Goal: Information Seeking & Learning: Learn about a topic

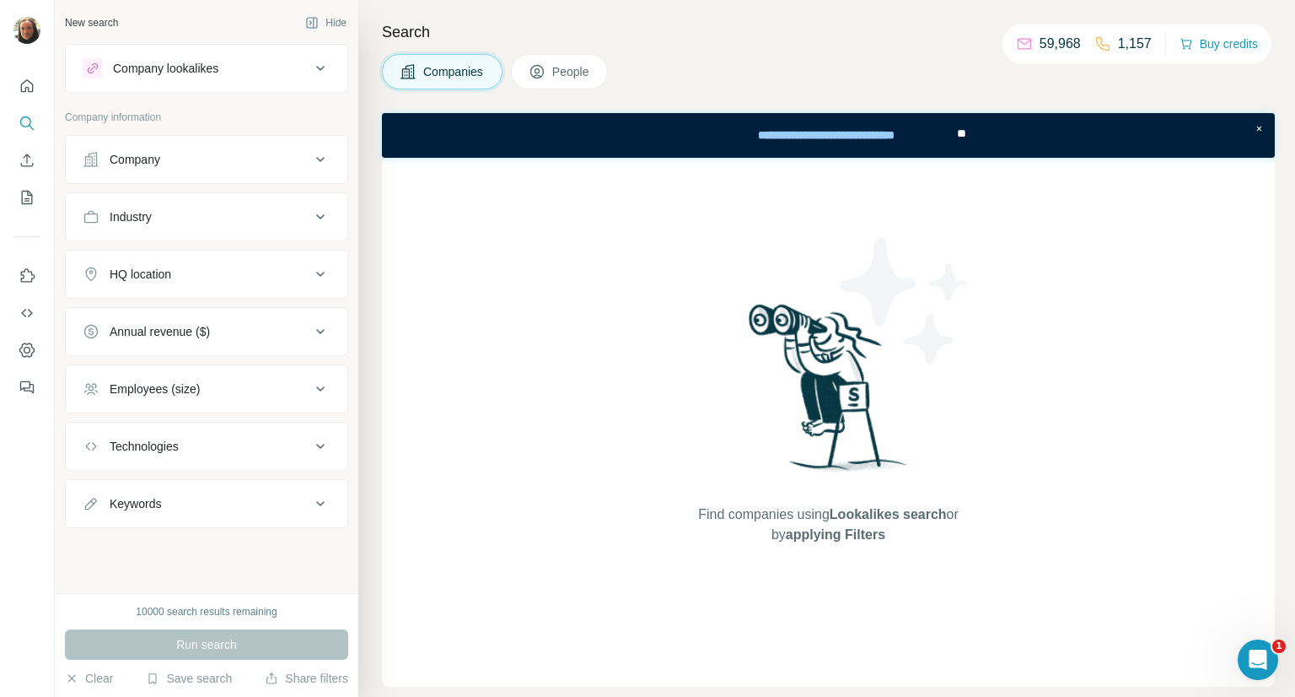
click at [321, 73] on icon at bounding box center [320, 68] width 20 height 20
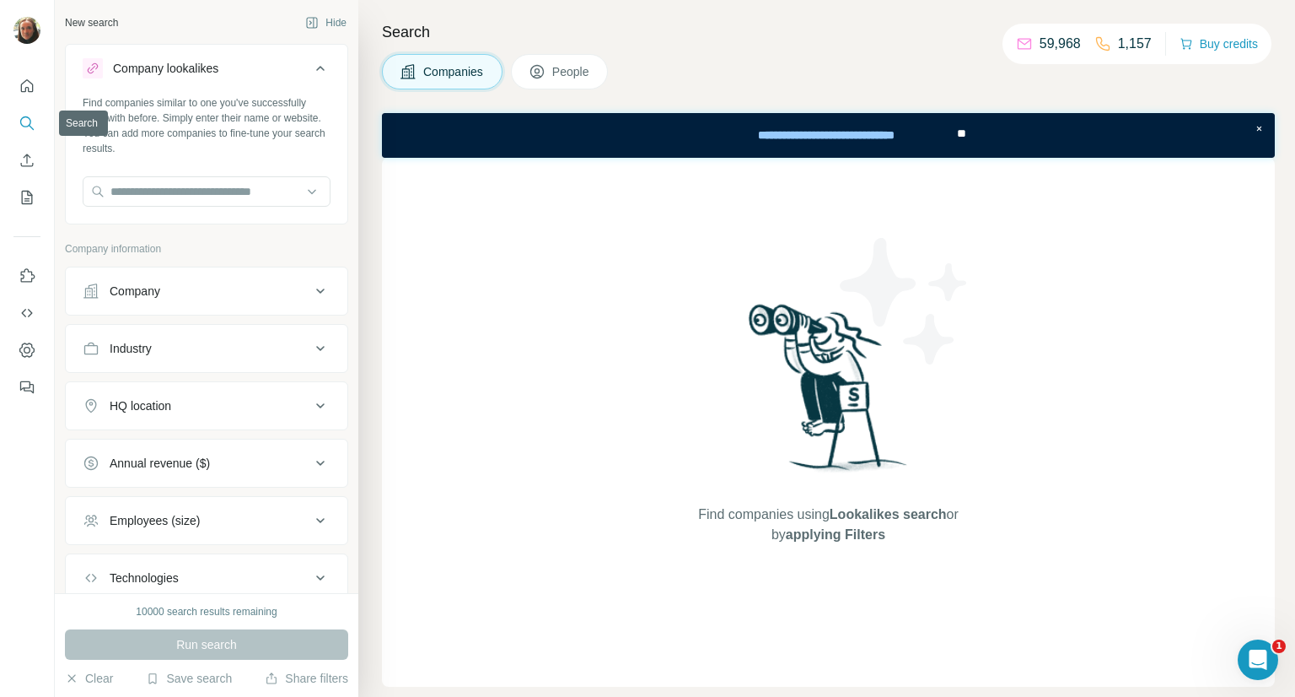
click at [22, 129] on icon "Search" at bounding box center [27, 123] width 17 height 17
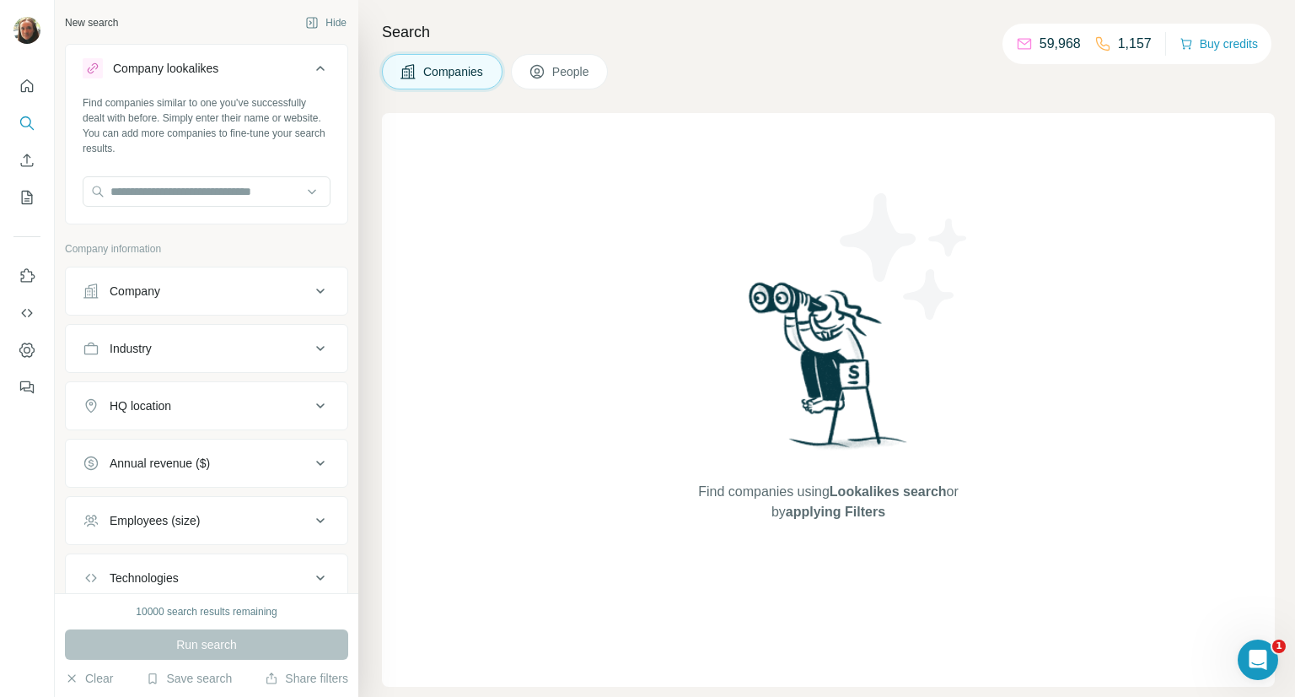
click at [293, 344] on div "Industry" at bounding box center [197, 348] width 228 height 17
click at [216, 385] on input at bounding box center [198, 390] width 208 height 19
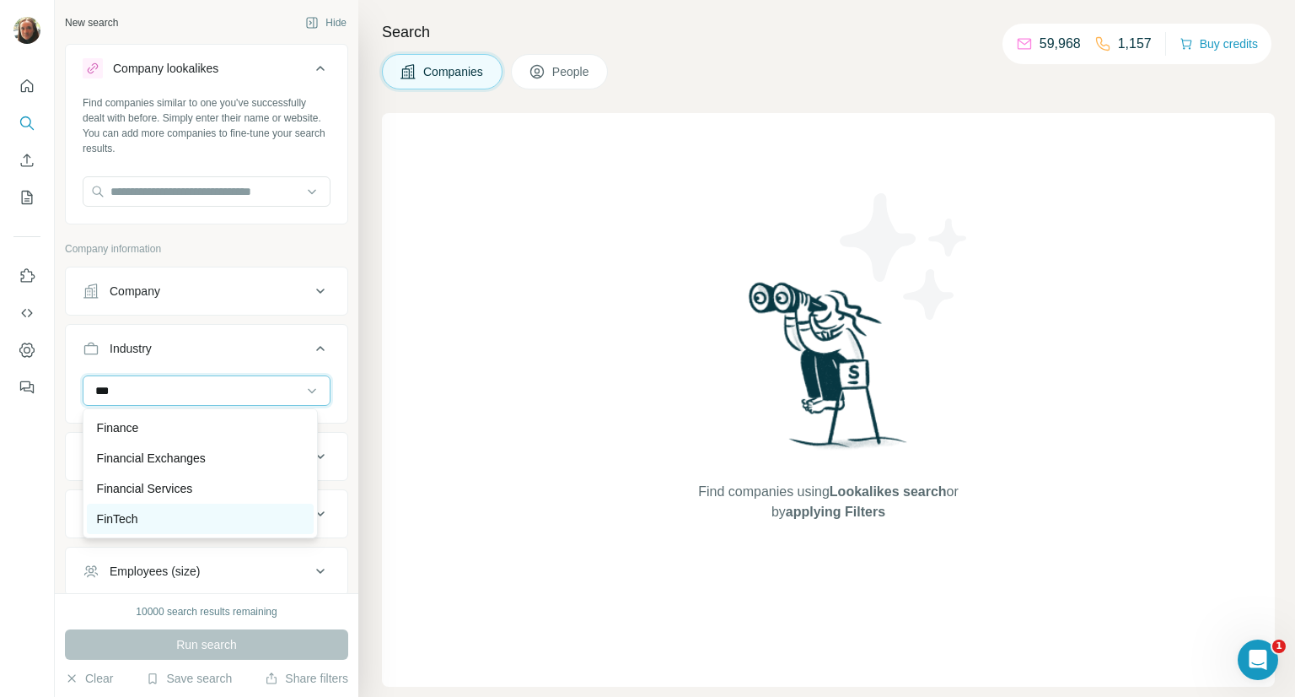
type input "***"
click at [145, 514] on div "FinTech" at bounding box center [200, 518] width 207 height 17
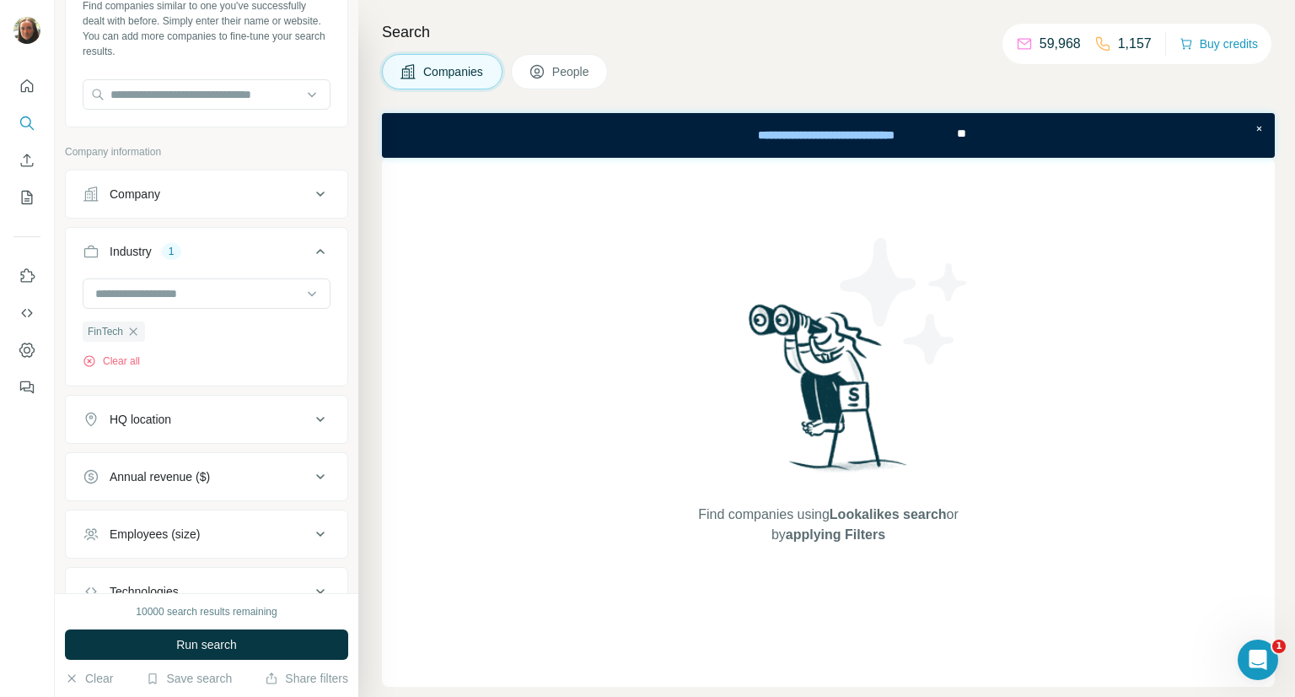
scroll to position [98, 0]
click at [310, 186] on icon at bounding box center [320, 193] width 20 height 20
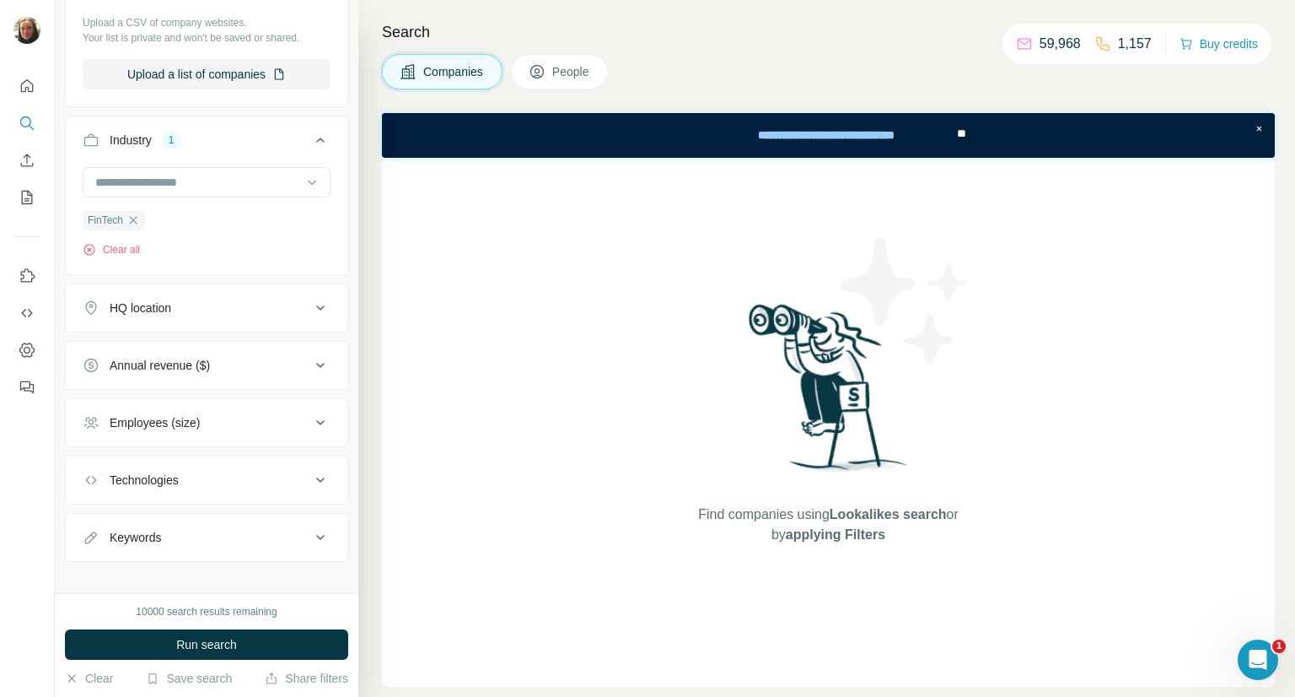
scroll to position [414, 0]
click at [316, 304] on icon at bounding box center [320, 306] width 8 height 5
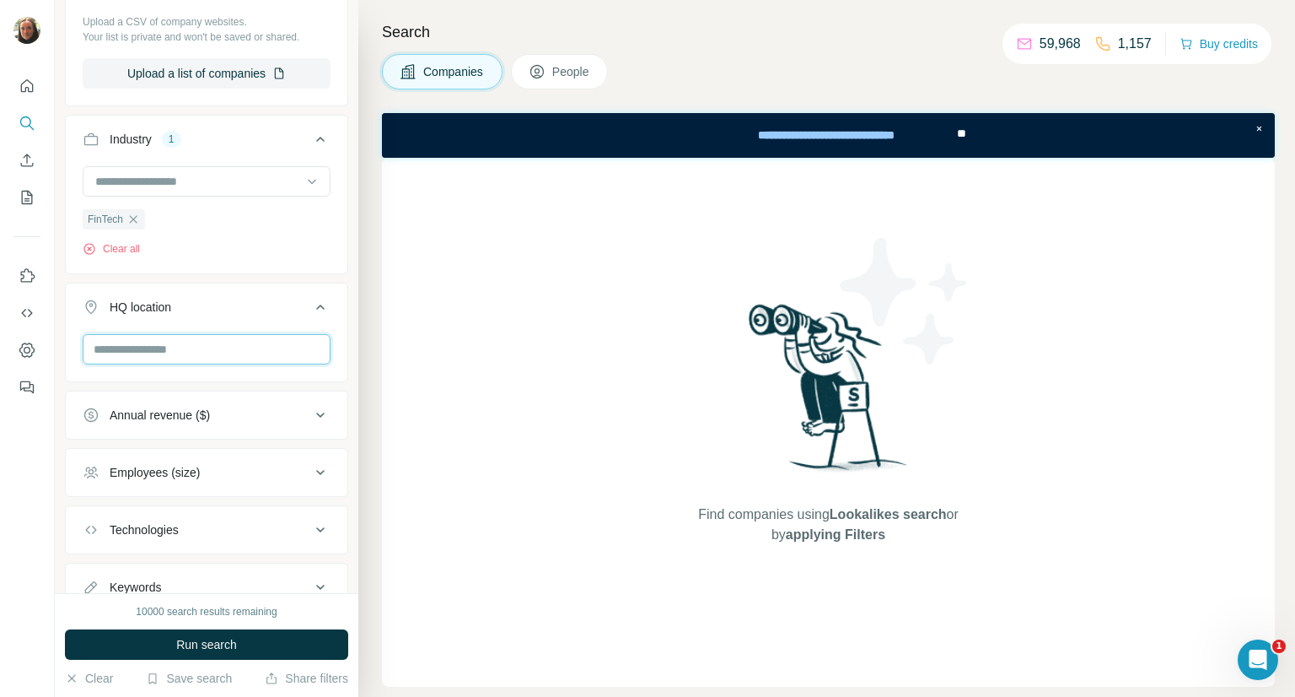
click at [205, 351] on input "text" at bounding box center [207, 349] width 248 height 30
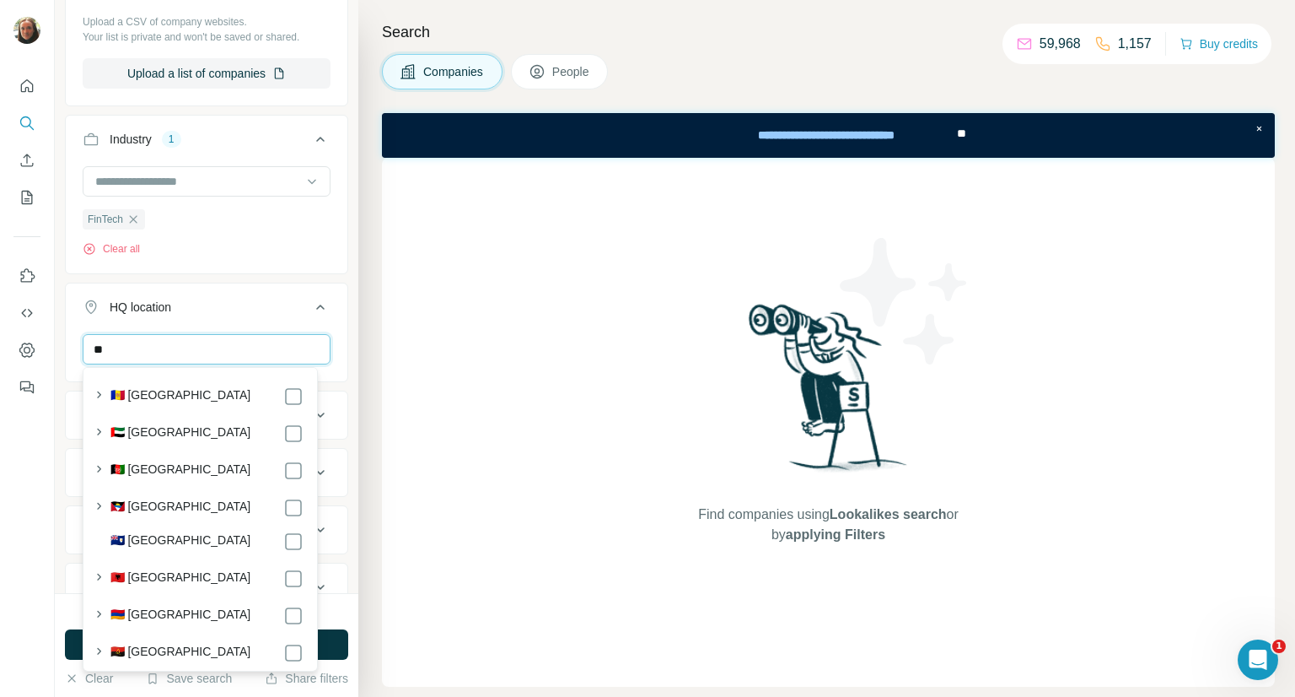
type input "*"
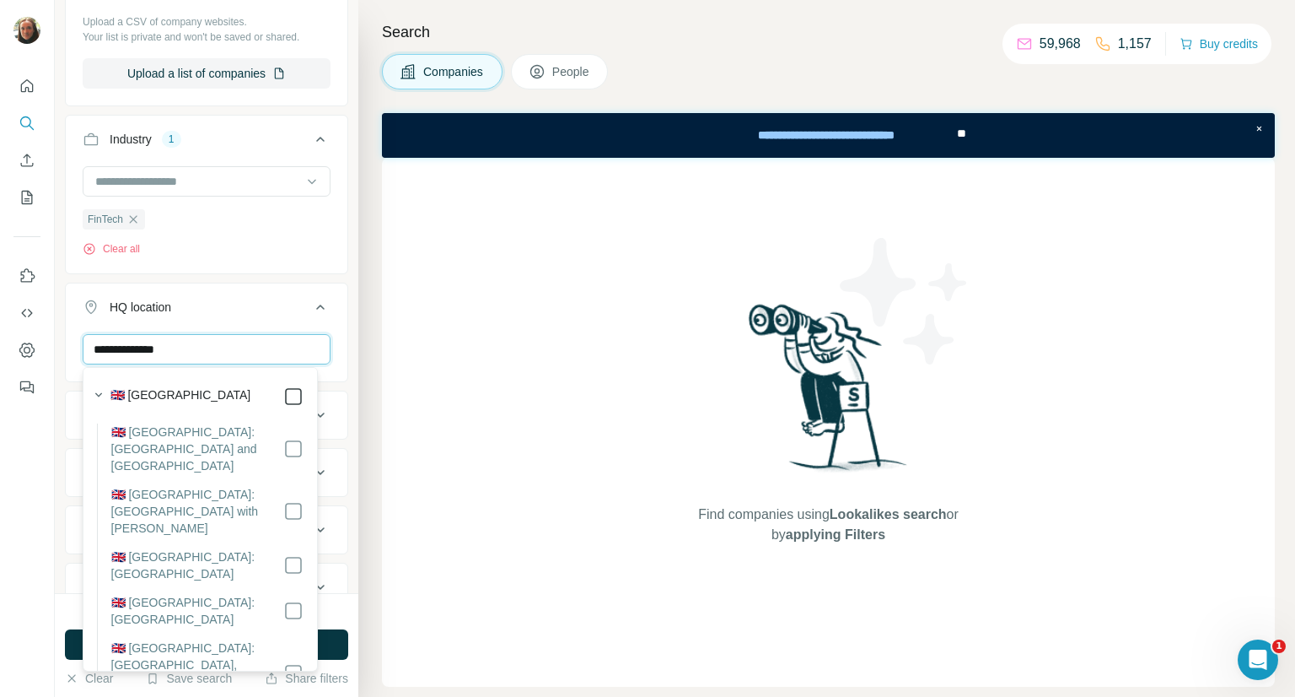
type input "**********"
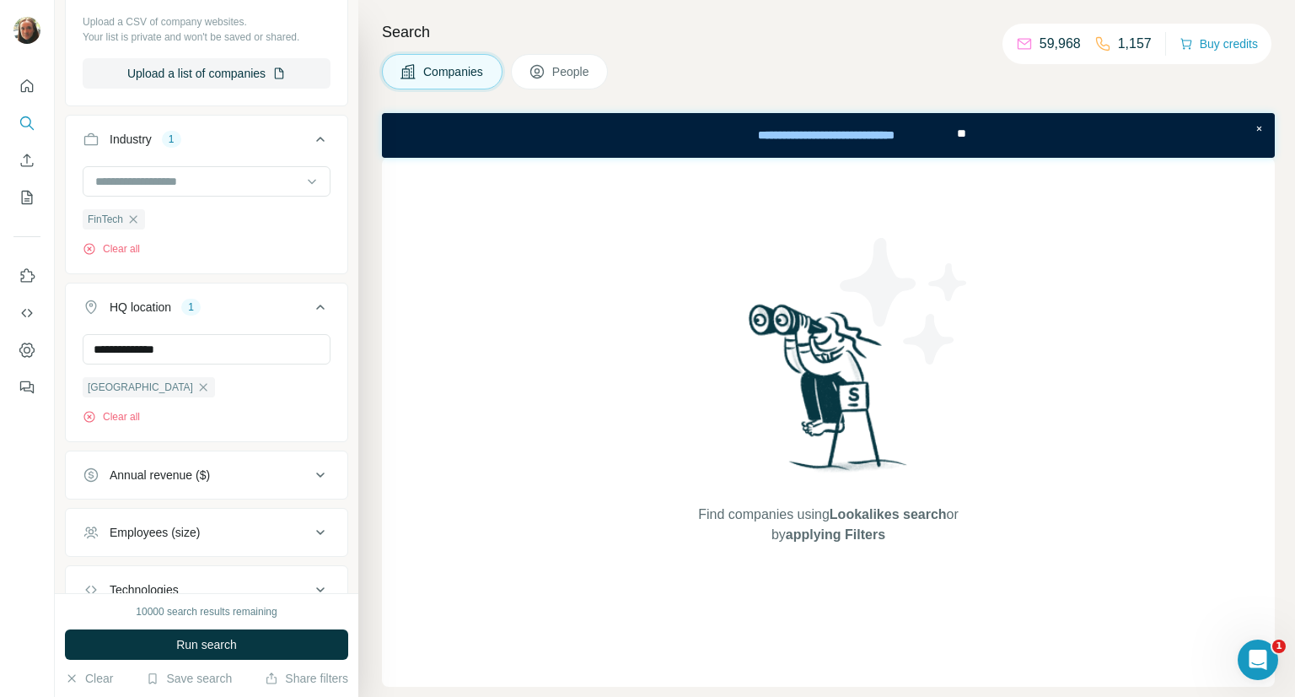
click at [310, 297] on icon at bounding box center [320, 307] width 20 height 20
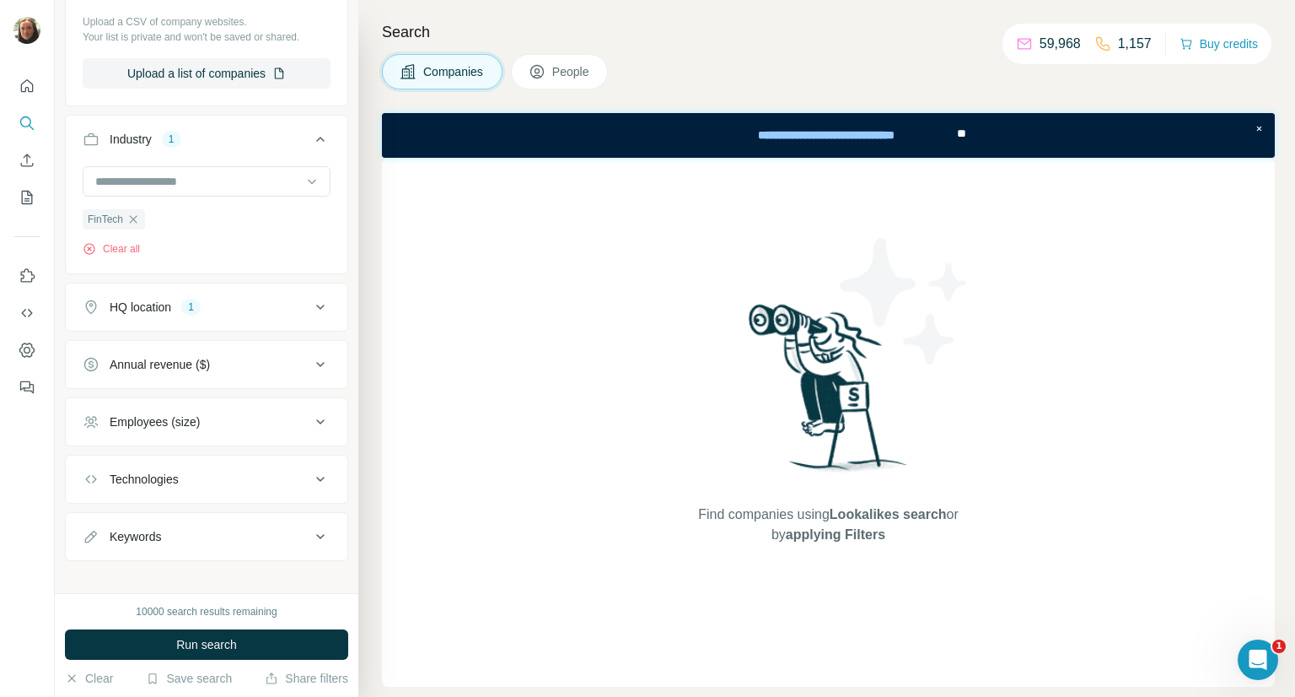
click at [314, 419] on icon at bounding box center [320, 422] width 20 height 20
click at [135, 547] on span "51-200" at bounding box center [125, 552] width 44 height 17
click at [142, 583] on span "201-500" at bounding box center [128, 583] width 50 height 17
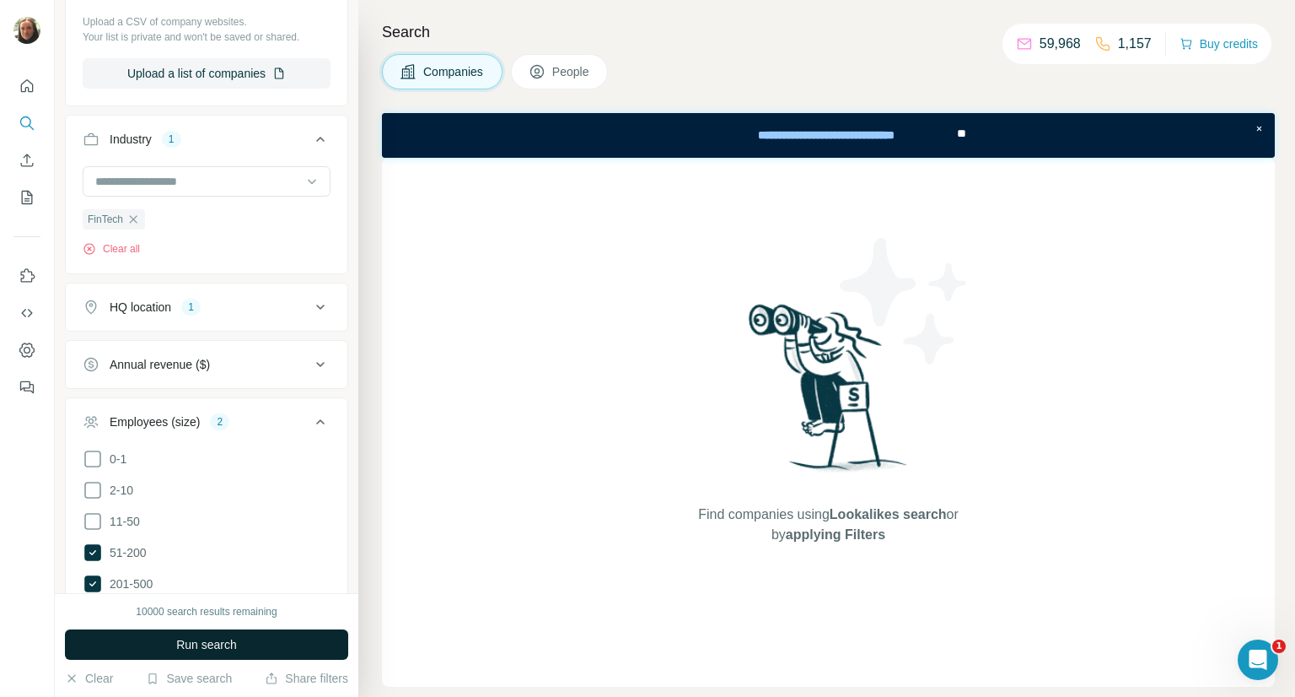
click at [189, 654] on button "Run search" at bounding box center [206, 644] width 283 height 30
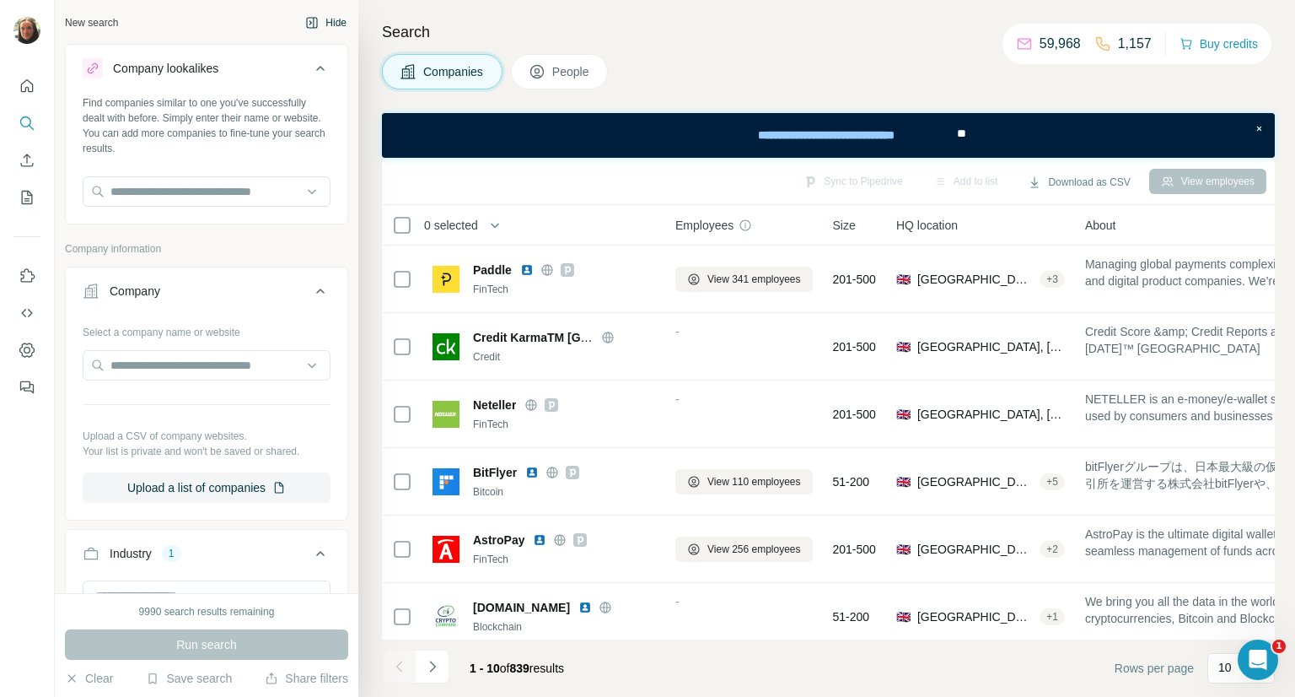
click at [310, 10] on button "Hide" at bounding box center [325, 22] width 65 height 25
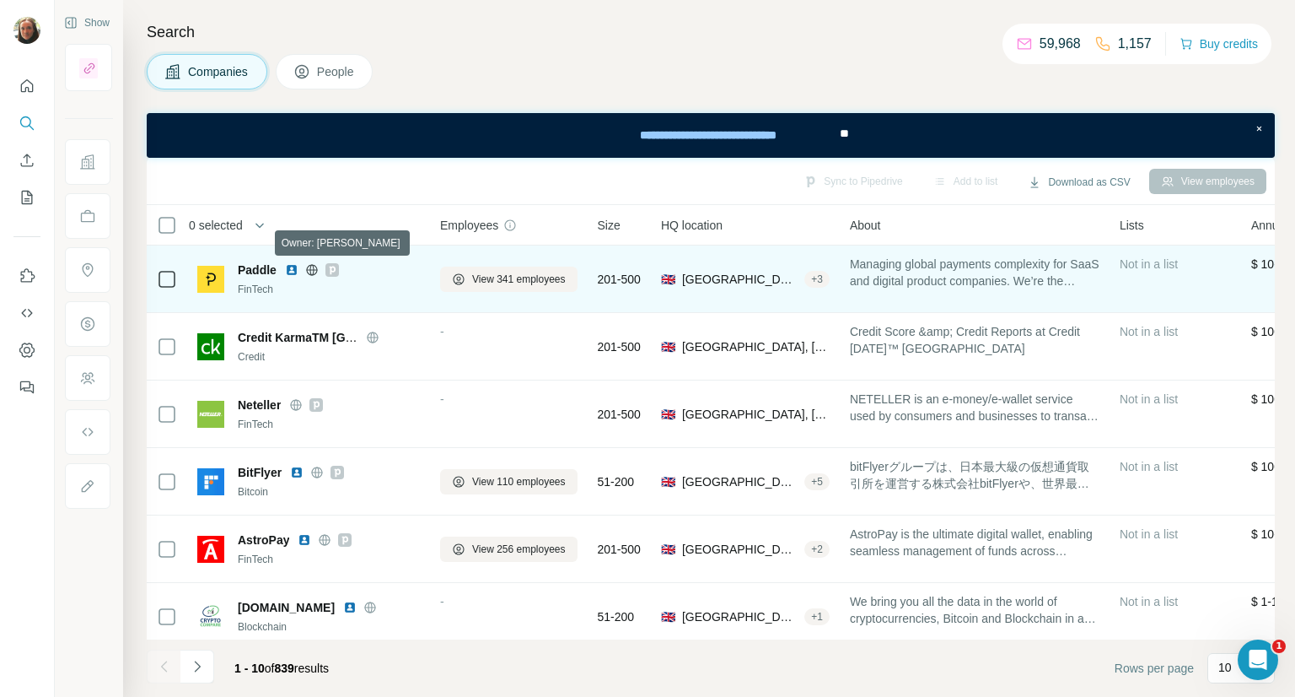
click at [329, 269] on icon at bounding box center [332, 269] width 10 height 13
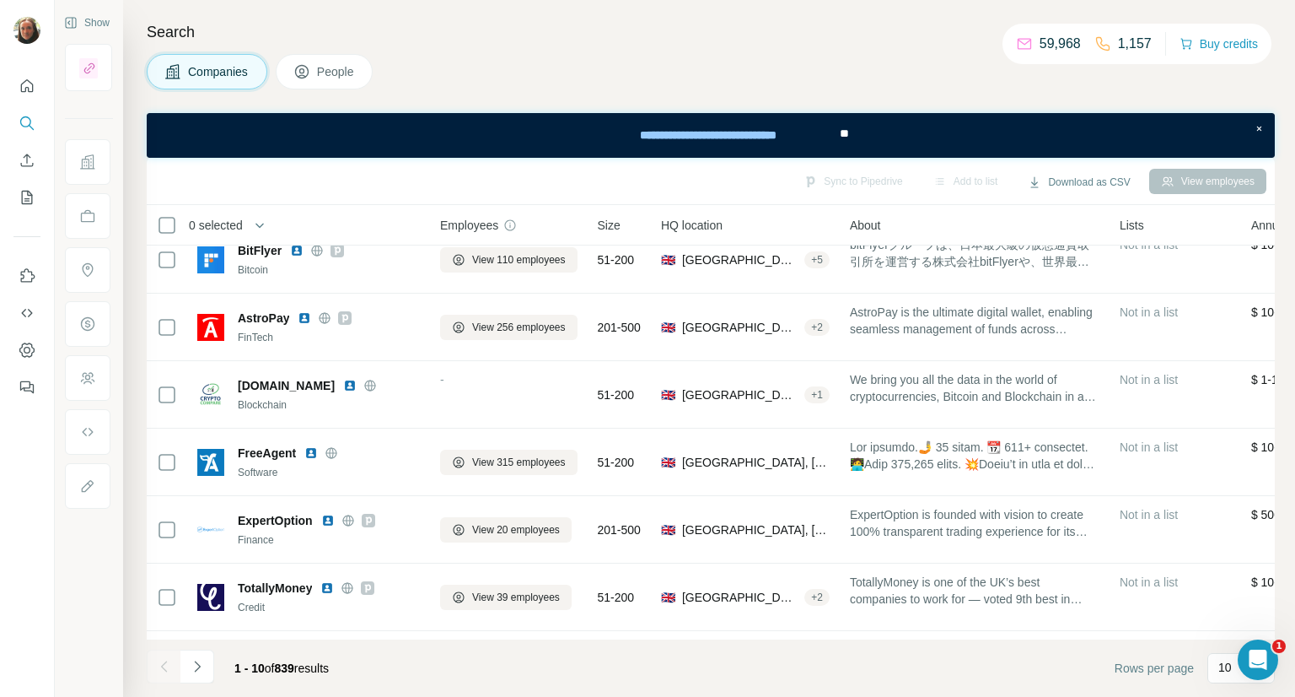
scroll to position [223, 0]
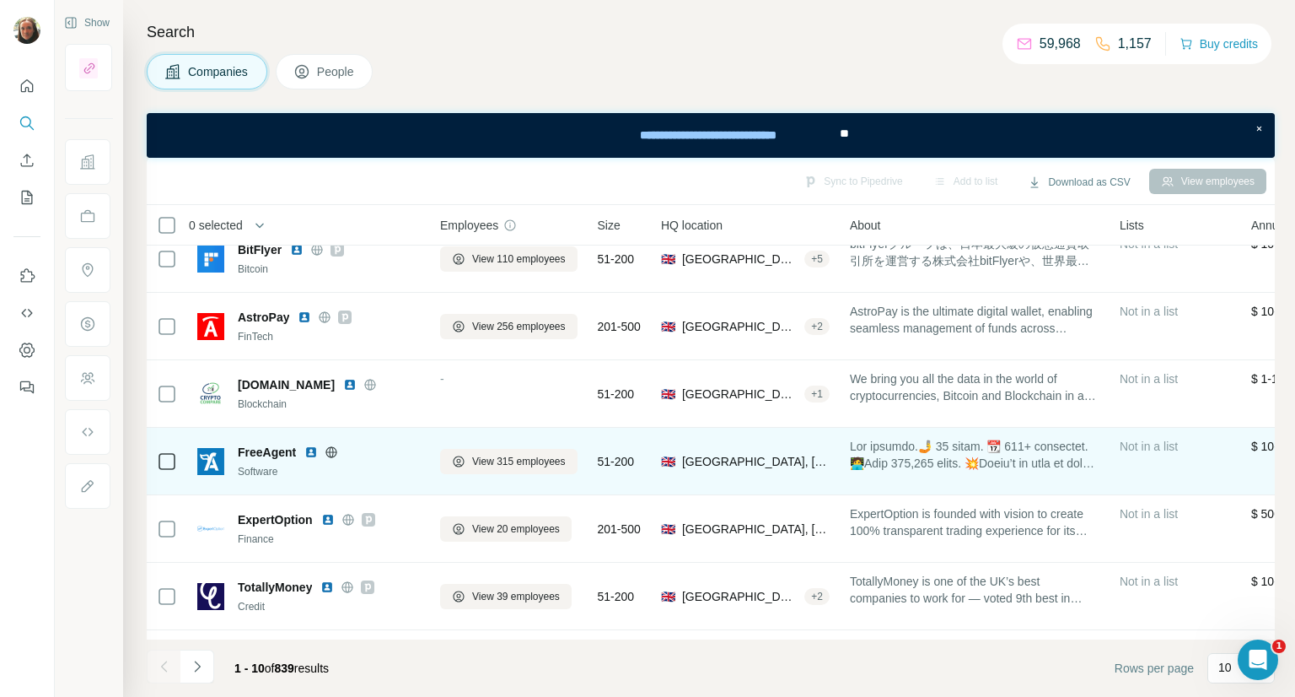
click at [314, 453] on img at bounding box center [310, 451] width 13 height 13
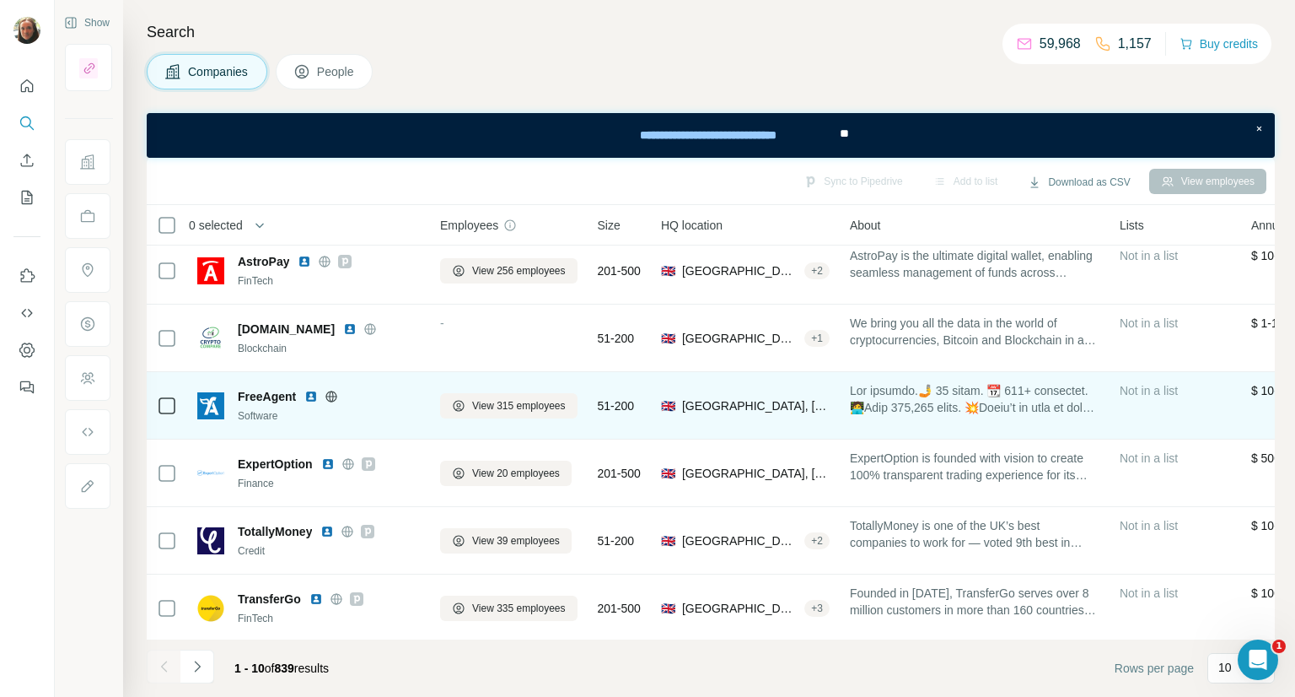
scroll to position [289, 0]
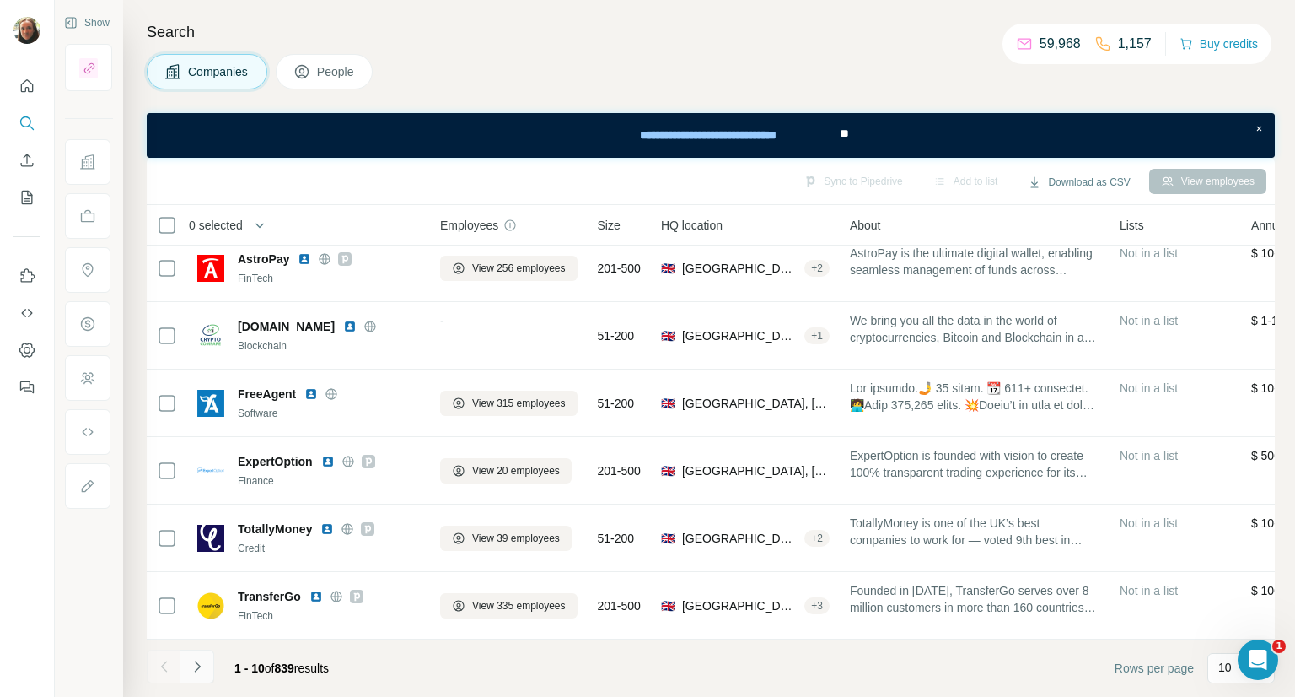
click at [205, 660] on icon "Navigate to next page" at bounding box center [197, 666] width 17 height 17
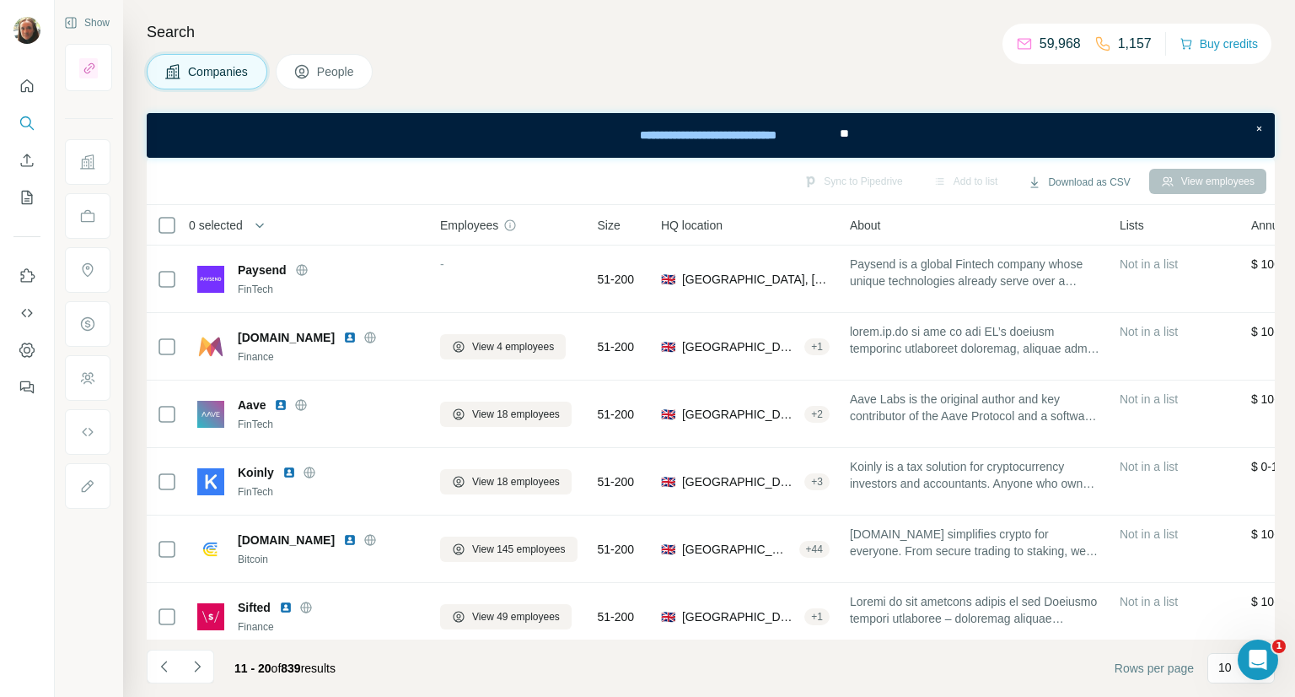
scroll to position [0, 0]
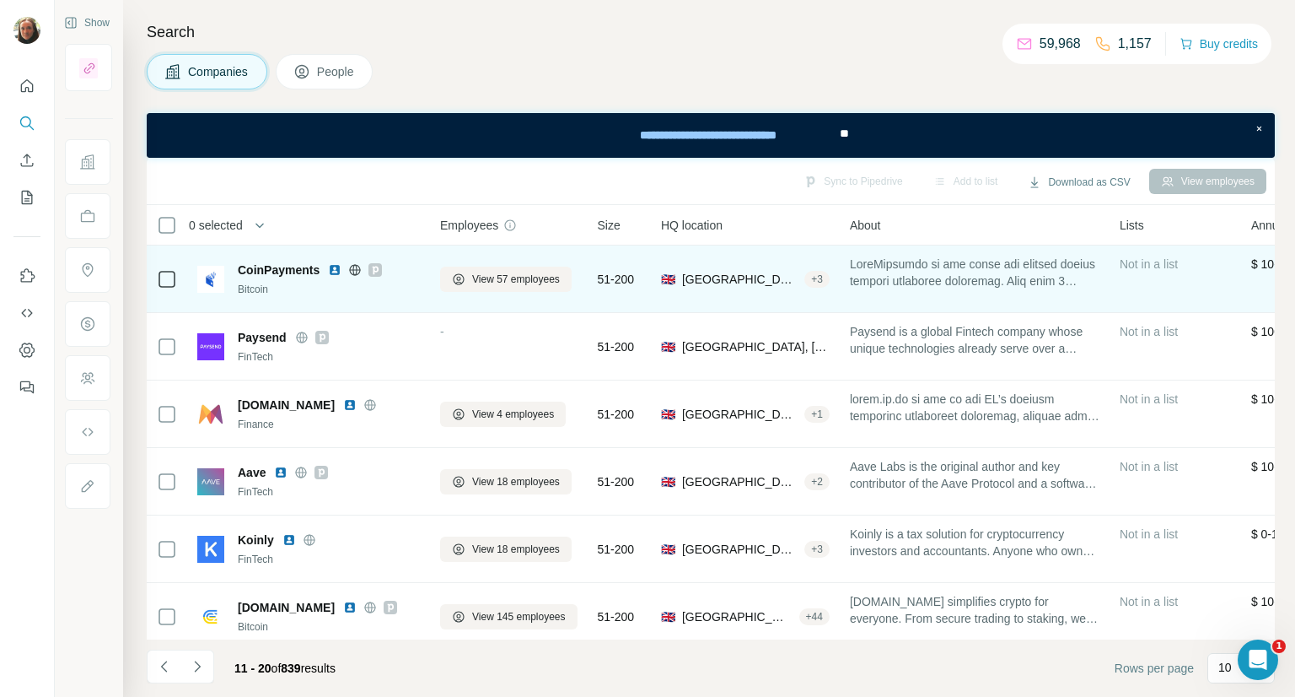
click at [332, 272] on img at bounding box center [334, 269] width 13 height 13
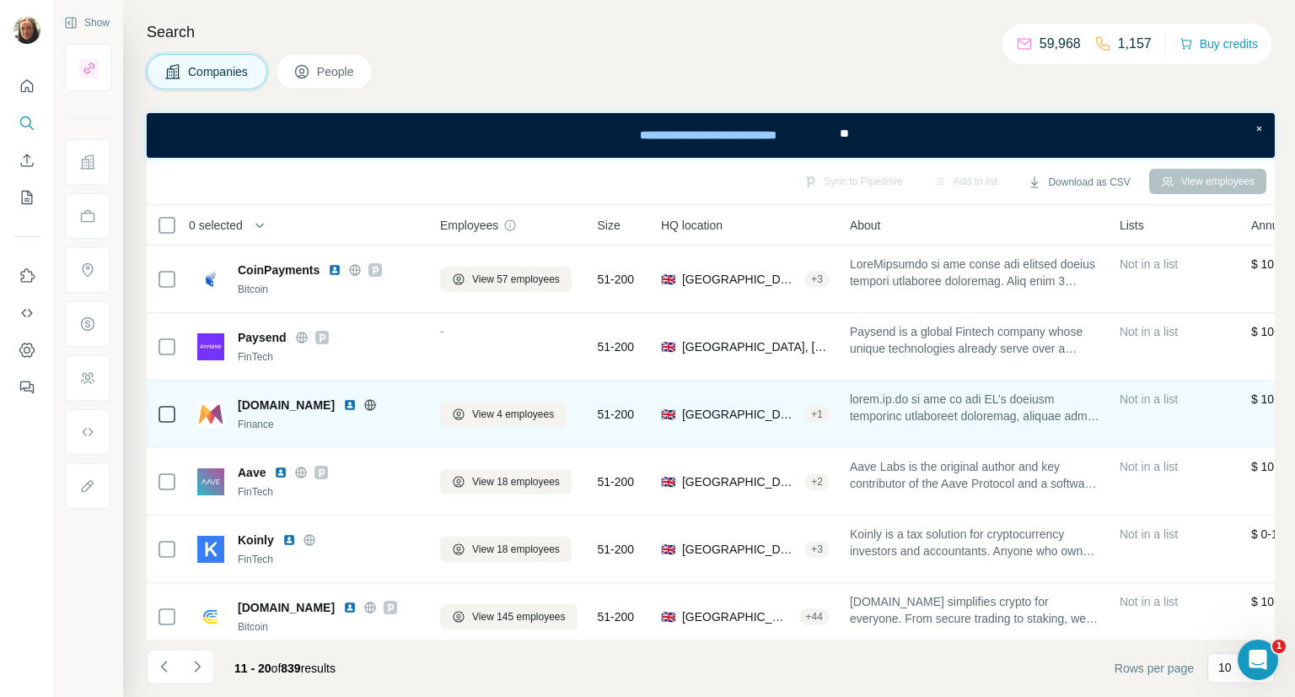
click at [343, 404] on img at bounding box center [349, 404] width 13 height 13
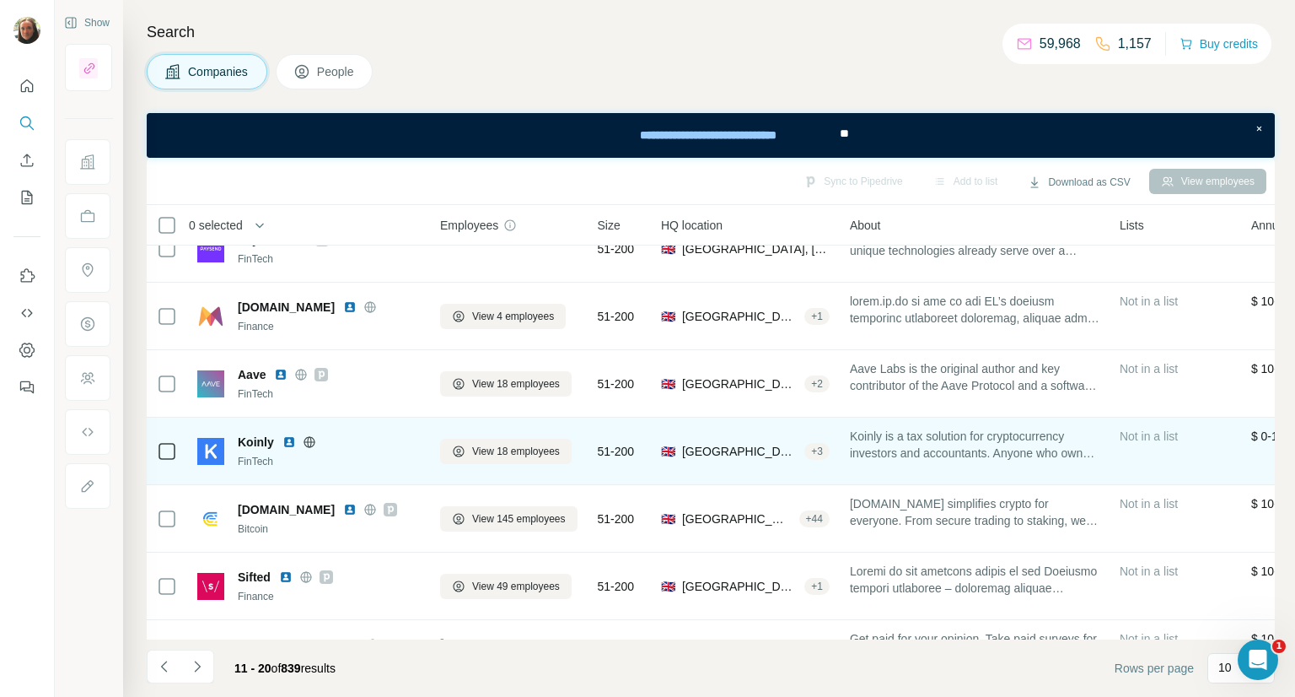
scroll to position [105, 0]
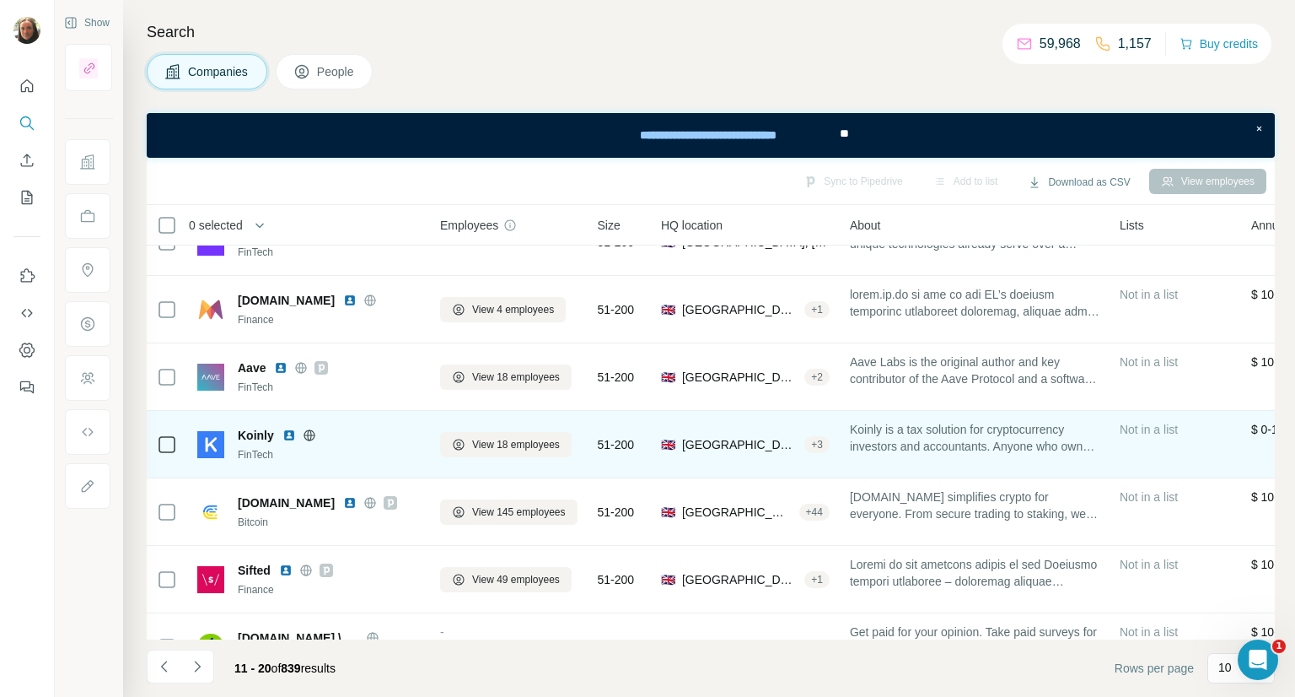
click at [285, 439] on img at bounding box center [289, 434] width 13 height 13
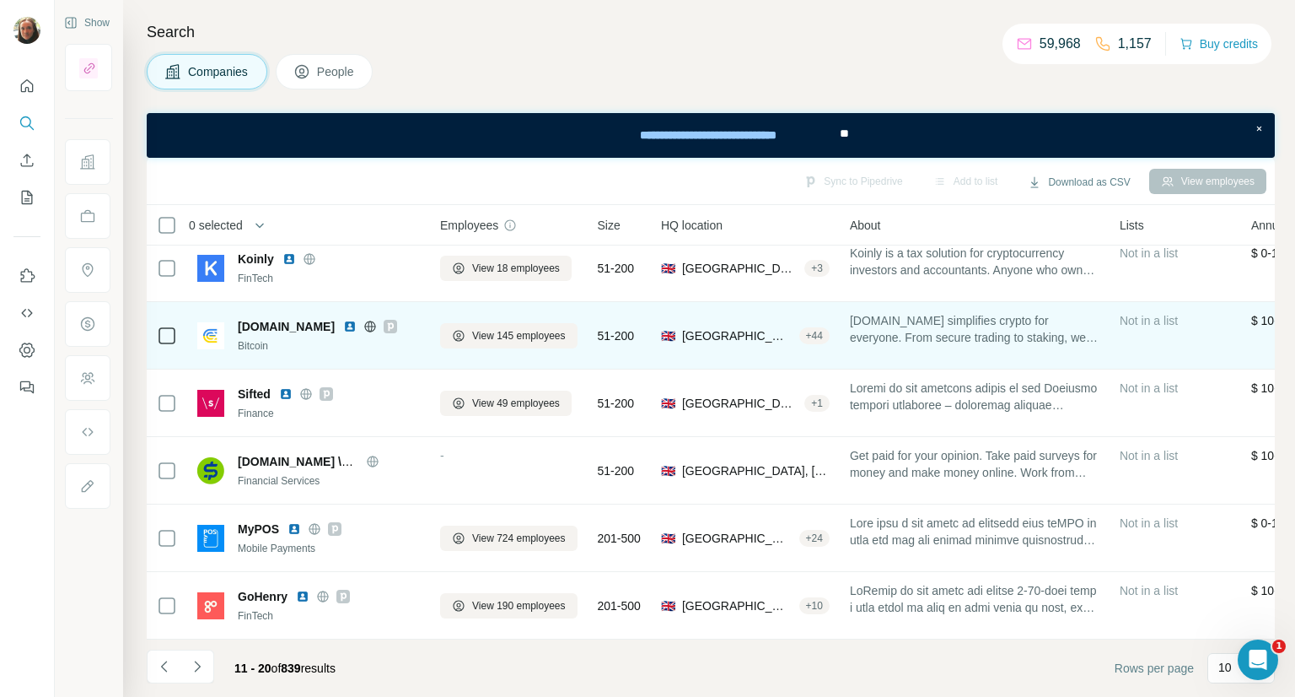
scroll to position [289, 0]
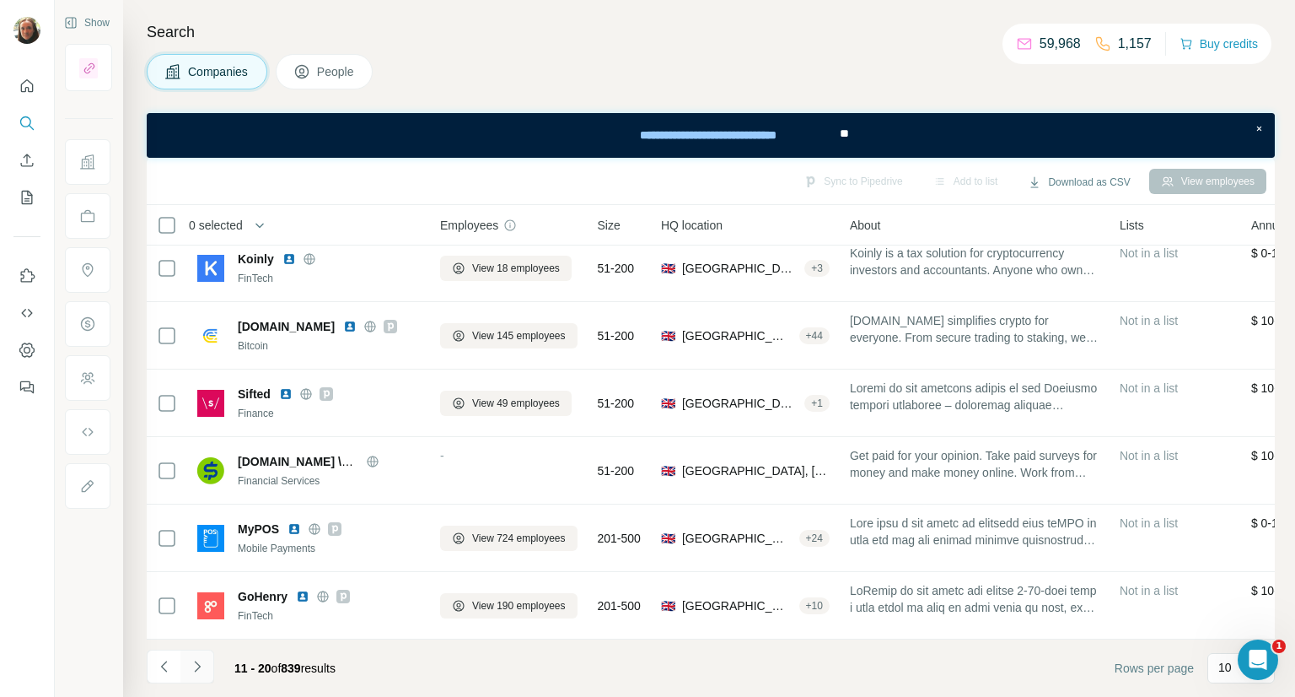
click at [196, 664] on icon "Navigate to next page" at bounding box center [197, 666] width 17 height 17
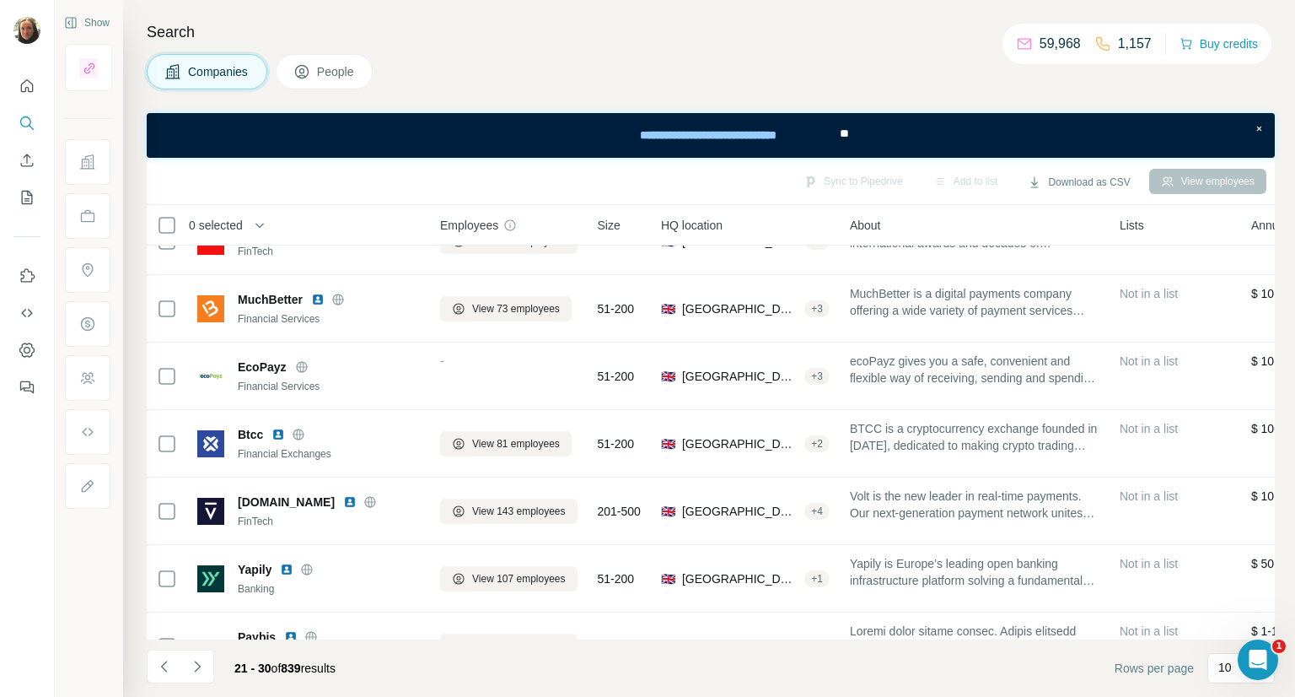
scroll to position [0, 0]
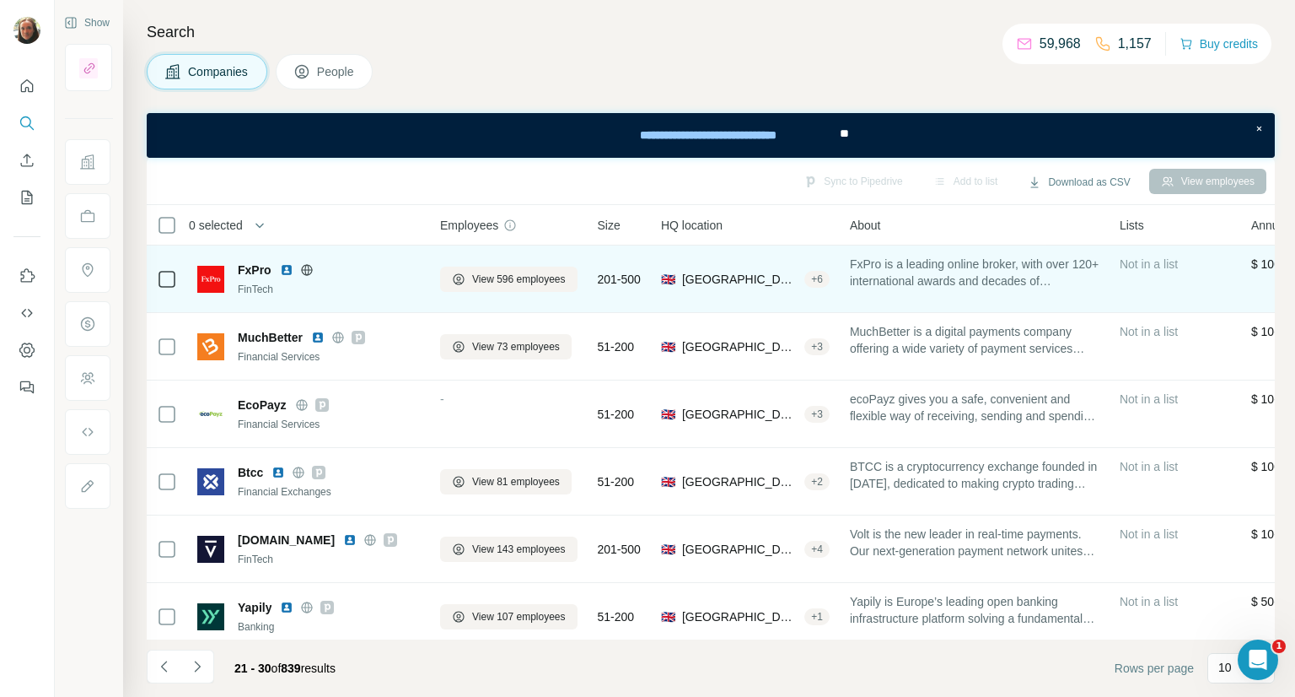
click at [288, 265] on img at bounding box center [286, 269] width 13 height 13
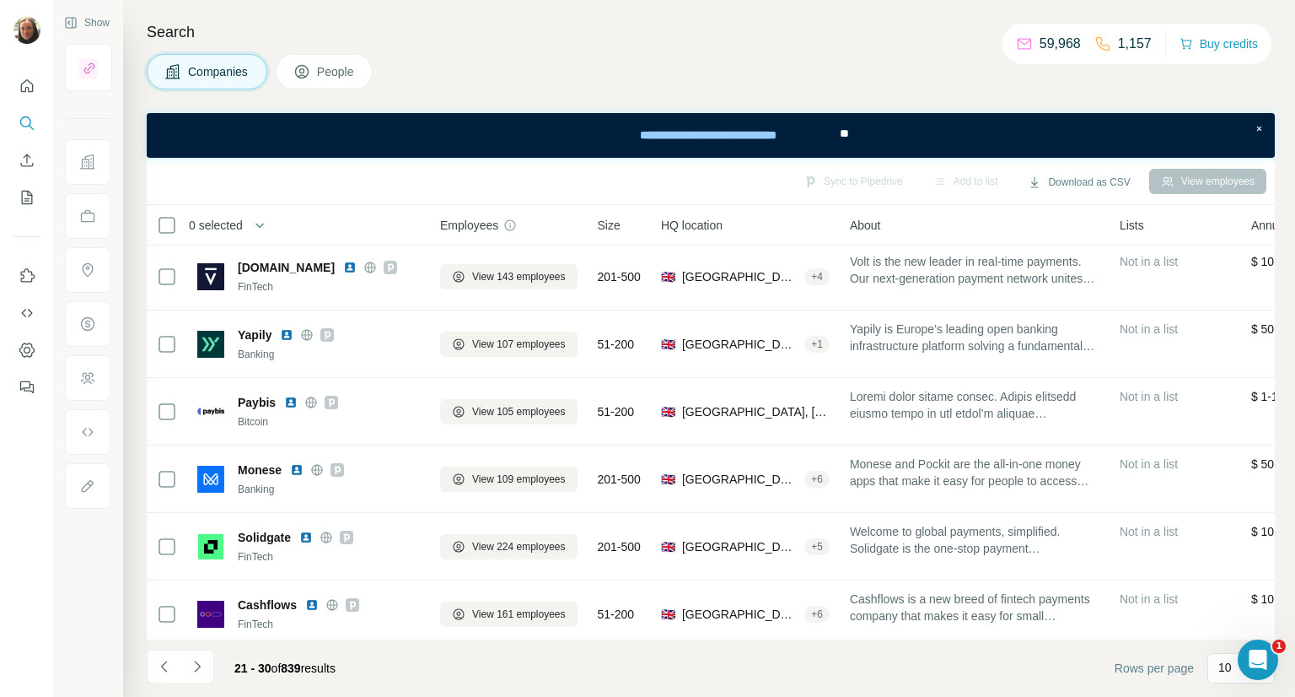
scroll to position [289, 0]
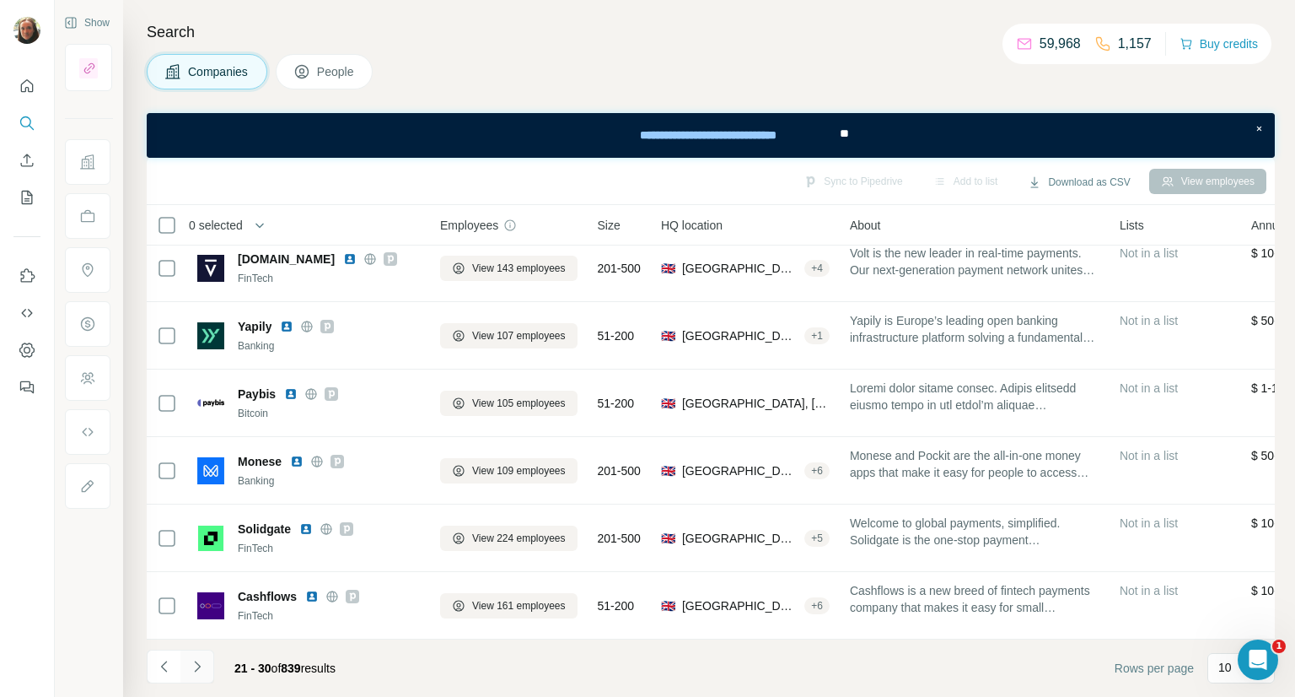
click at [202, 666] on icon "Navigate to next page" at bounding box center [197, 666] width 17 height 17
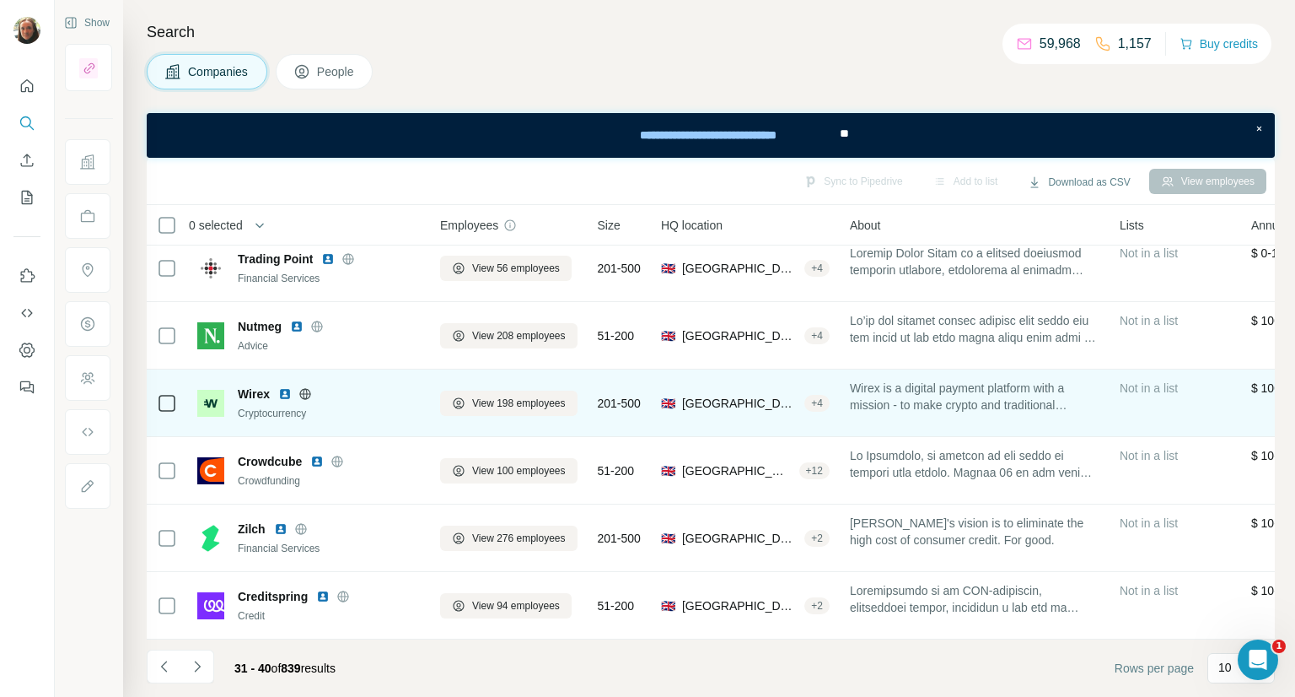
scroll to position [0, 0]
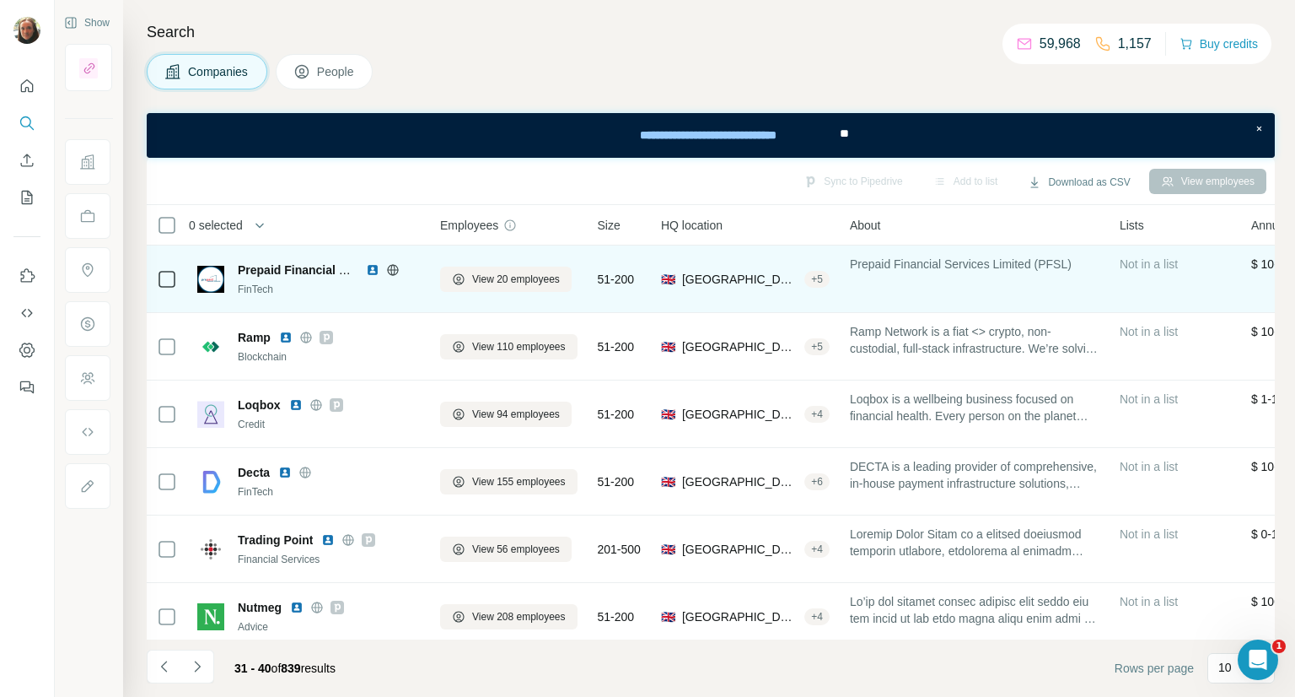
click at [371, 267] on img at bounding box center [372, 269] width 13 height 13
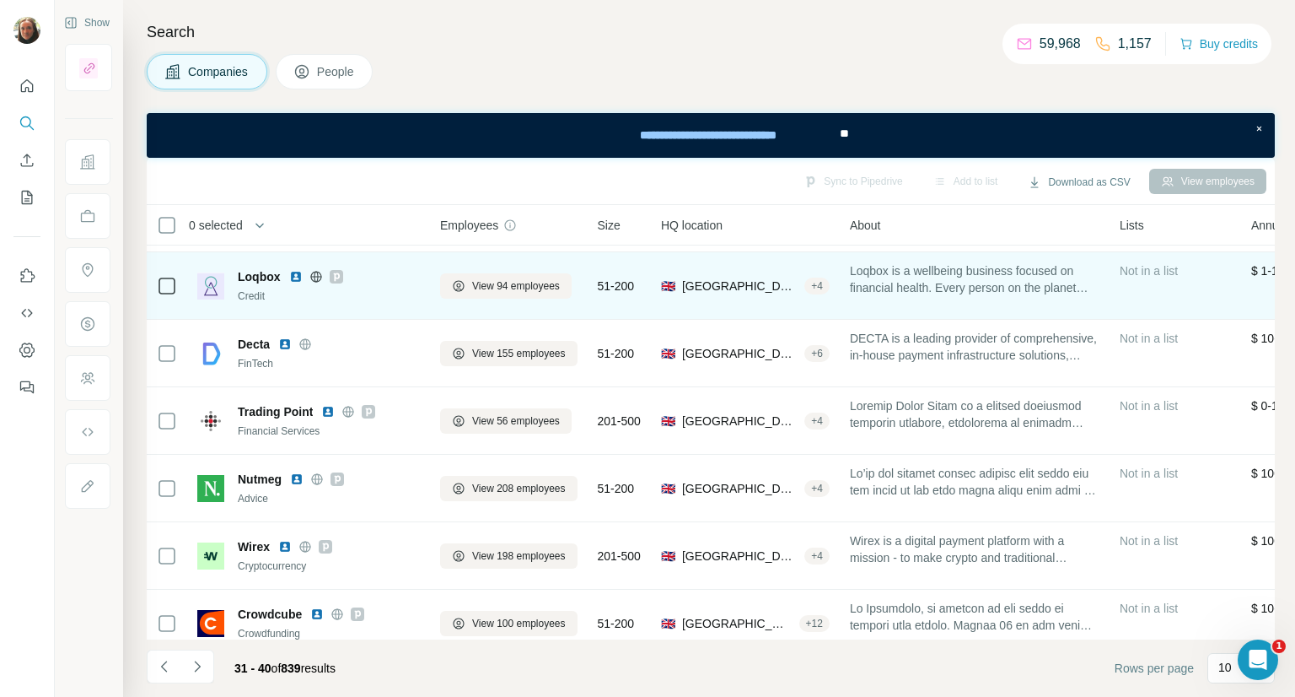
scroll to position [132, 0]
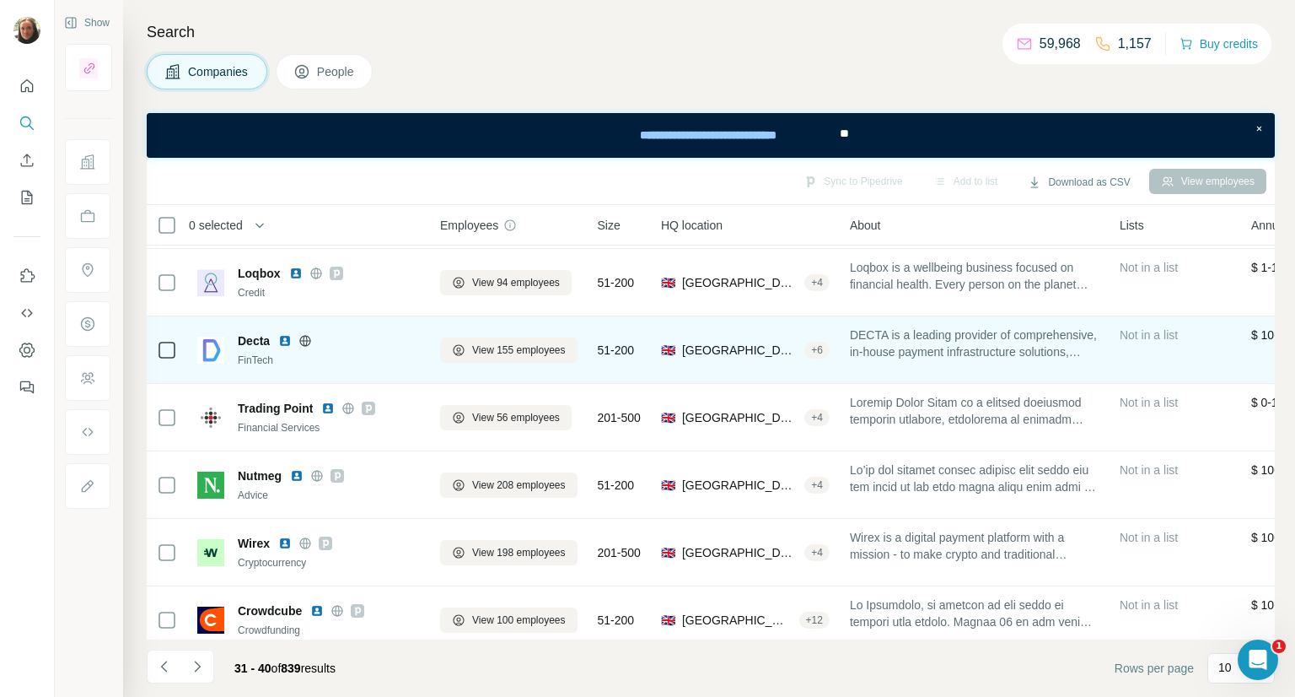
click at [287, 337] on img at bounding box center [284, 340] width 13 height 13
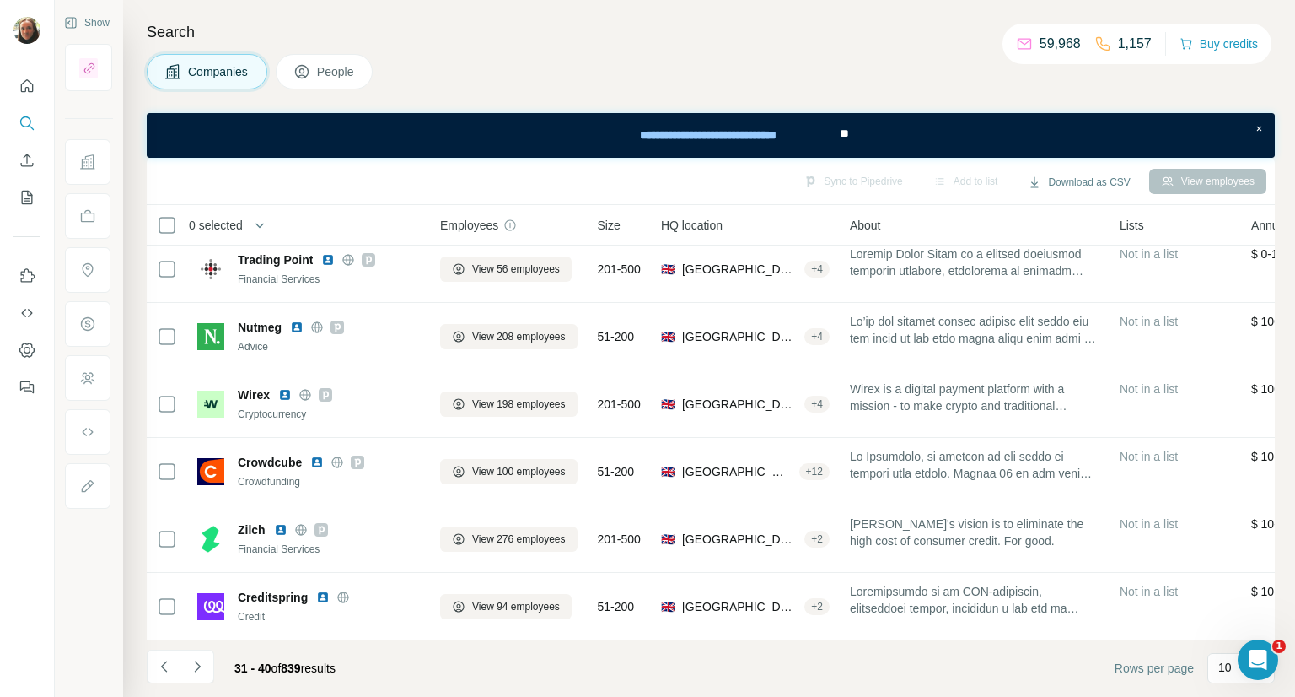
scroll to position [289, 0]
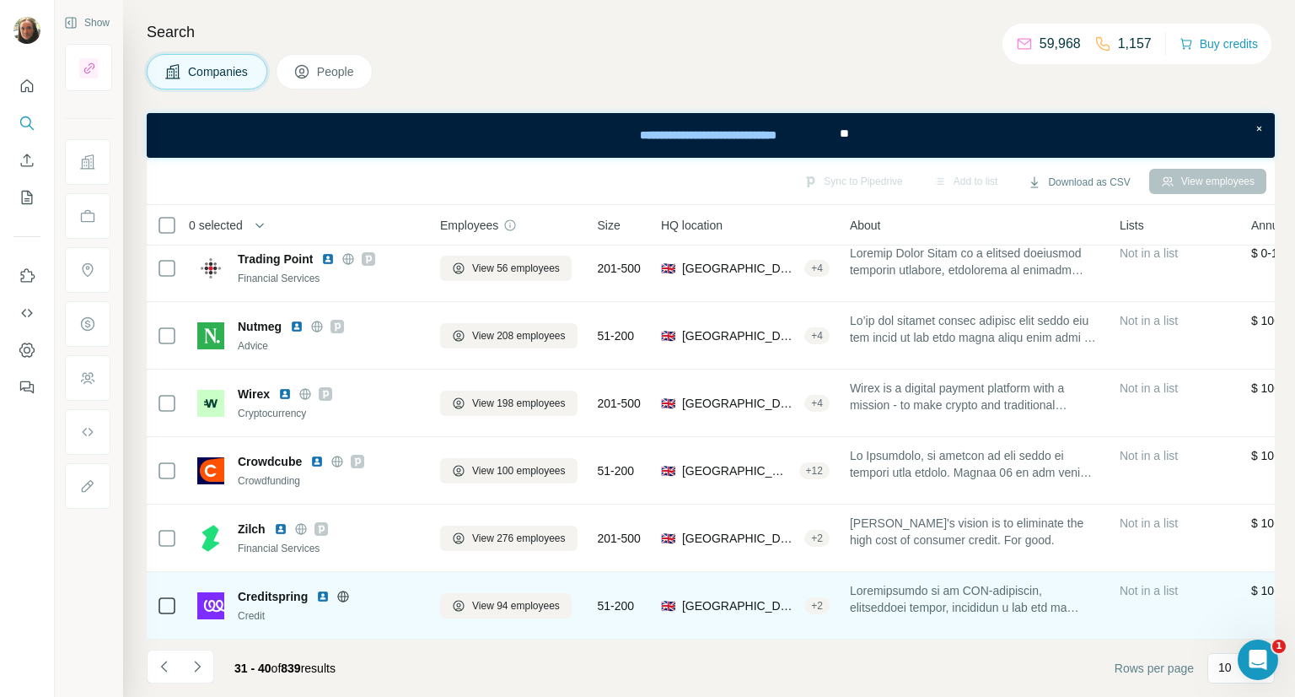
click at [324, 590] on img at bounding box center [322, 596] width 13 height 13
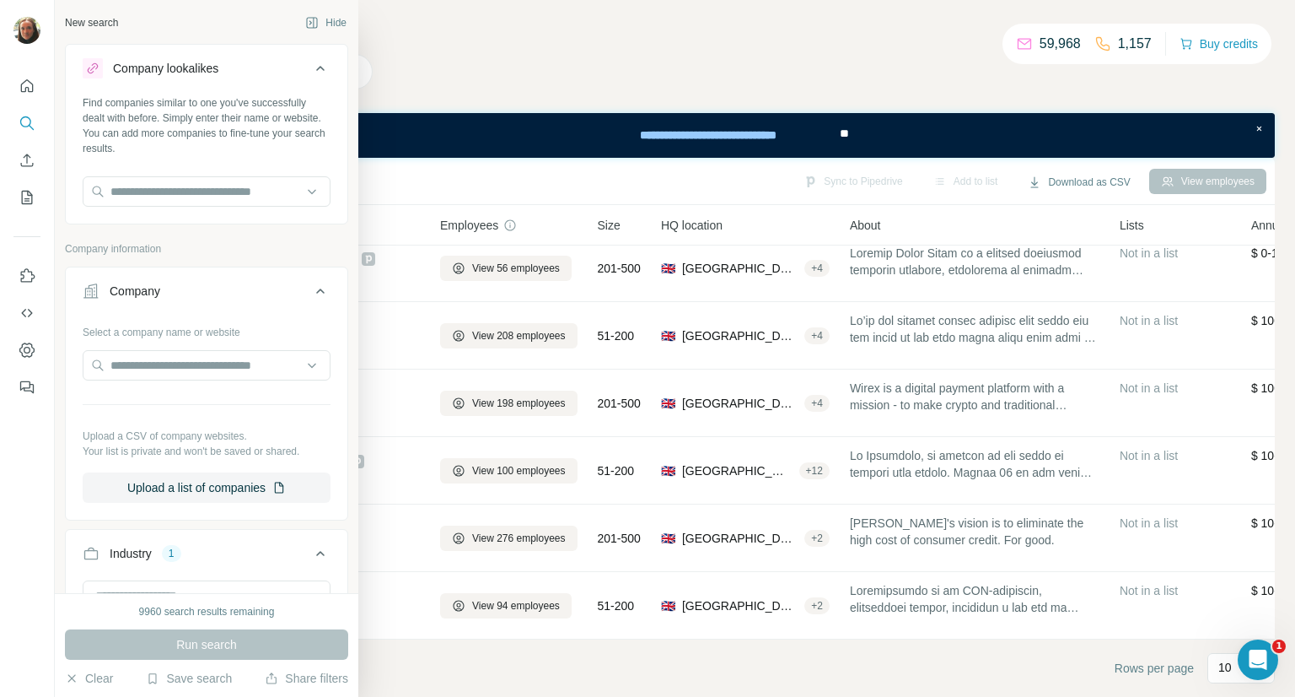
click at [99, 19] on div "New search" at bounding box center [91, 22] width 53 height 15
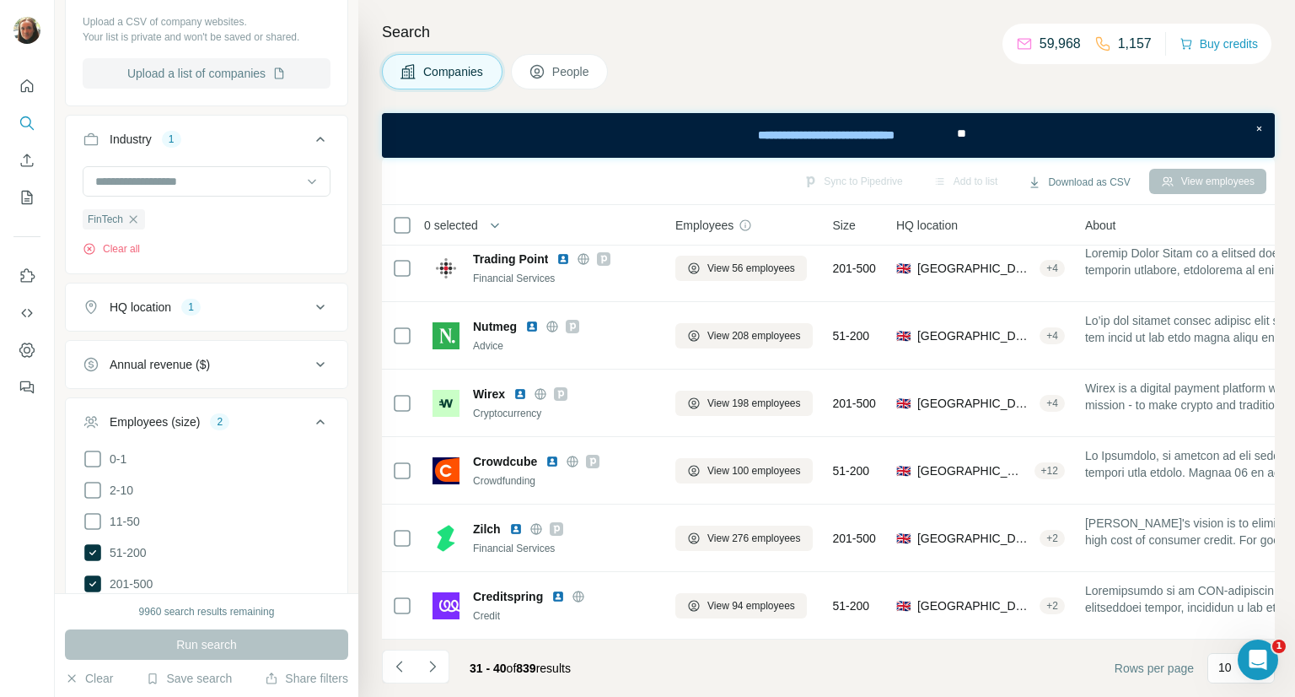
scroll to position [0, 0]
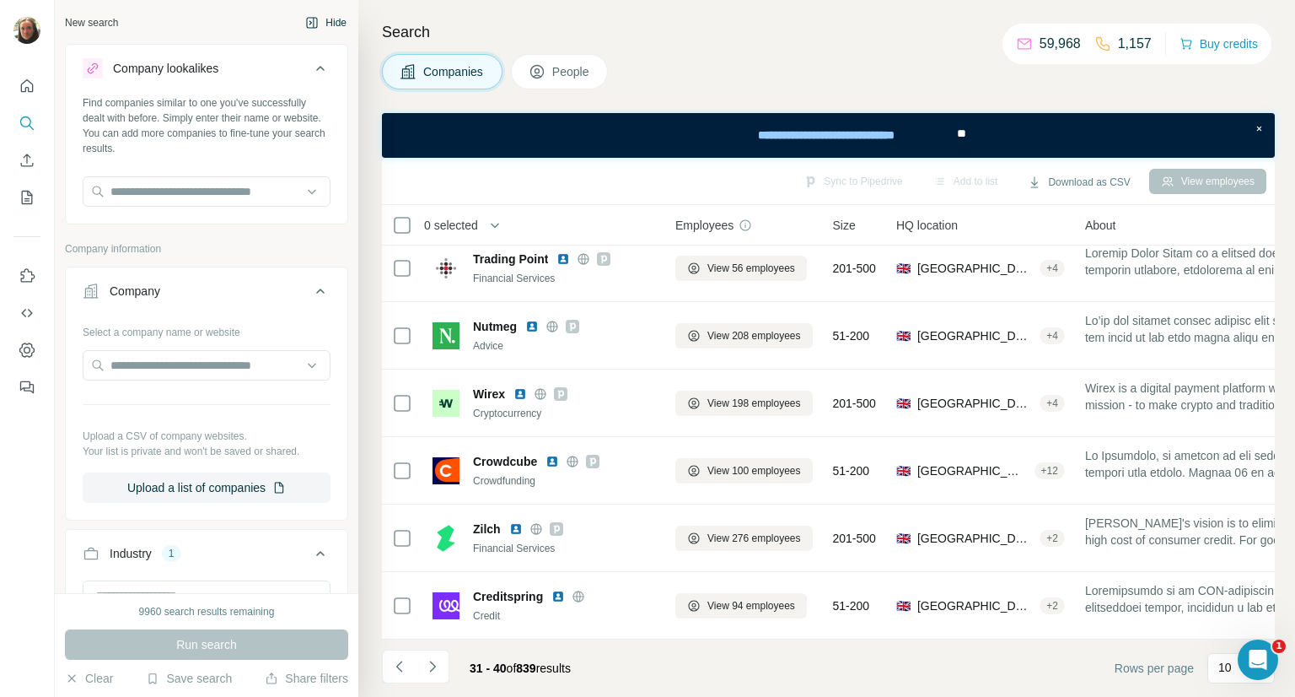
click at [316, 22] on button "Hide" at bounding box center [325, 22] width 65 height 25
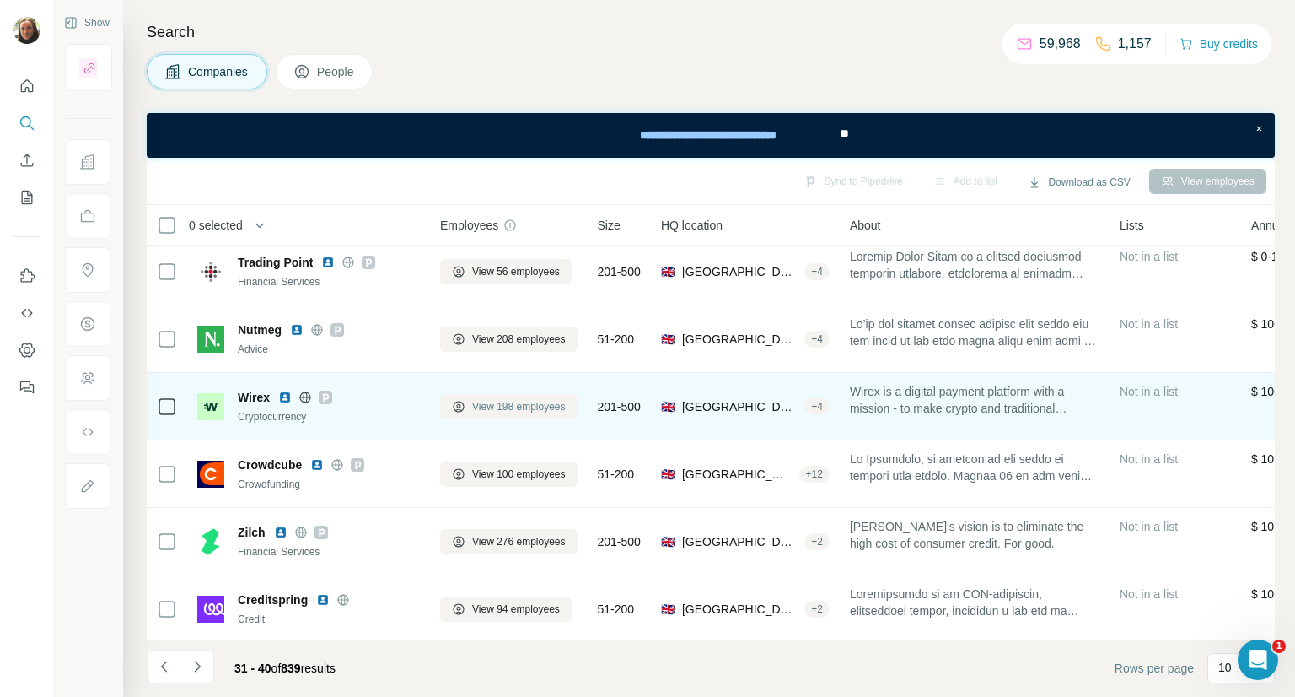
scroll to position [289, 0]
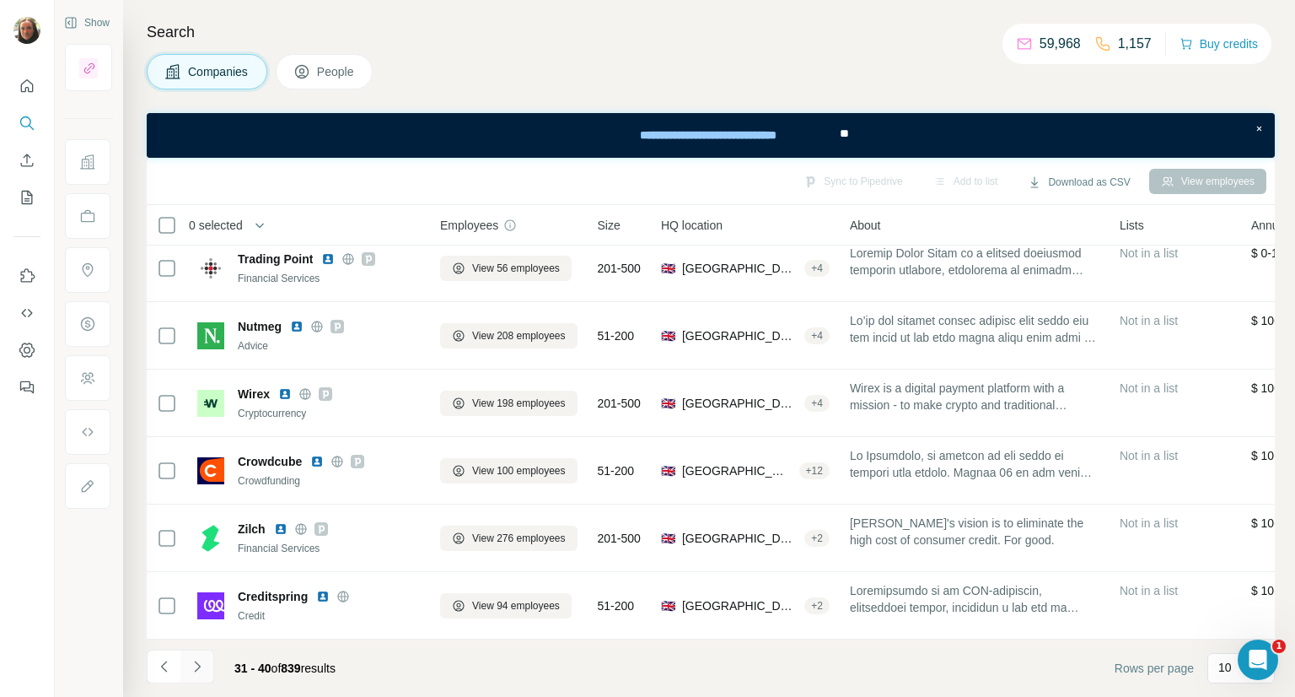
click at [197, 668] on icon "Navigate to next page" at bounding box center [197, 665] width 6 height 11
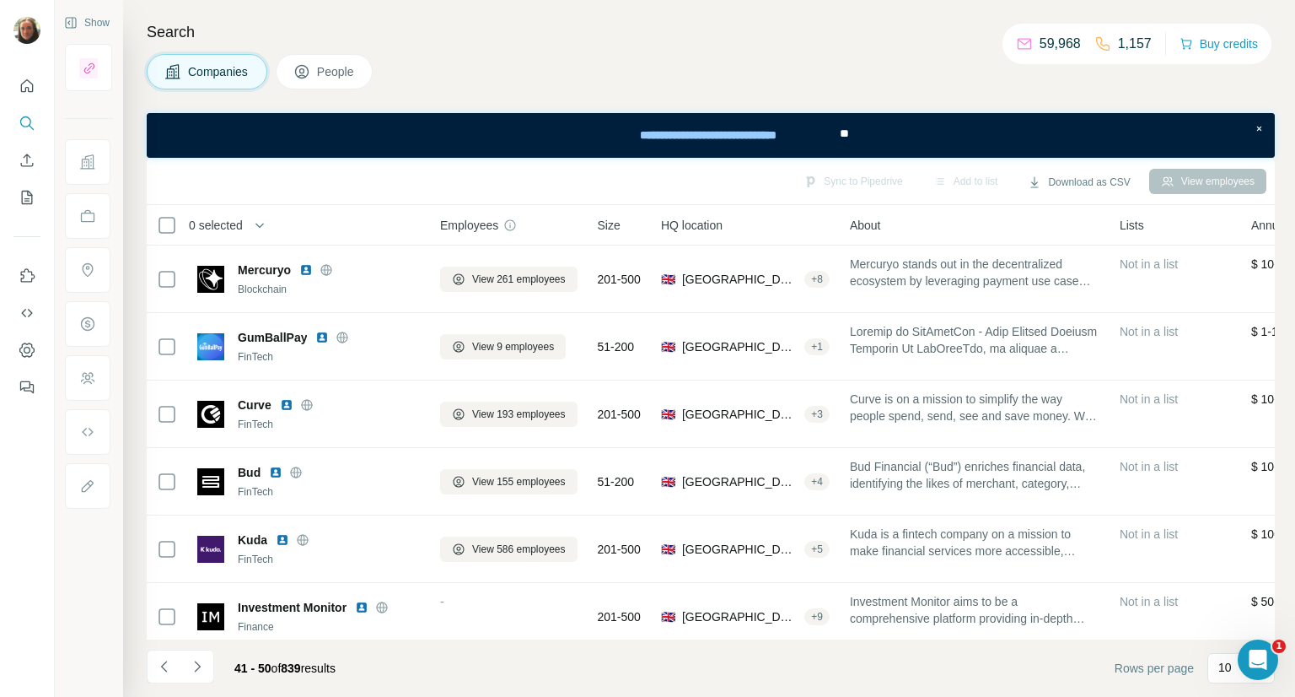
scroll to position [0, 0]
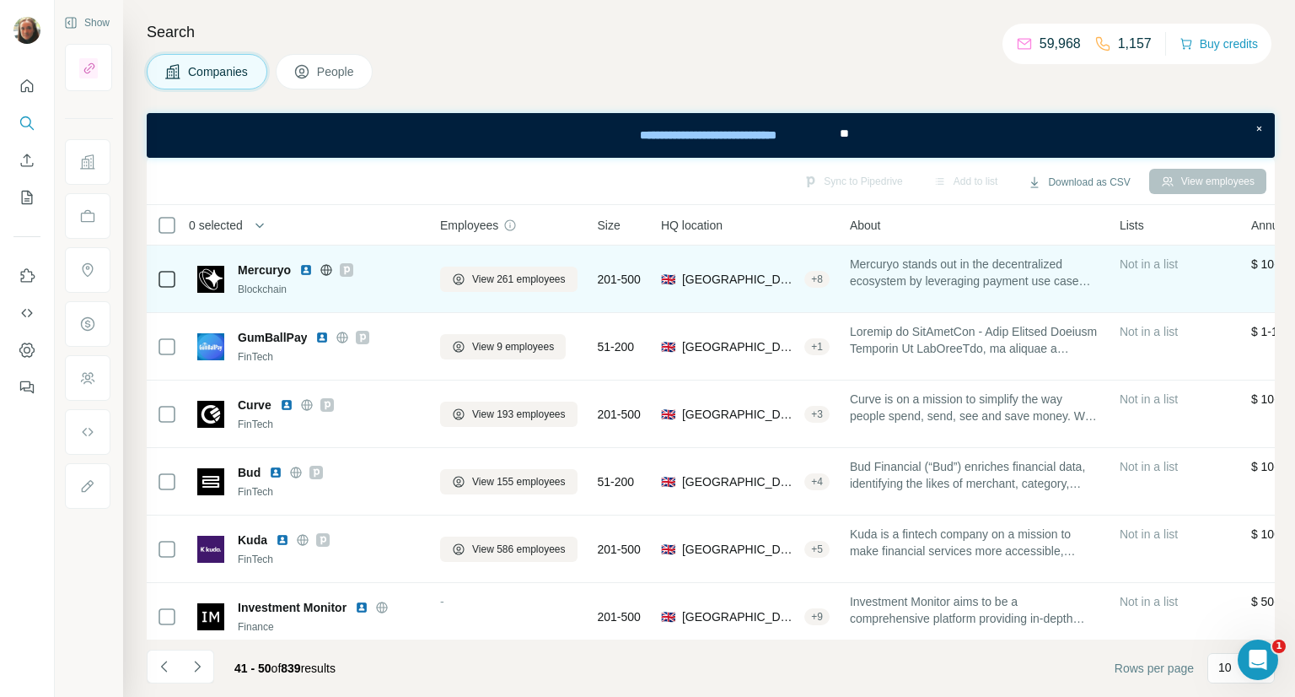
click at [308, 271] on img at bounding box center [305, 269] width 13 height 13
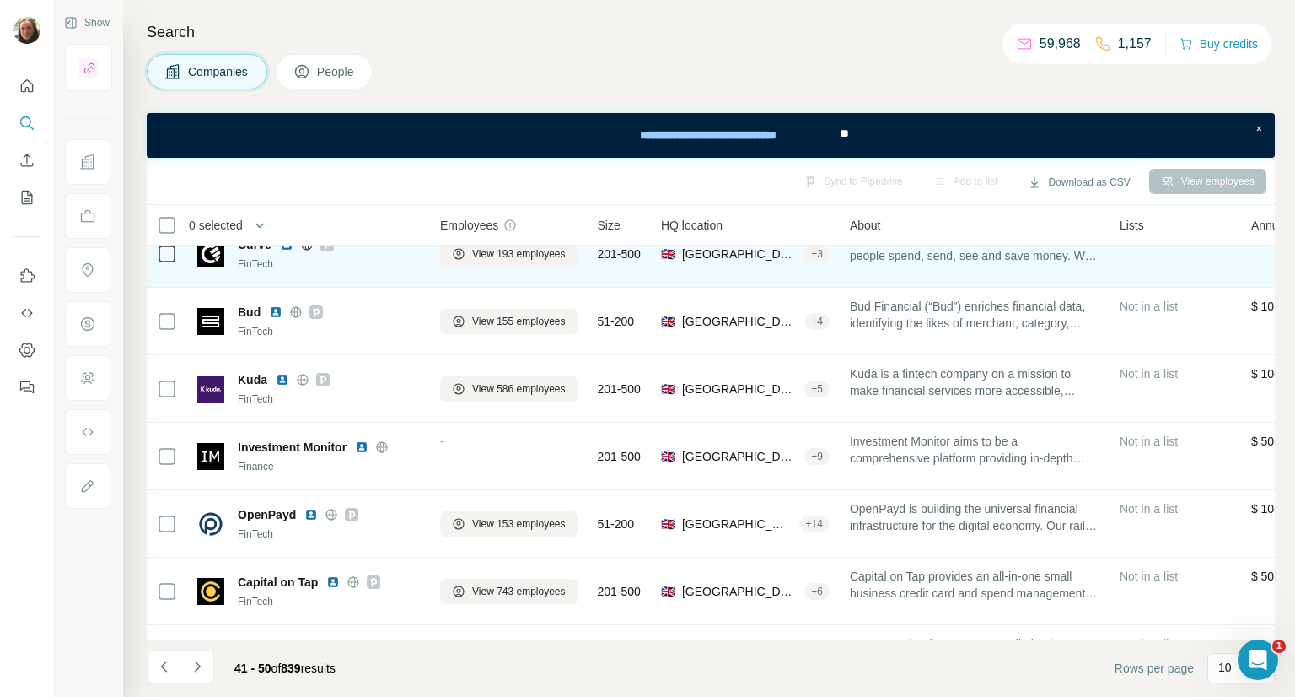
scroll to position [169, 0]
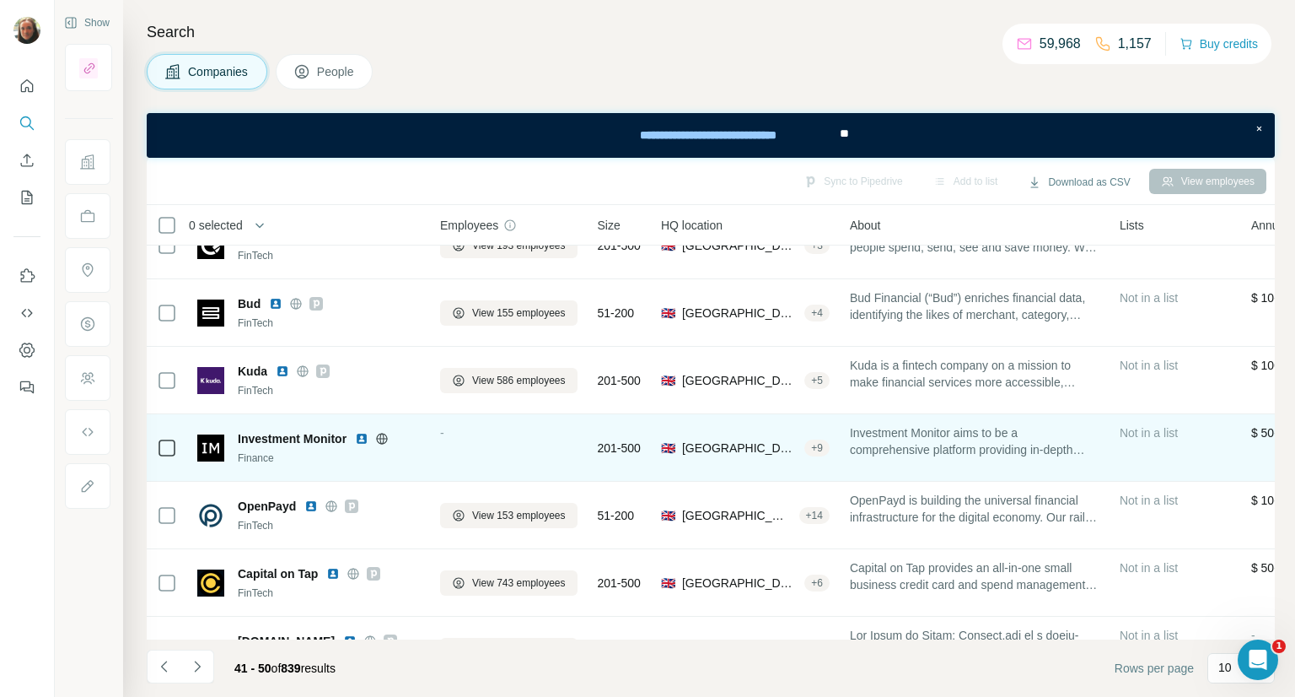
click at [364, 437] on img at bounding box center [361, 438] width 13 height 13
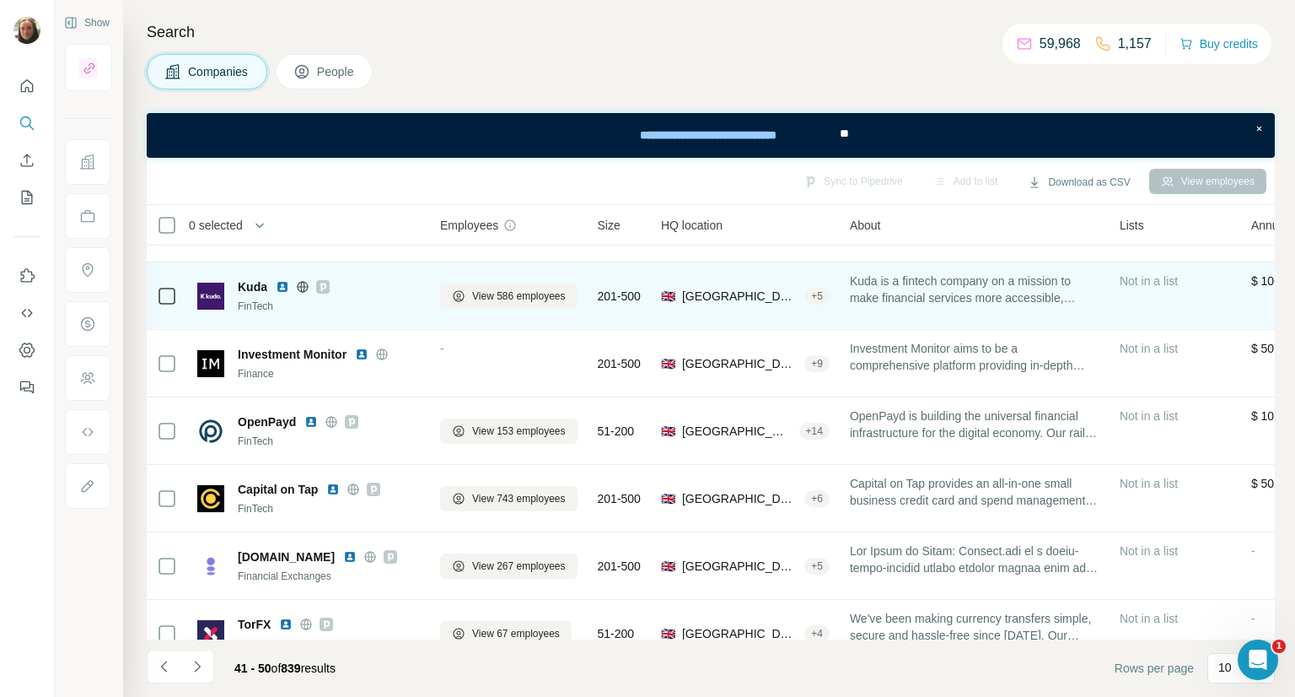
scroll to position [289, 0]
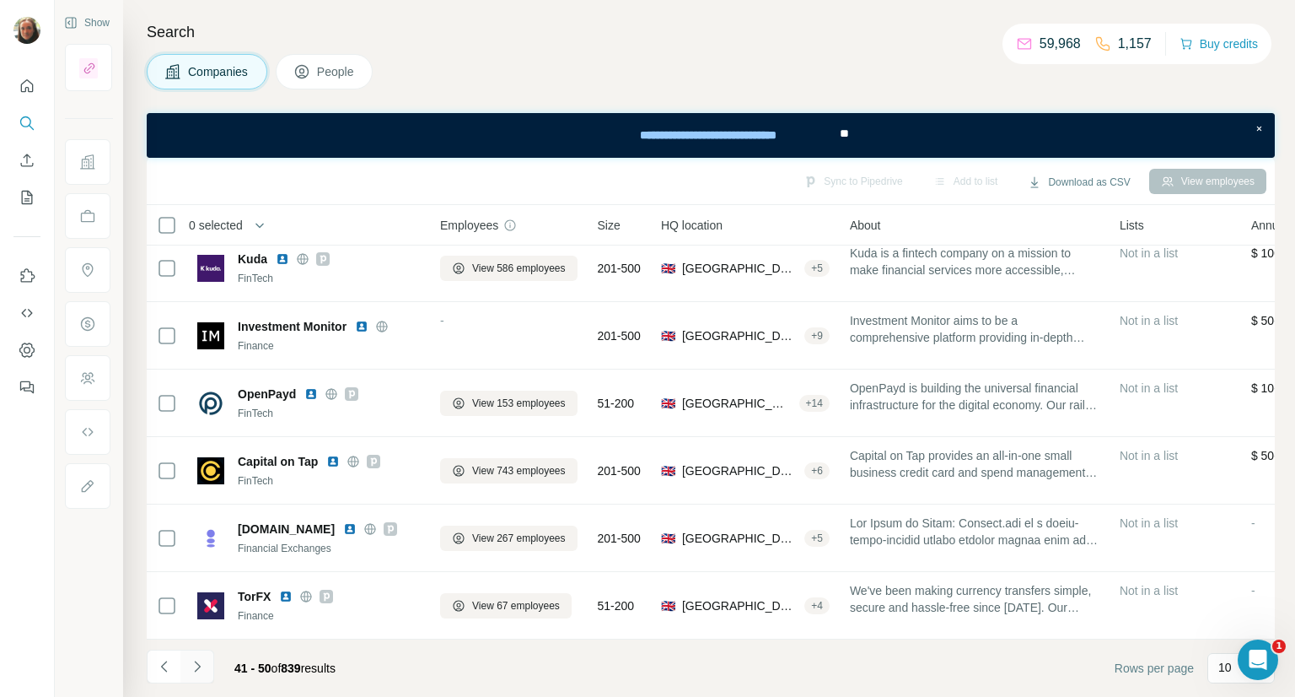
click at [189, 672] on icon "Navigate to next page" at bounding box center [197, 666] width 17 height 17
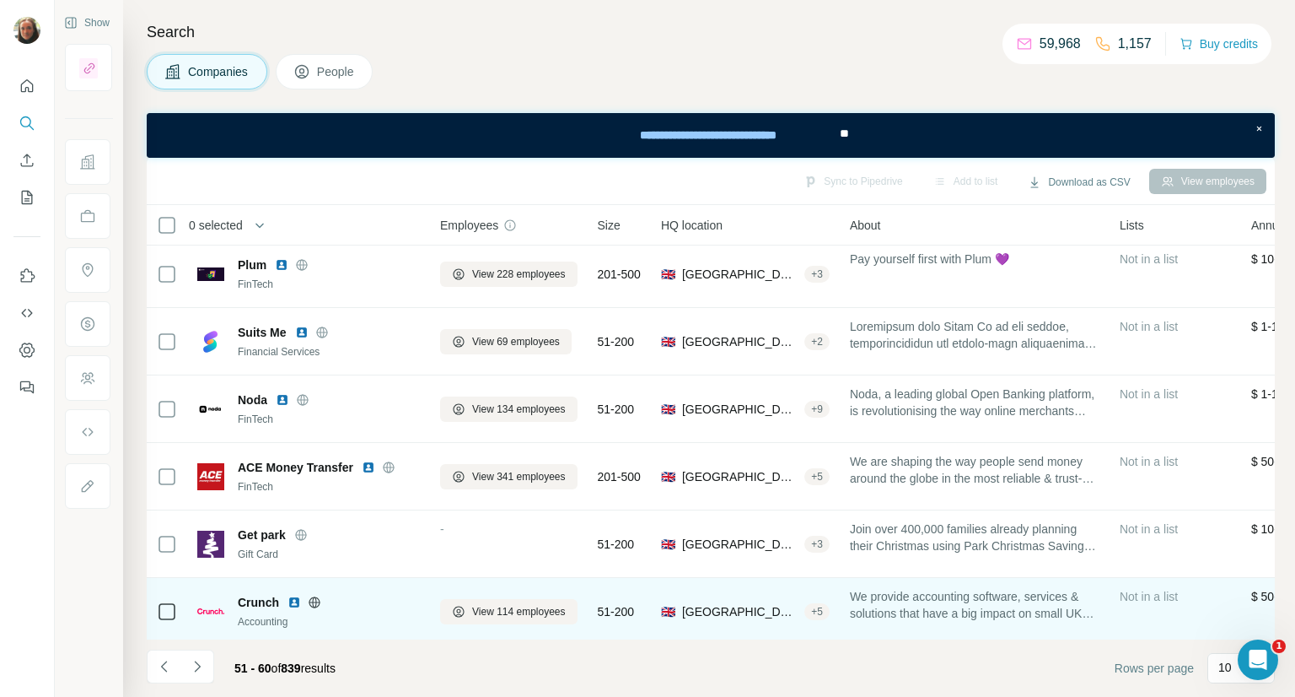
scroll to position [0, 0]
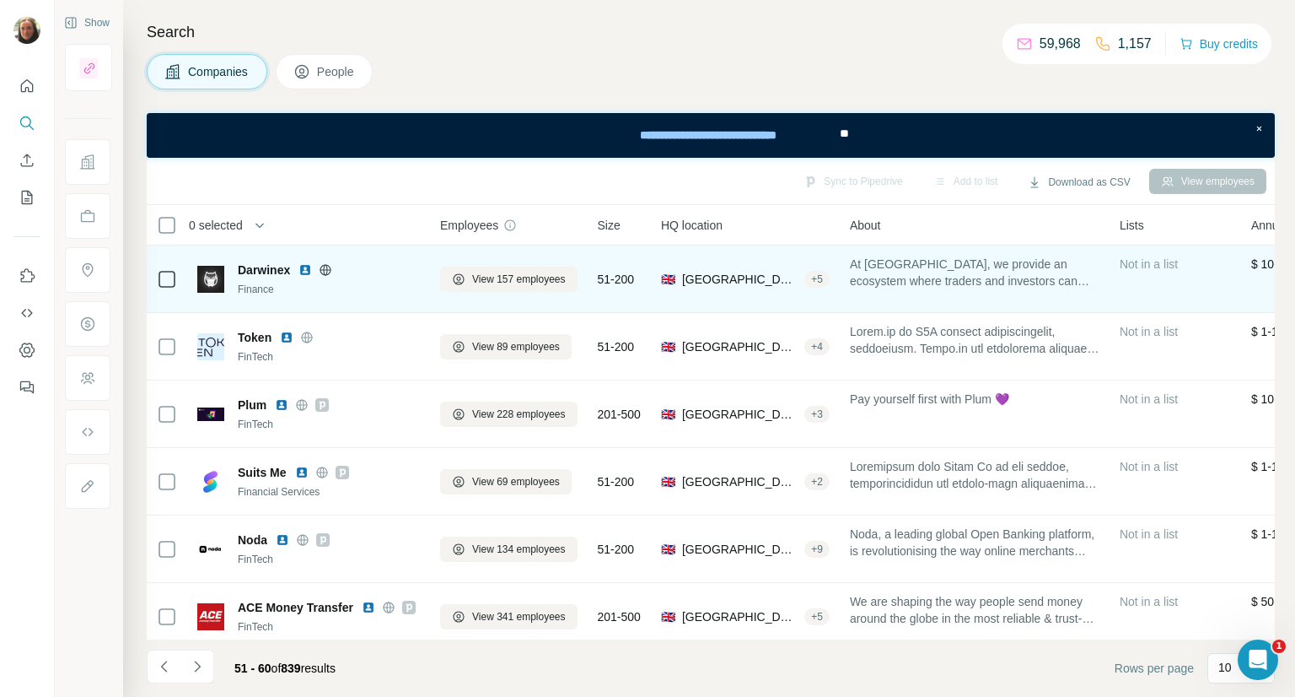
click at [304, 270] on img at bounding box center [305, 269] width 13 height 13
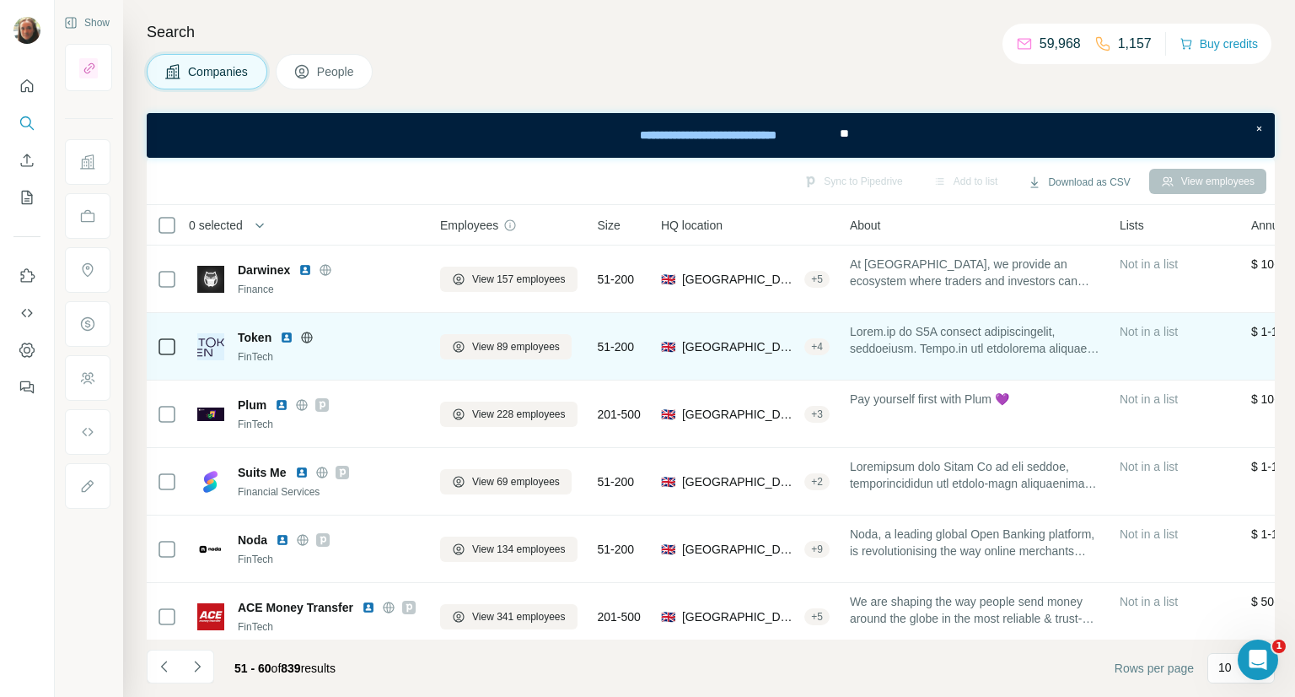
click at [286, 336] on img at bounding box center [286, 337] width 13 height 13
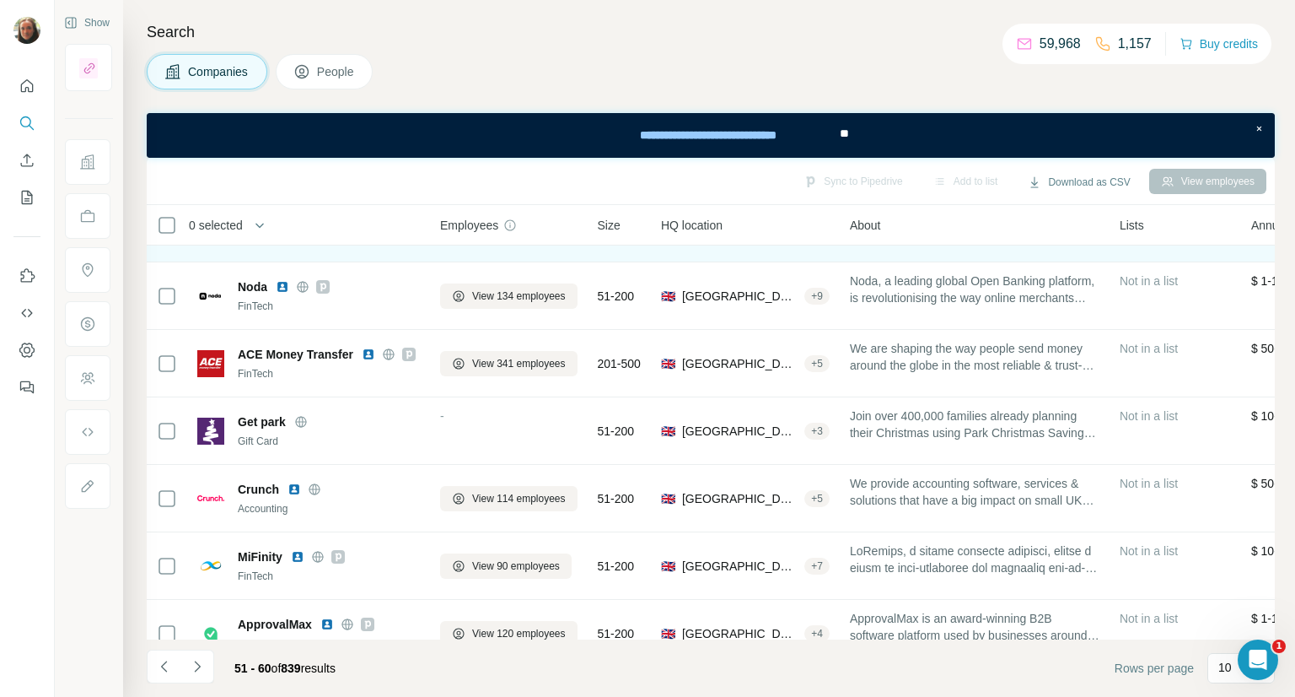
scroll to position [289, 0]
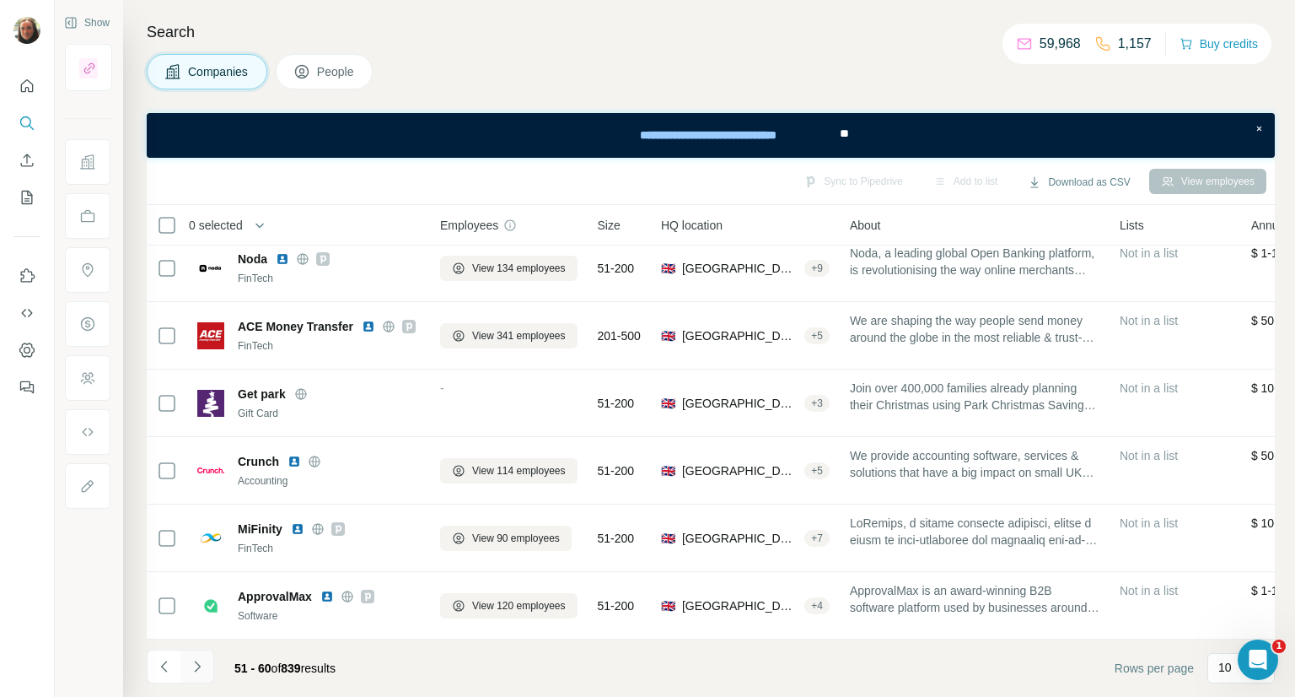
click at [201, 663] on icon "Navigate to next page" at bounding box center [197, 666] width 17 height 17
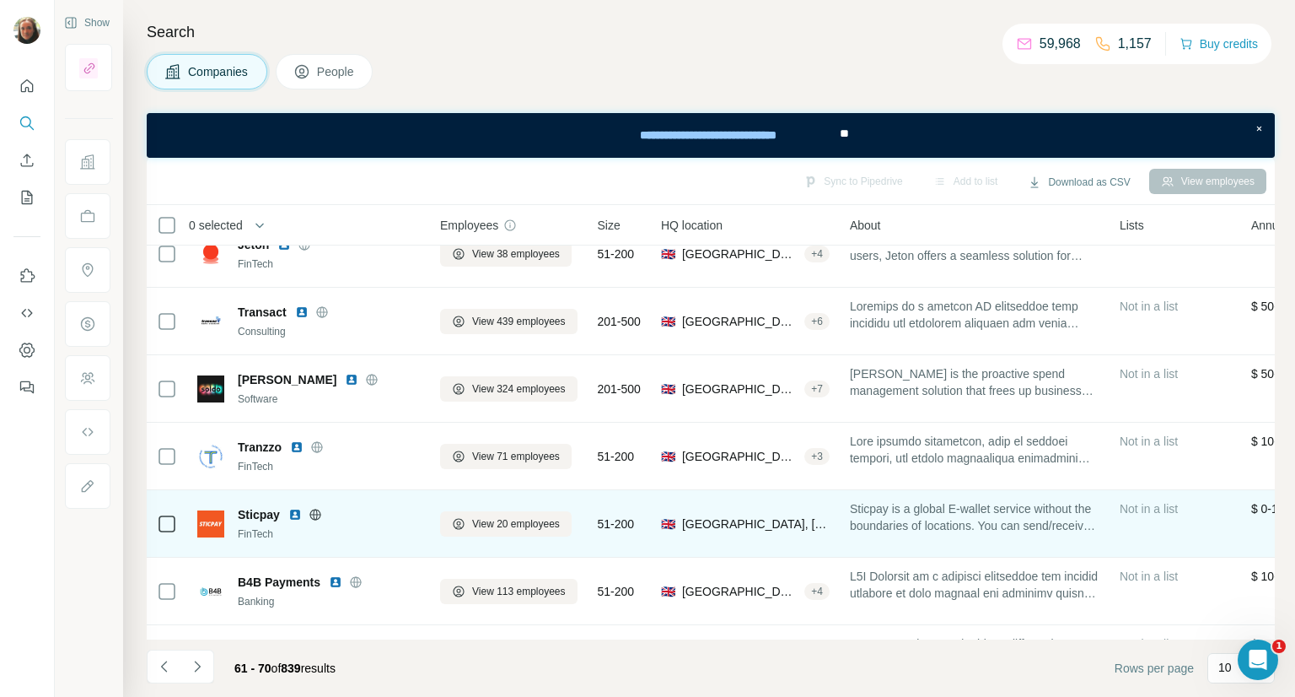
scroll to position [0, 0]
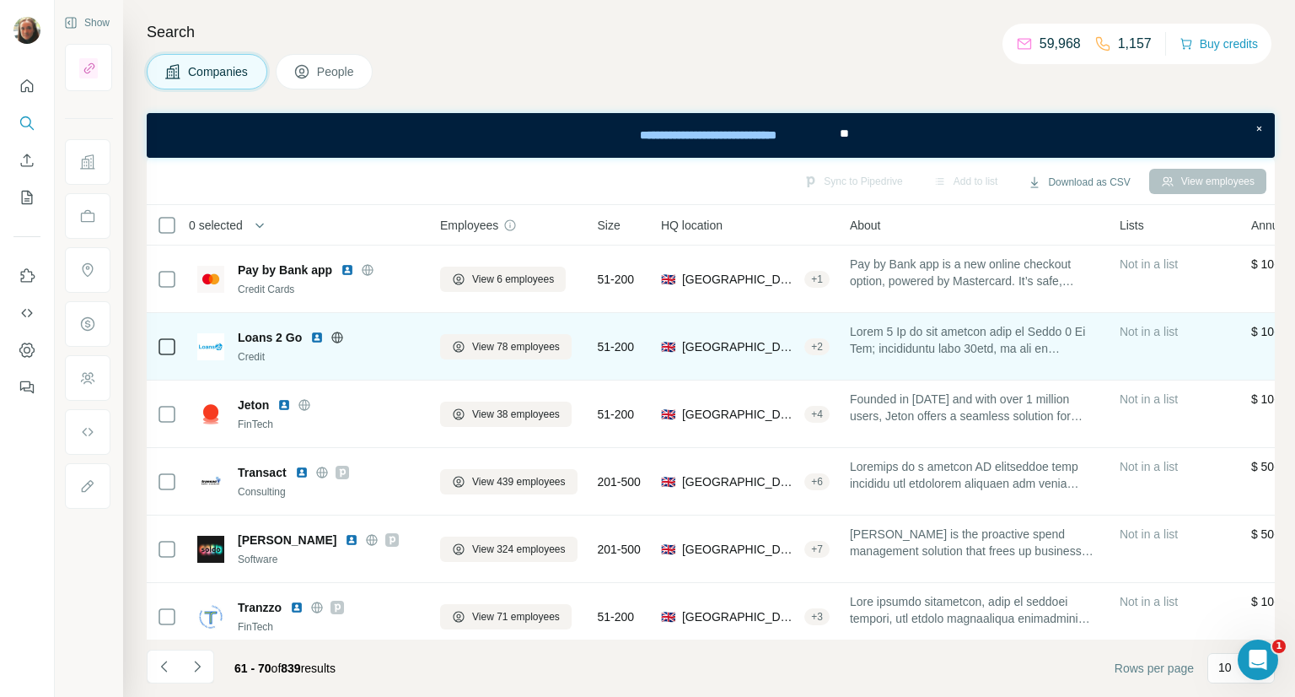
click at [316, 337] on img at bounding box center [316, 337] width 13 height 13
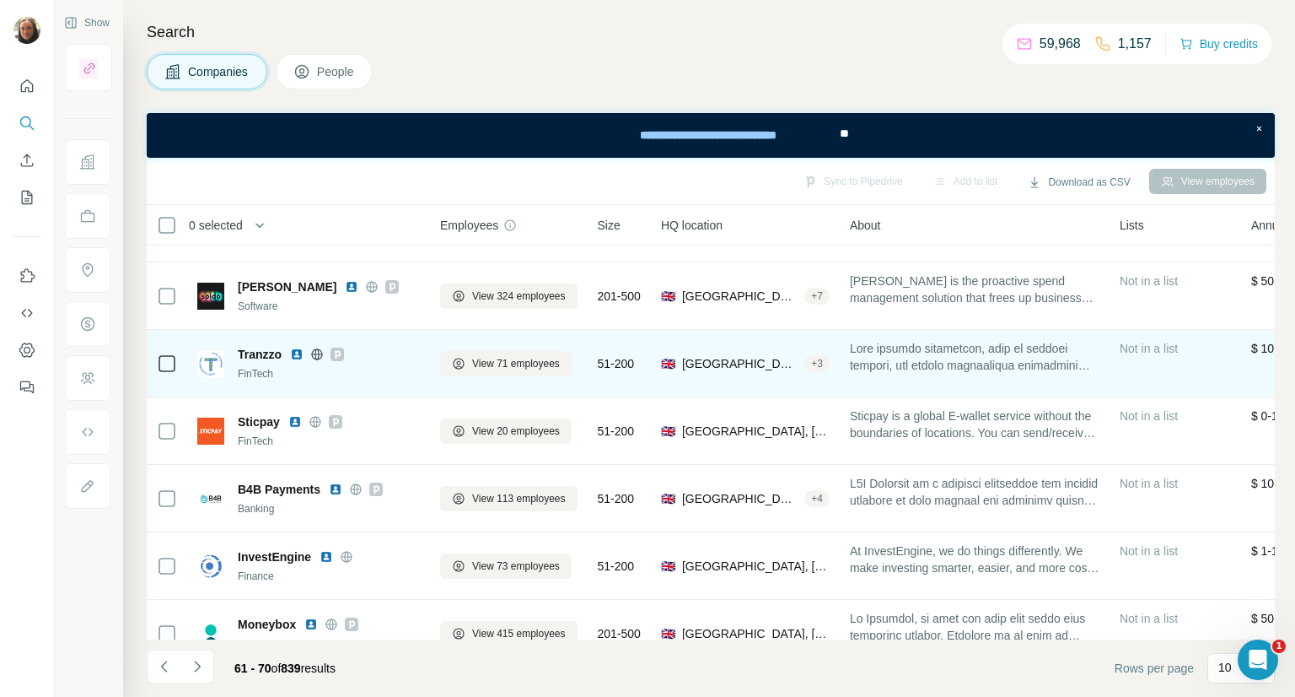
scroll to position [289, 0]
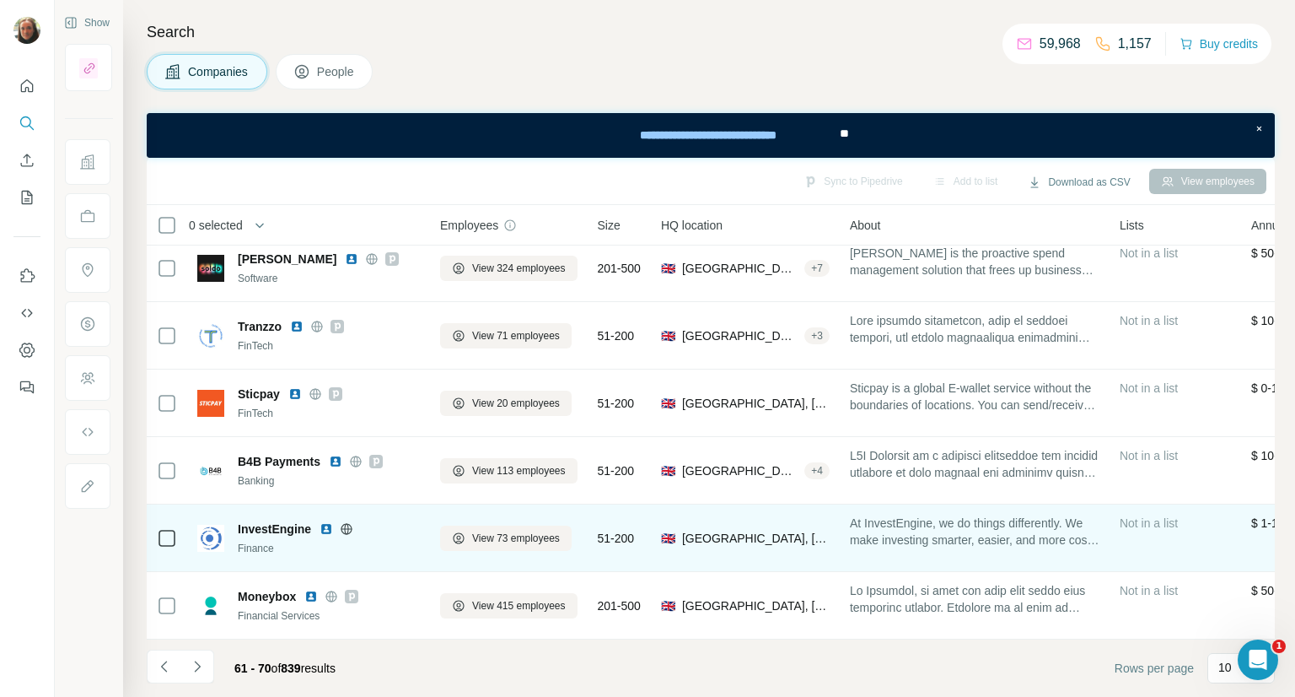
click at [327, 522] on img at bounding box center [326, 528] width 13 height 13
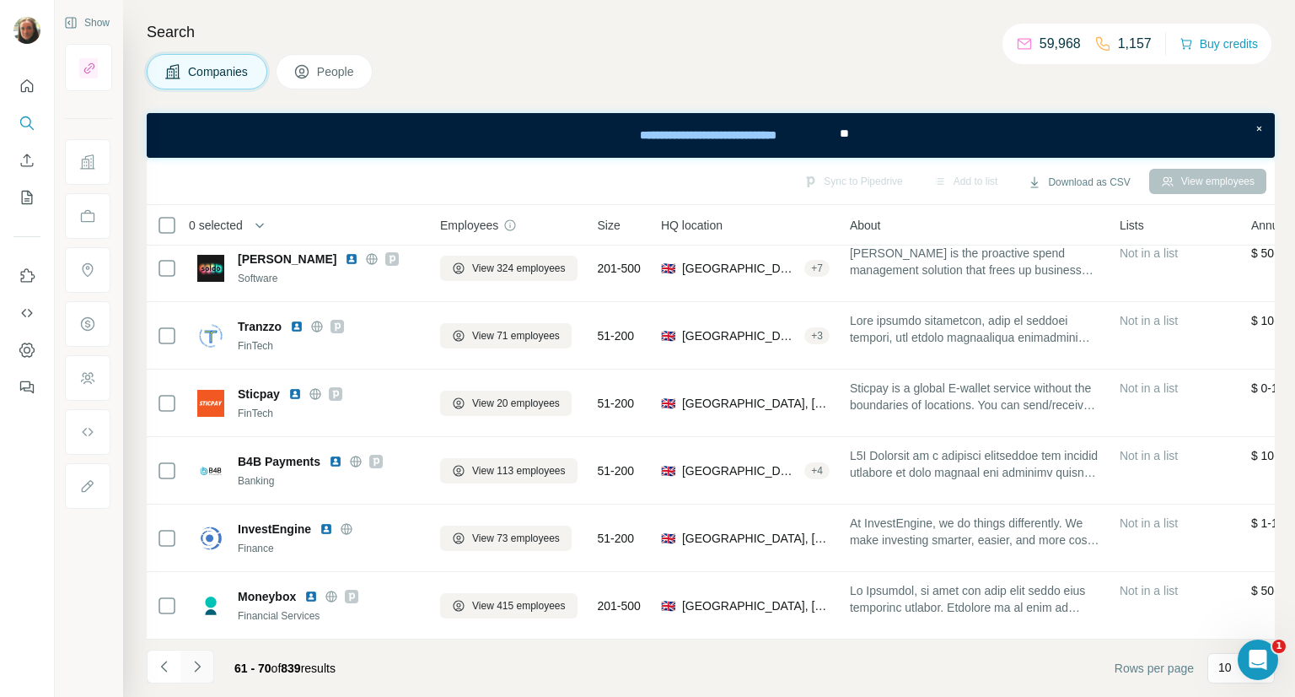
click at [191, 667] on icon "Navigate to next page" at bounding box center [197, 666] width 17 height 17
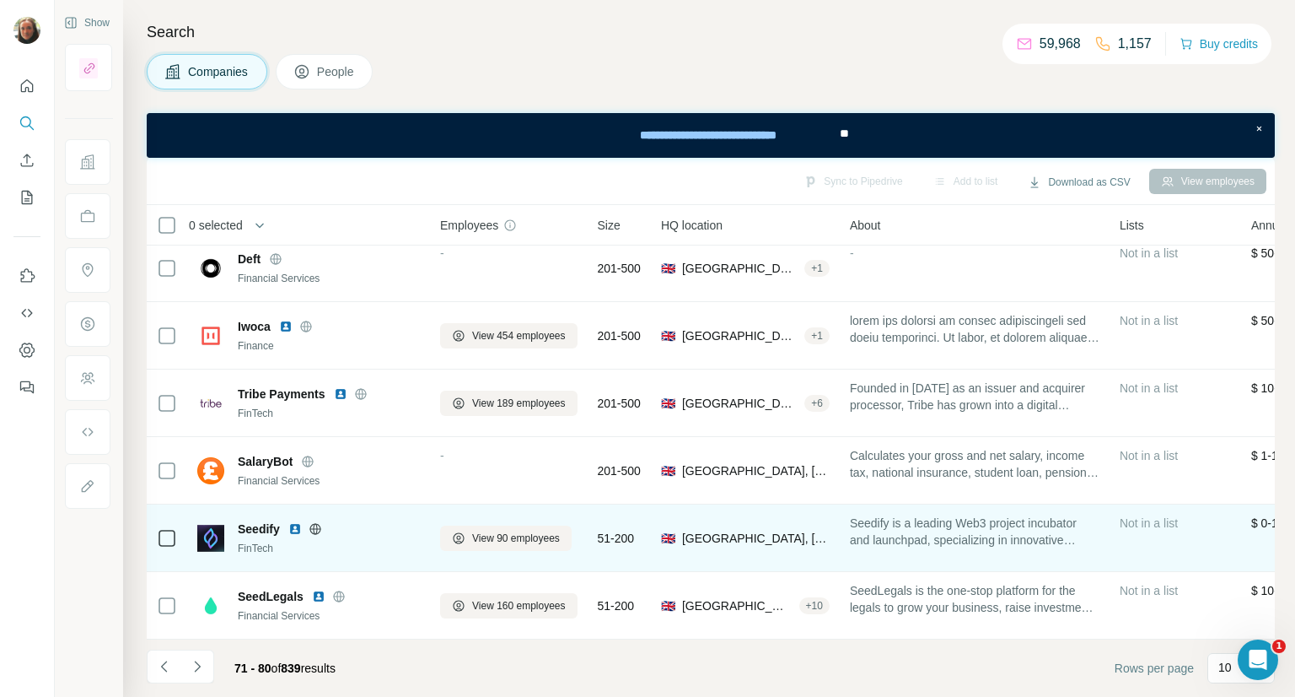
scroll to position [0, 0]
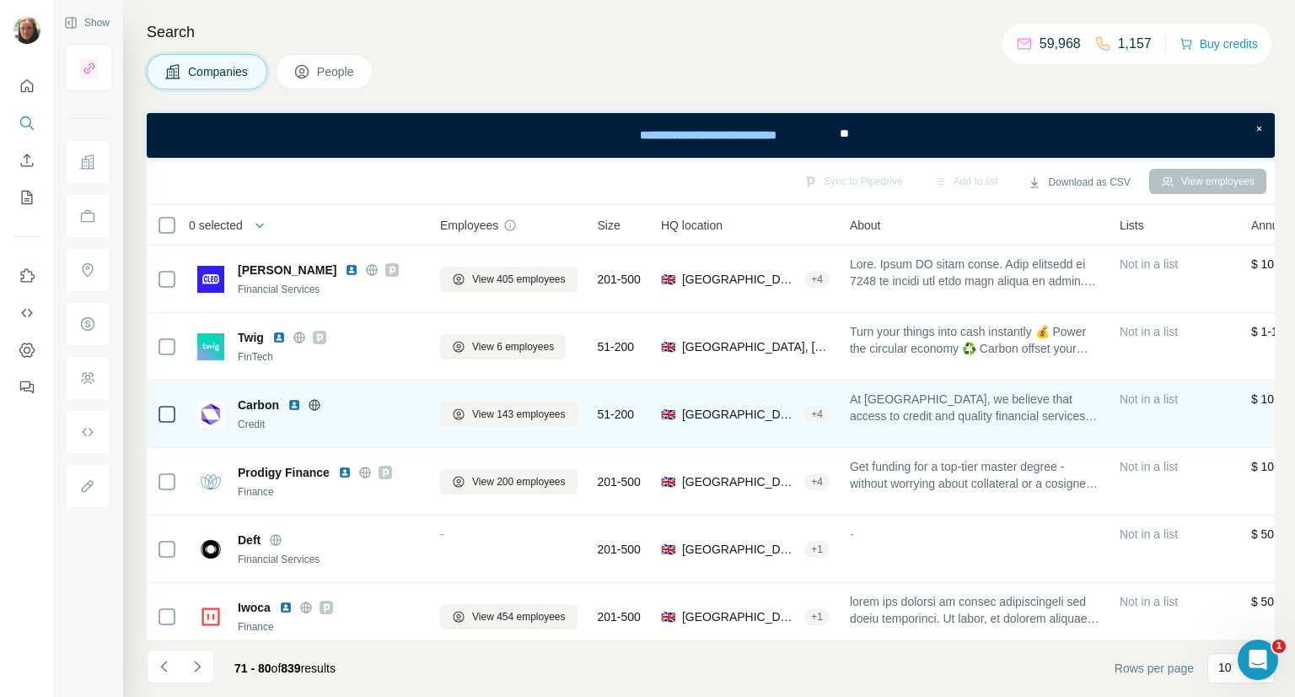
click at [291, 407] on img at bounding box center [294, 404] width 13 height 13
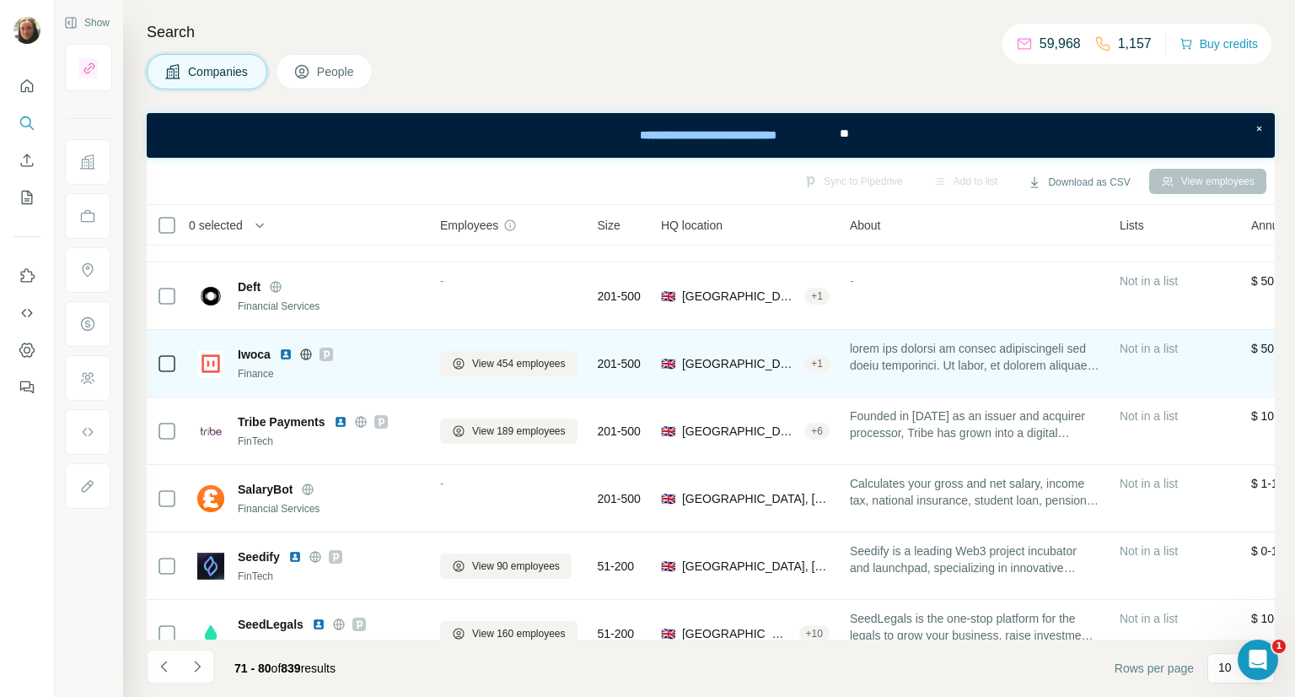
scroll to position [289, 0]
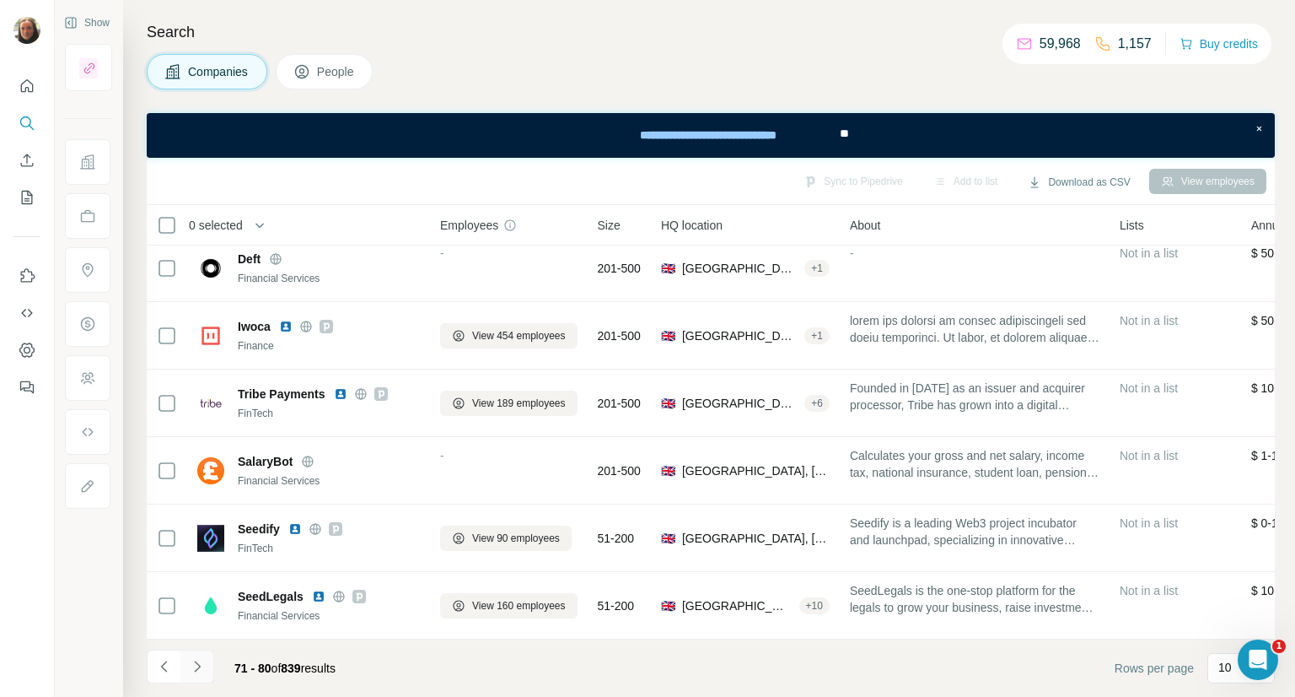
click at [198, 663] on icon "Navigate to next page" at bounding box center [197, 666] width 17 height 17
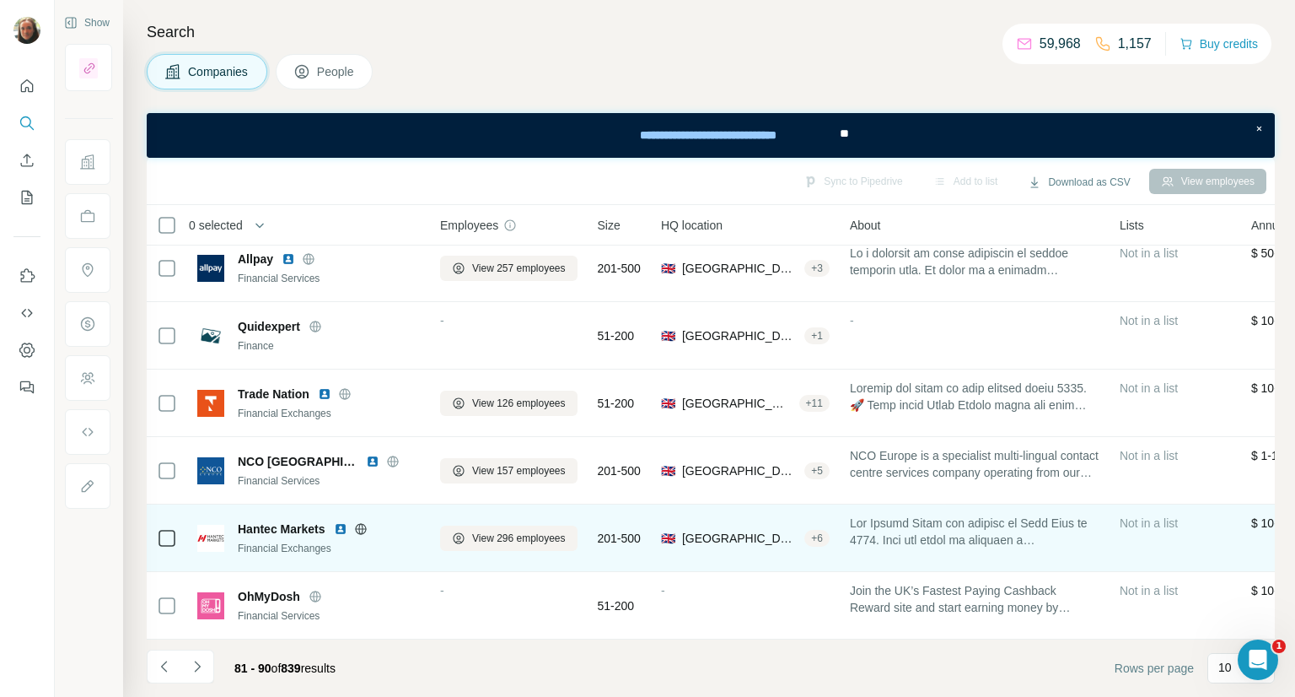
scroll to position [0, 0]
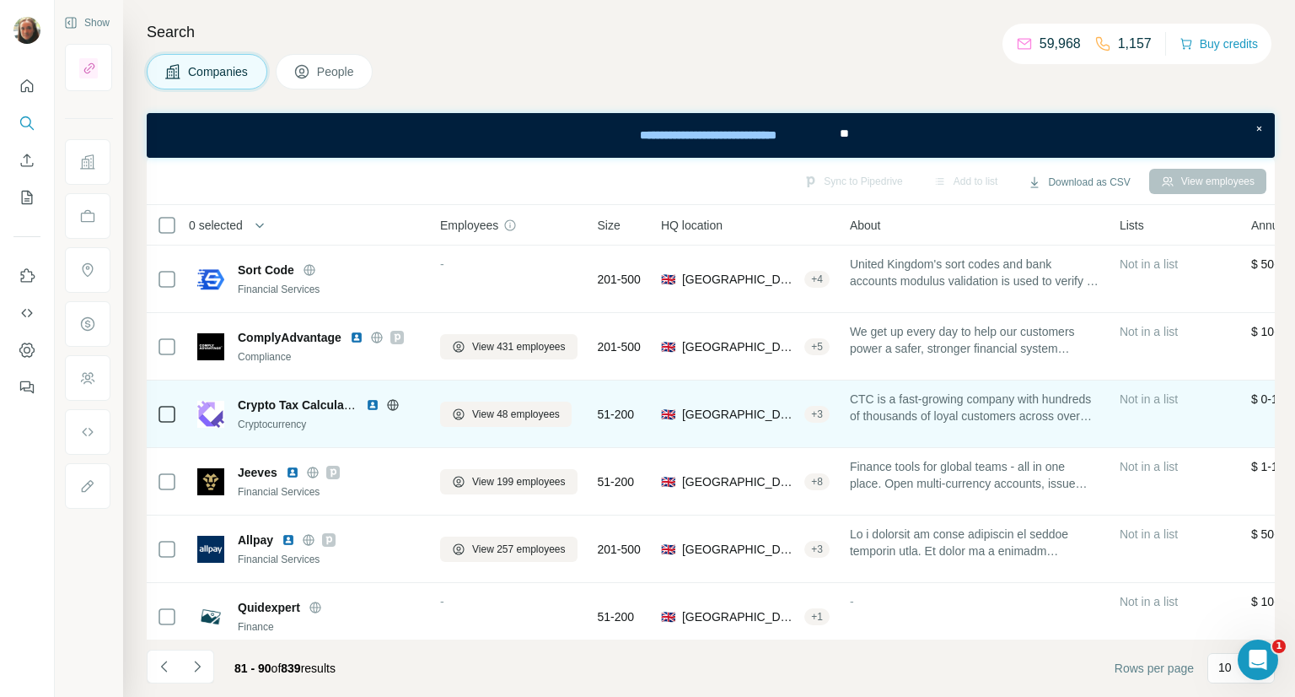
click at [374, 406] on img at bounding box center [372, 404] width 13 height 13
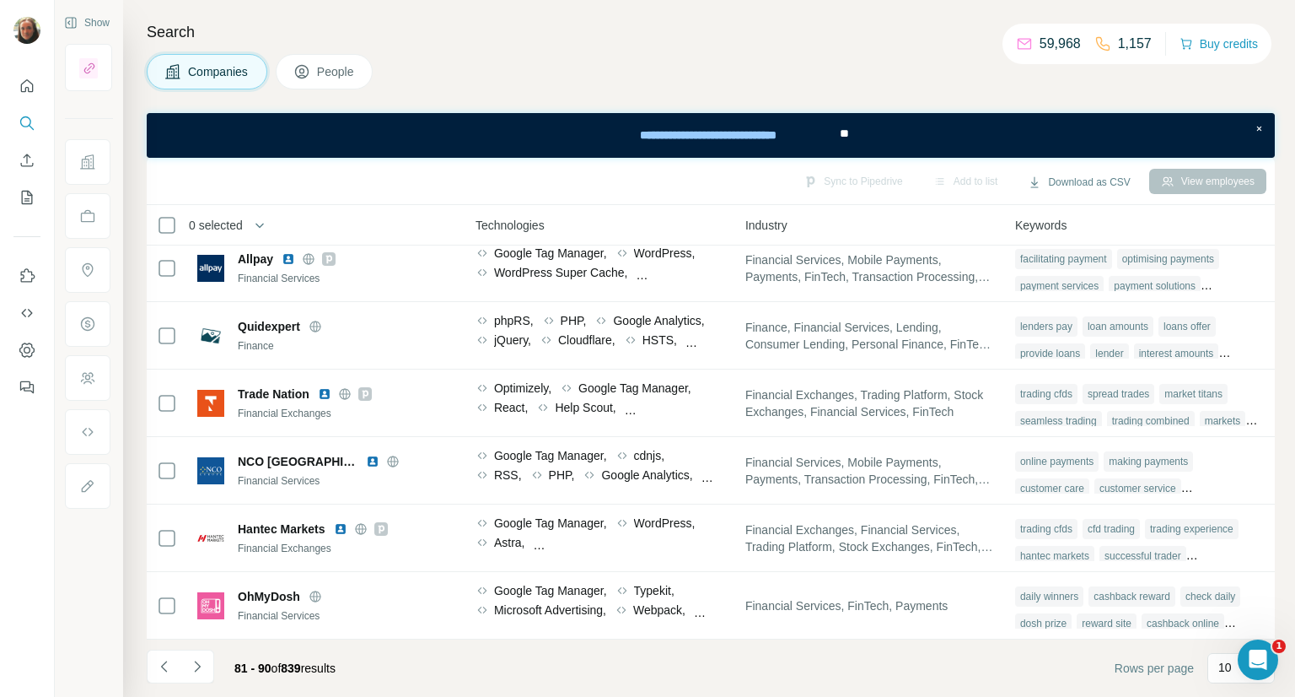
scroll to position [289, 0]
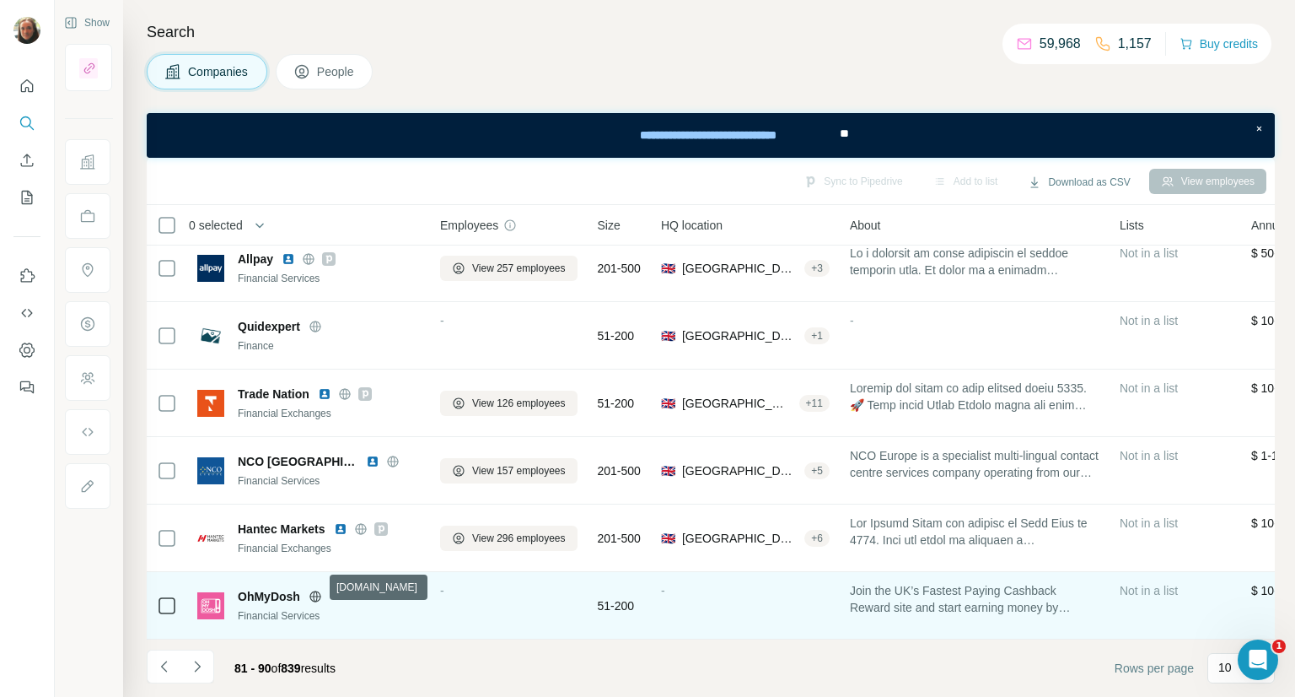
click at [317, 590] on icon at bounding box center [315, 595] width 4 height 11
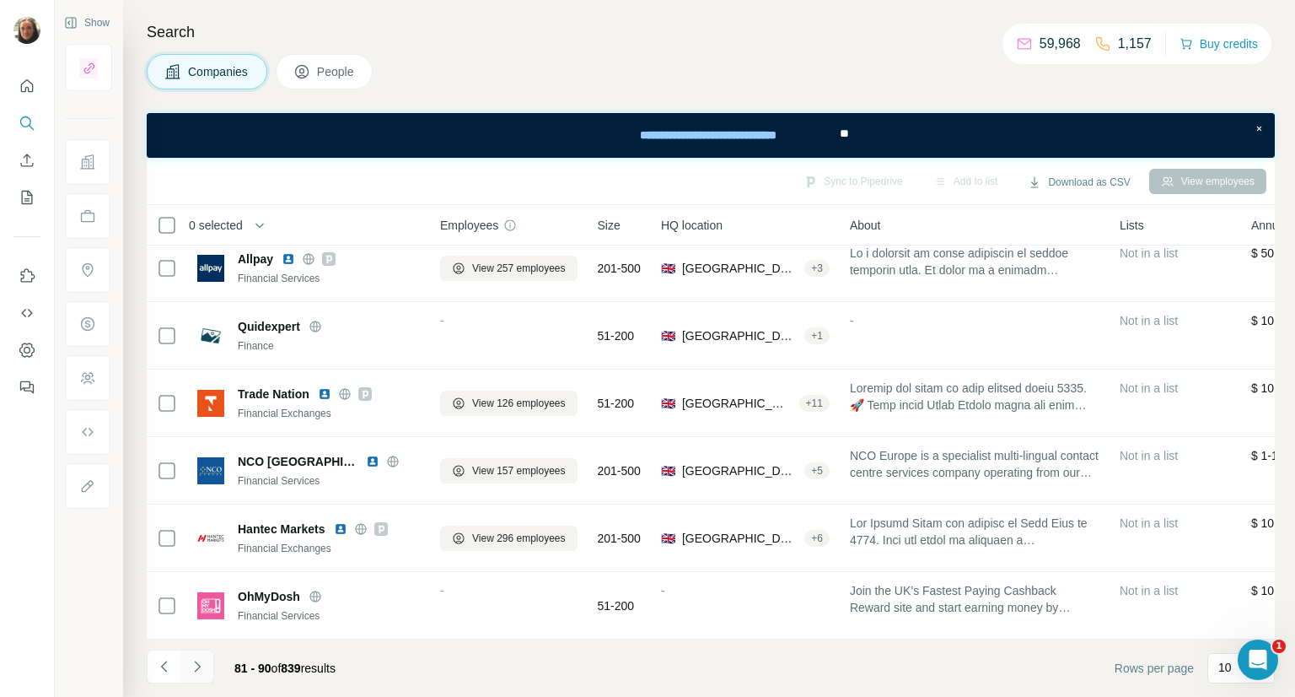
click at [201, 665] on icon "Navigate to next page" at bounding box center [197, 666] width 17 height 17
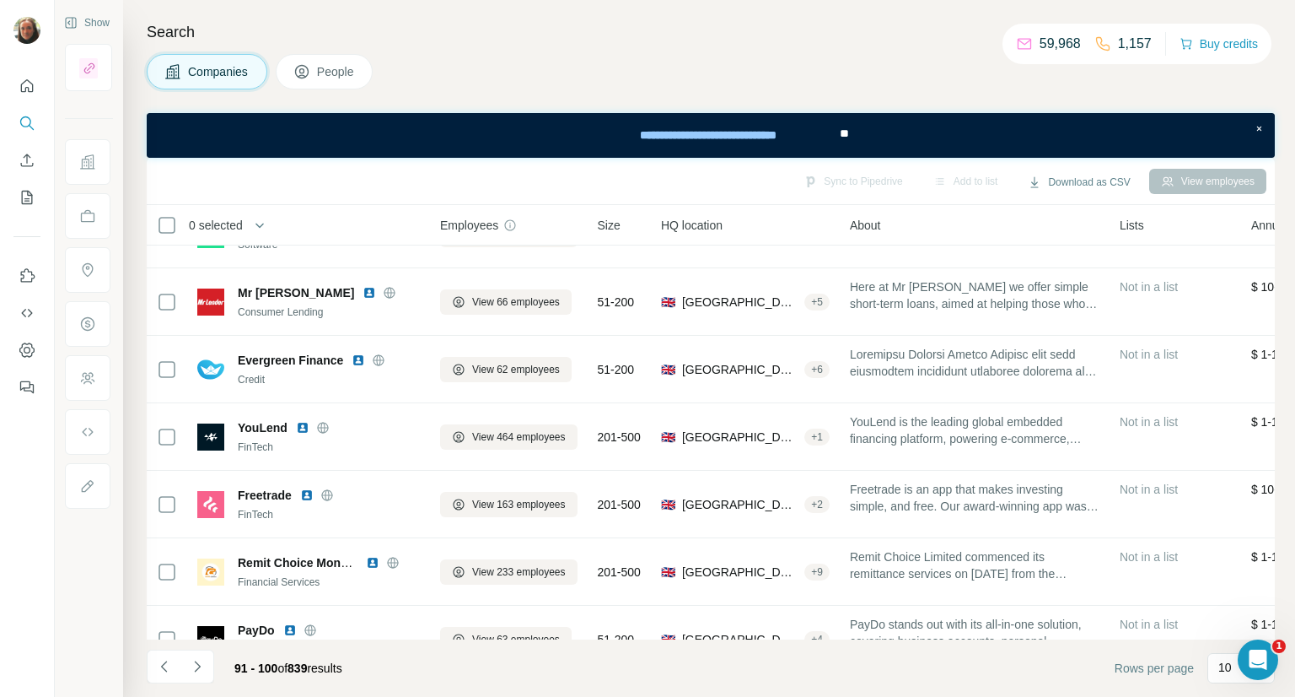
scroll to position [0, 0]
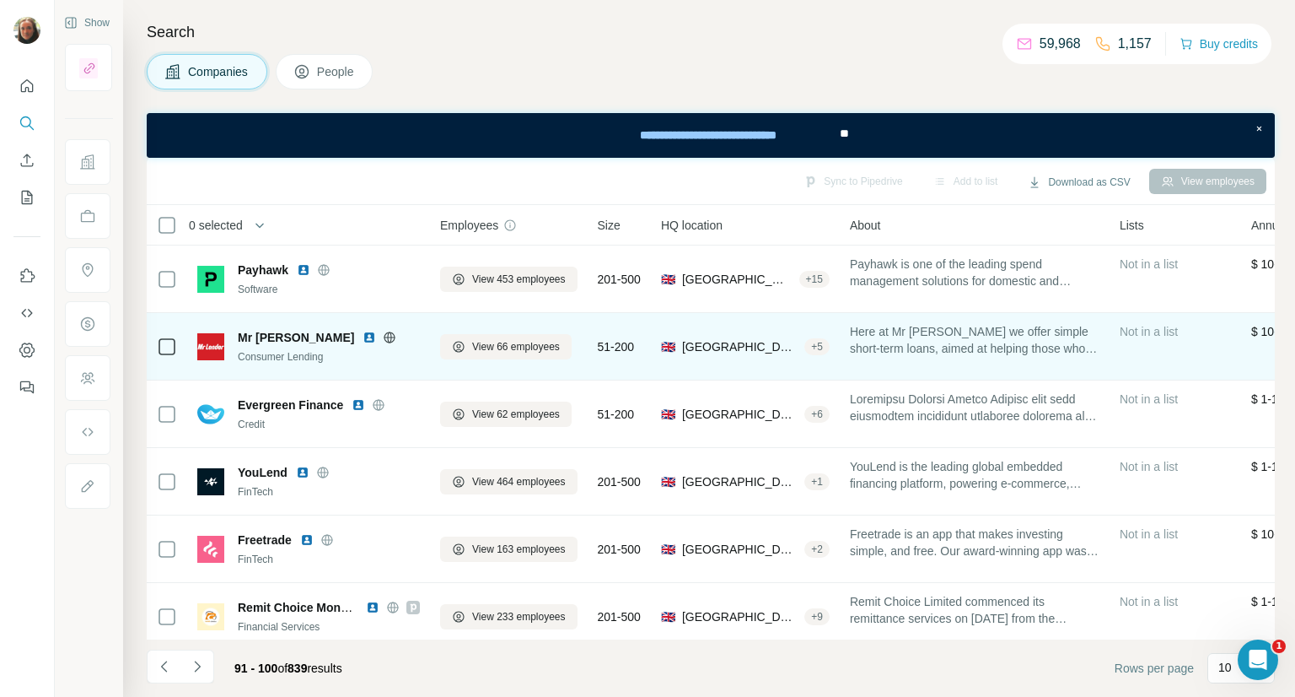
click at [363, 338] on img at bounding box center [369, 337] width 13 height 13
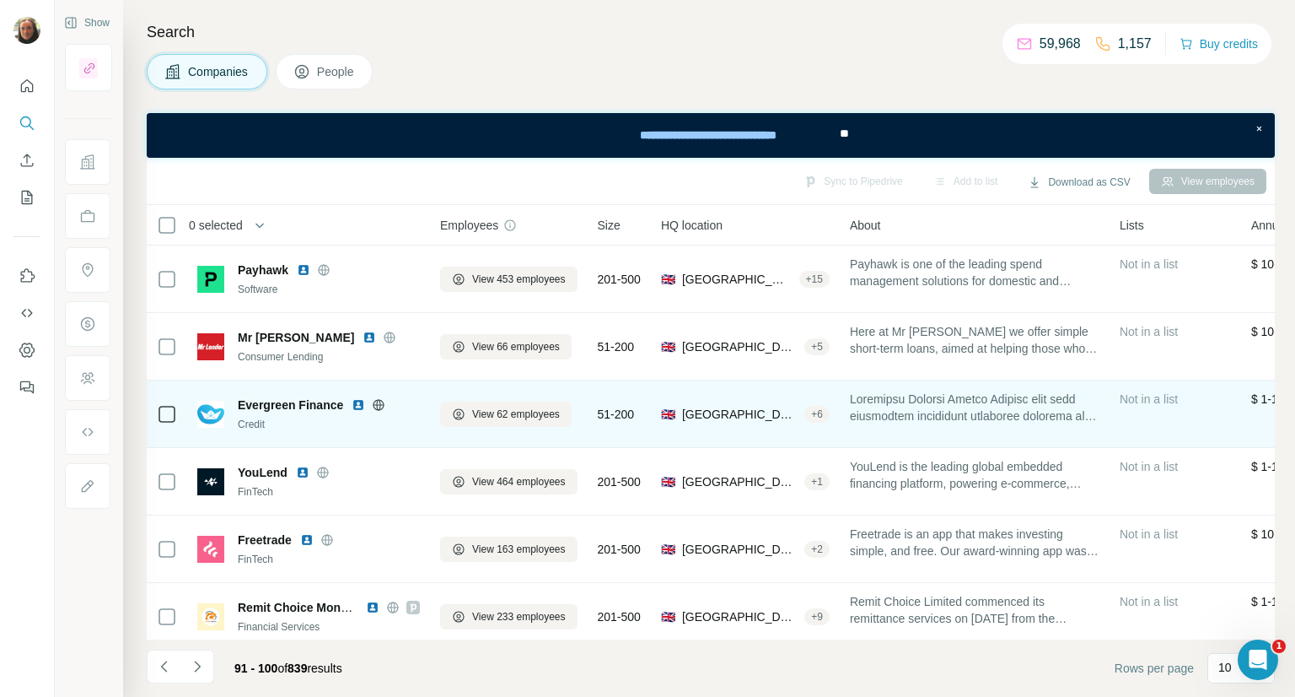
click at [358, 407] on img at bounding box center [358, 404] width 13 height 13
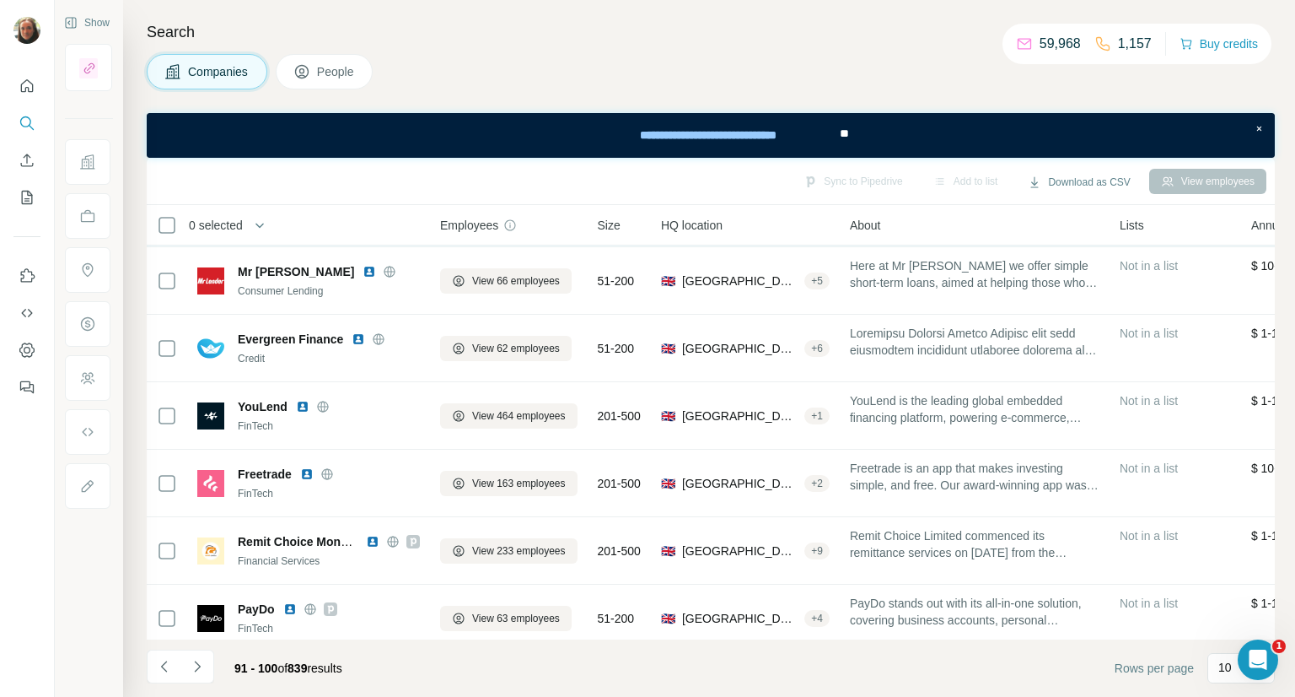
scroll to position [84, 0]
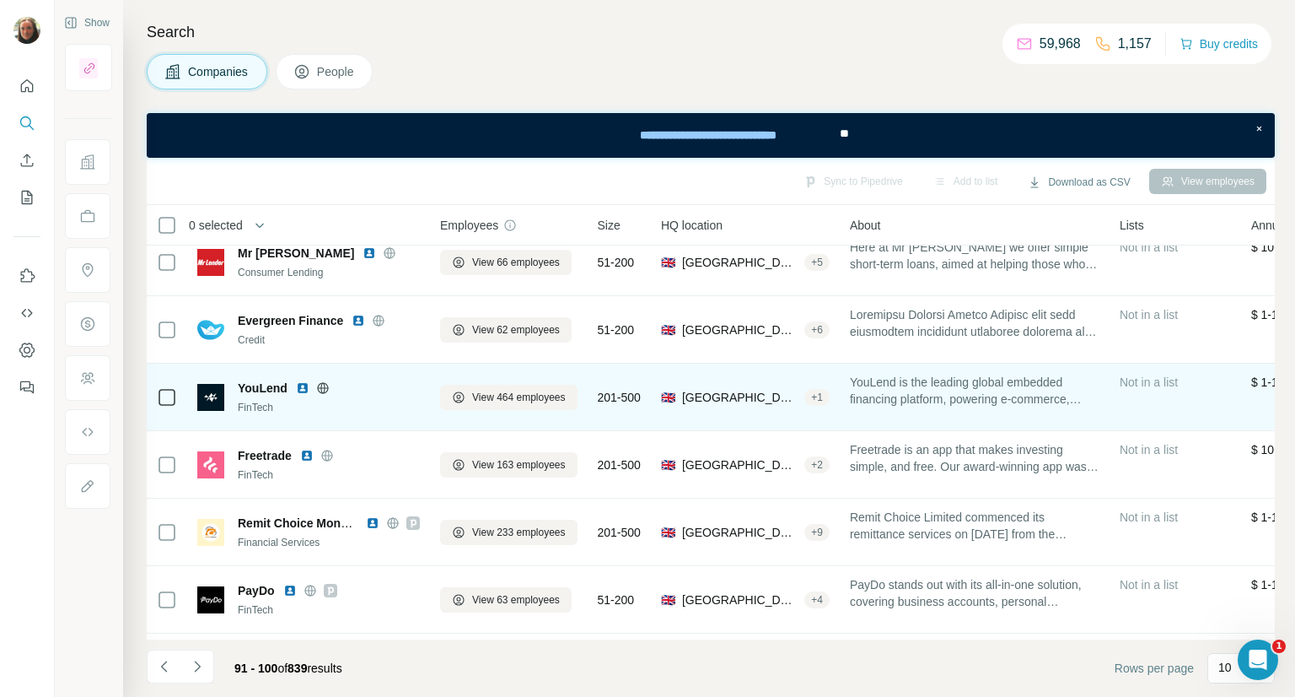
click at [303, 390] on img at bounding box center [302, 387] width 13 height 13
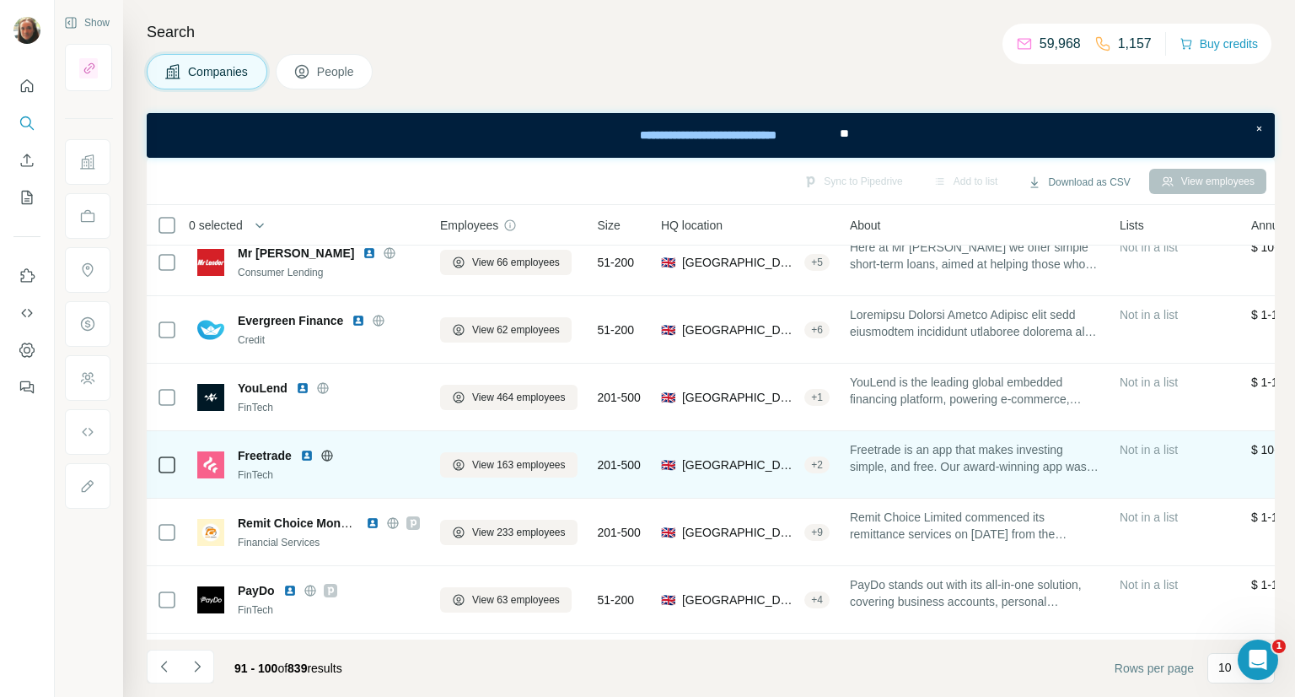
click at [311, 455] on img at bounding box center [306, 455] width 13 height 13
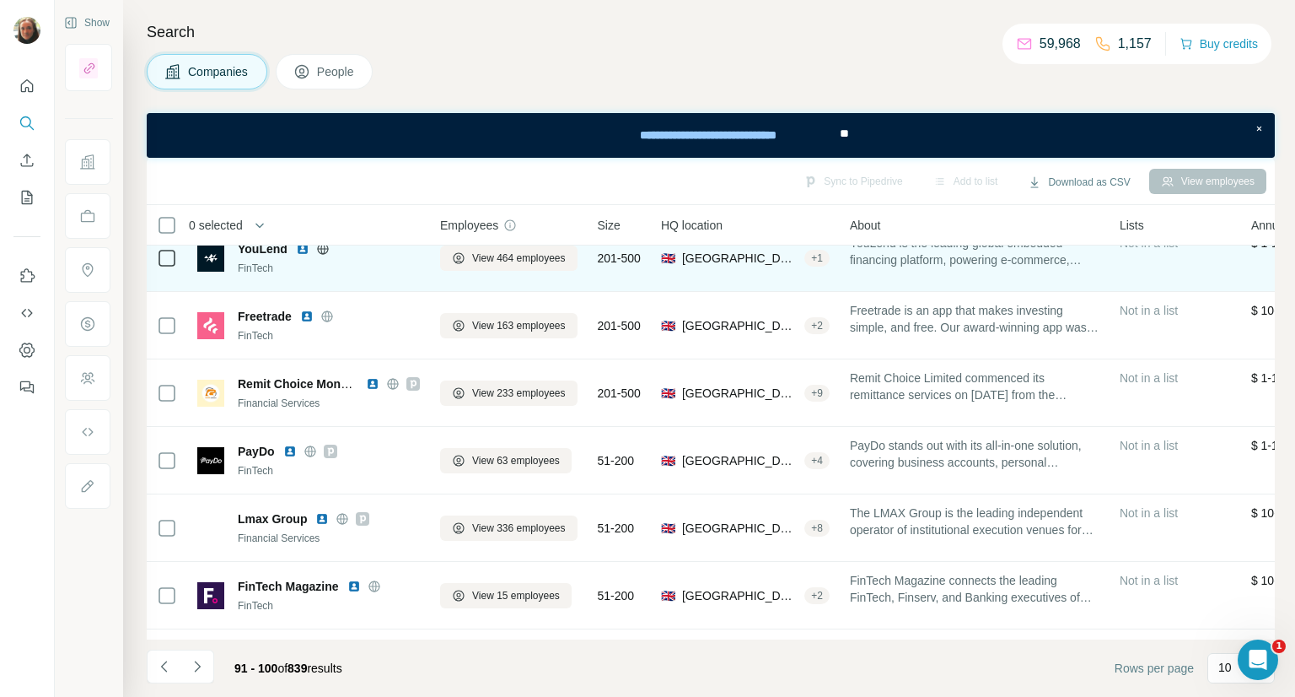
scroll to position [253, 0]
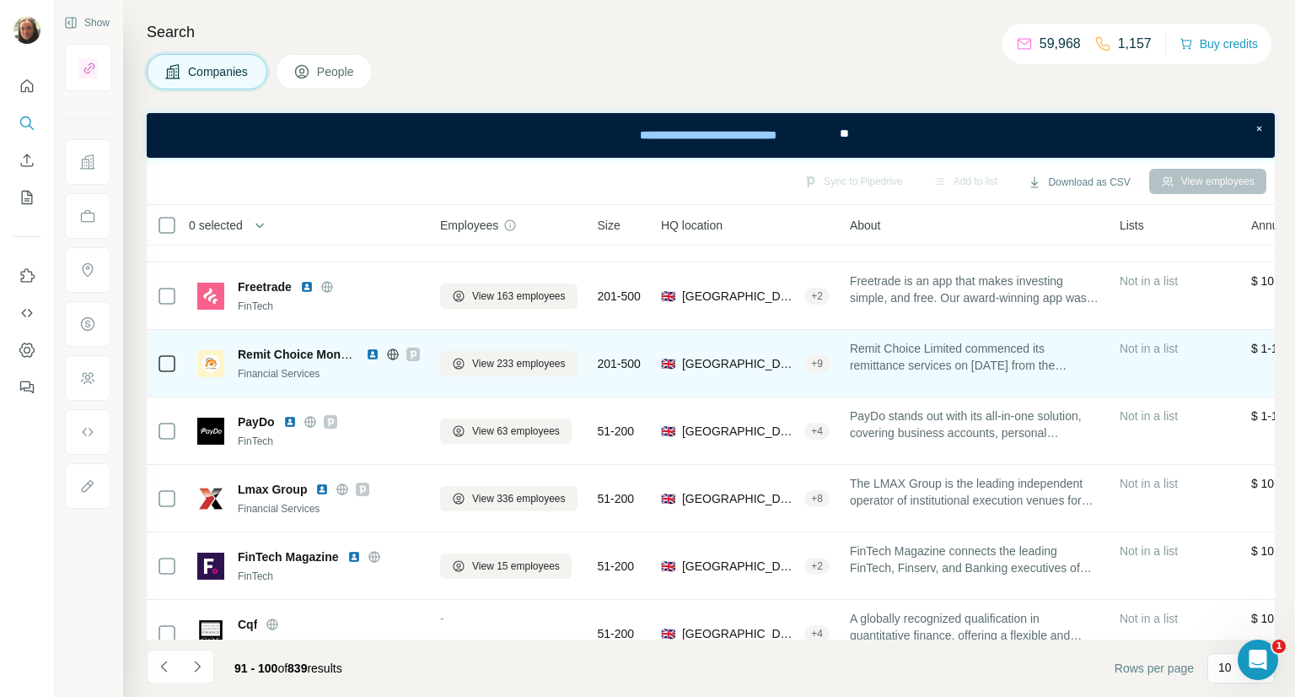
click at [371, 355] on img at bounding box center [372, 353] width 13 height 13
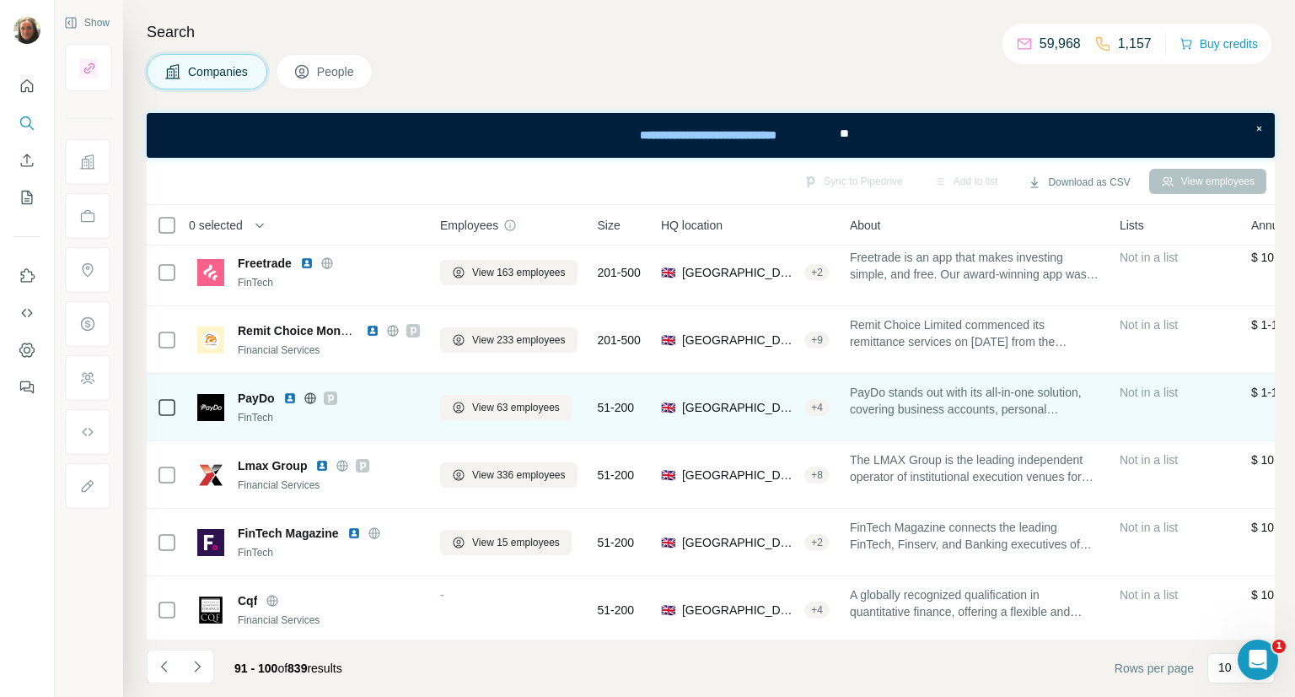
scroll to position [289, 0]
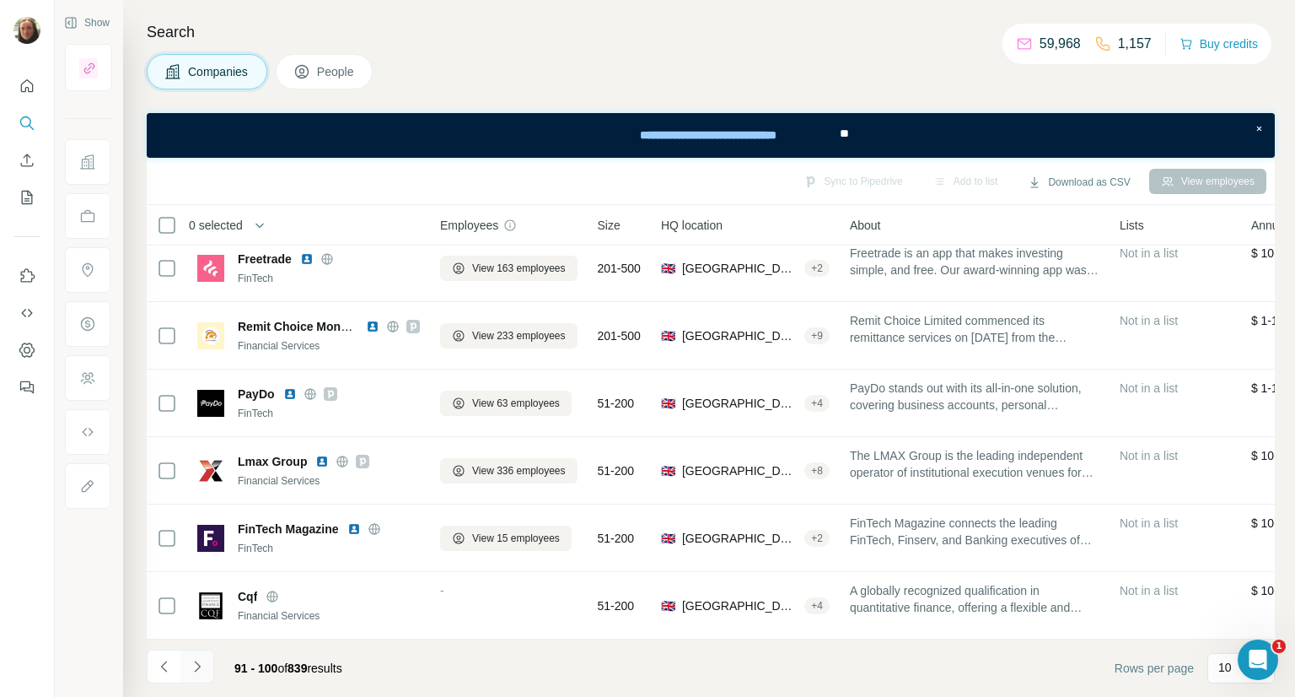
click at [204, 663] on icon "Navigate to next page" at bounding box center [197, 666] width 17 height 17
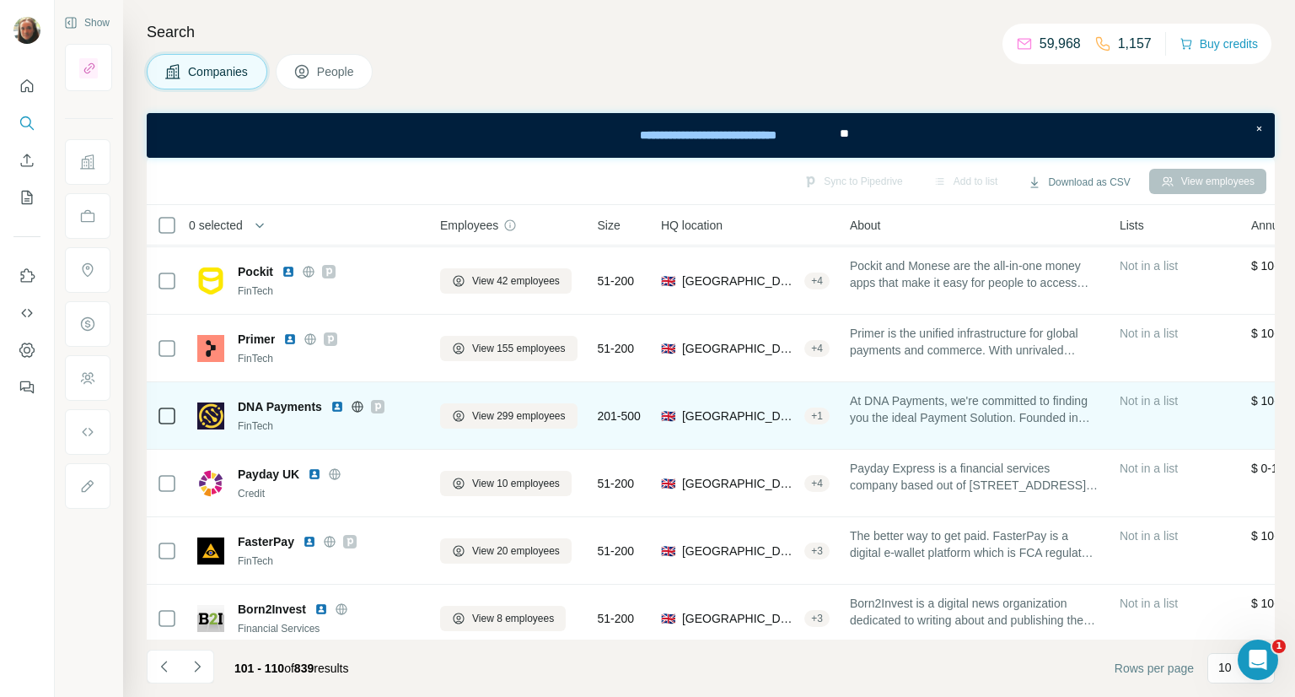
scroll to position [84, 0]
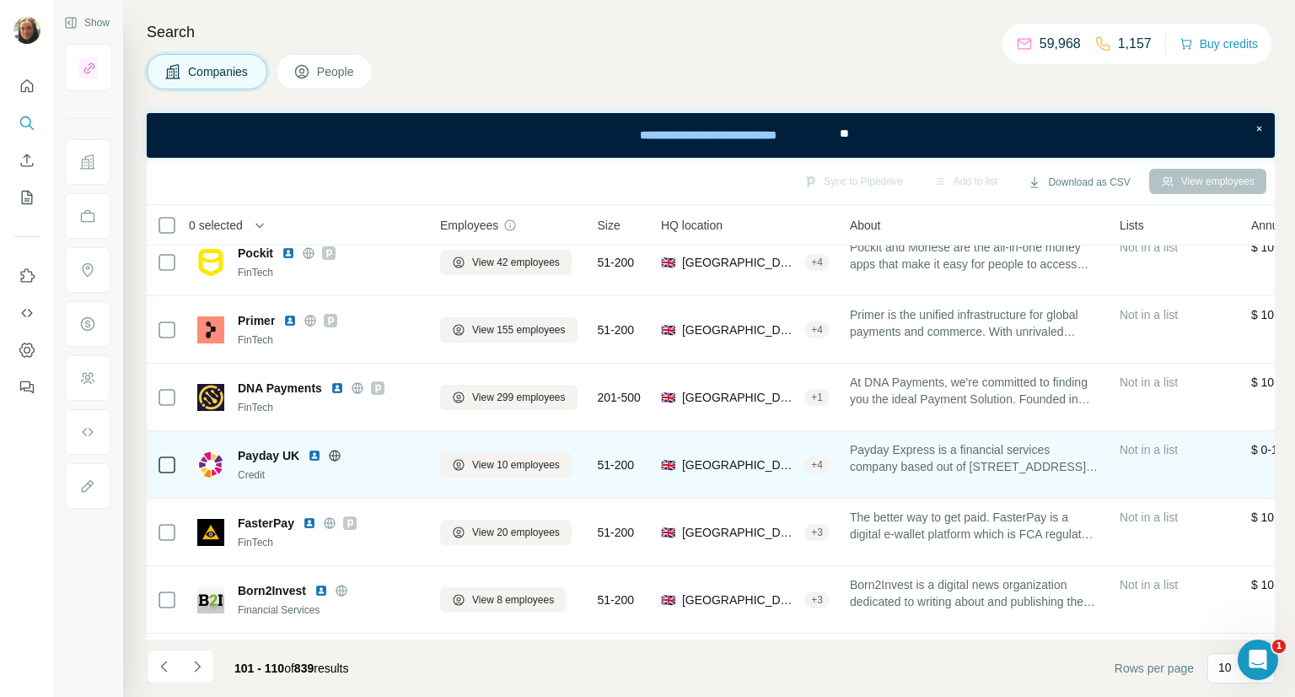
click at [314, 456] on img at bounding box center [314, 455] width 13 height 13
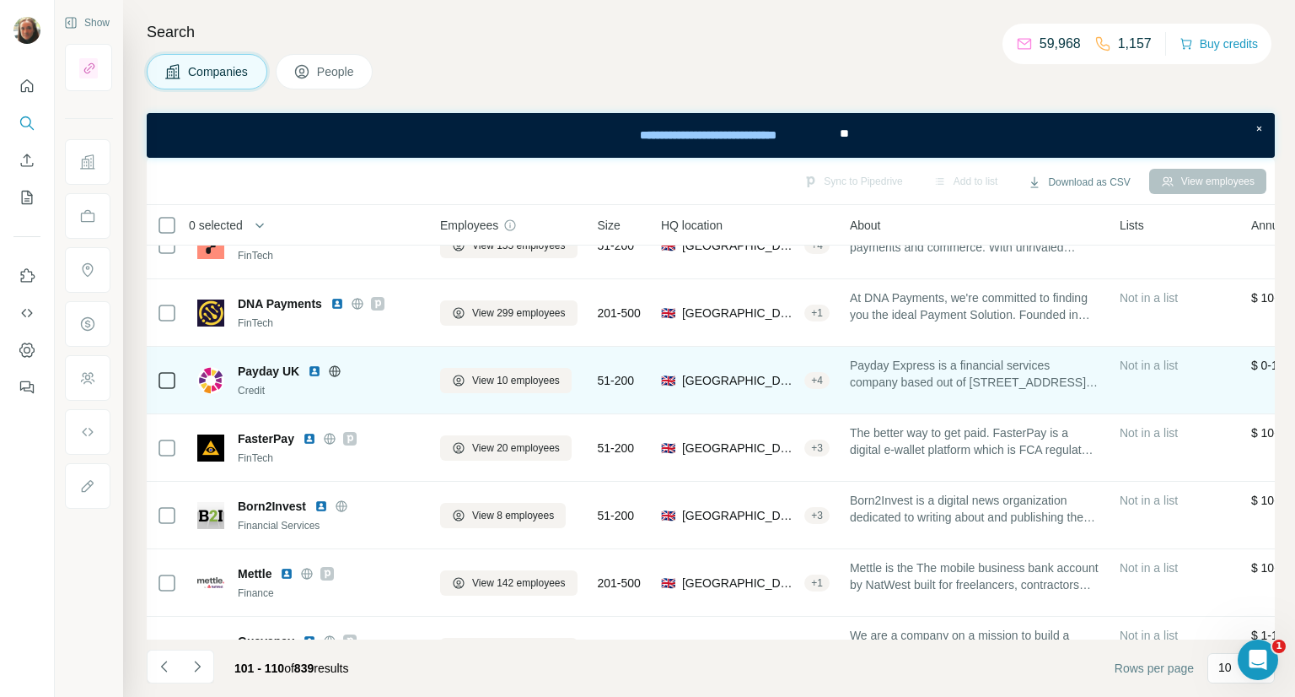
scroll to position [253, 0]
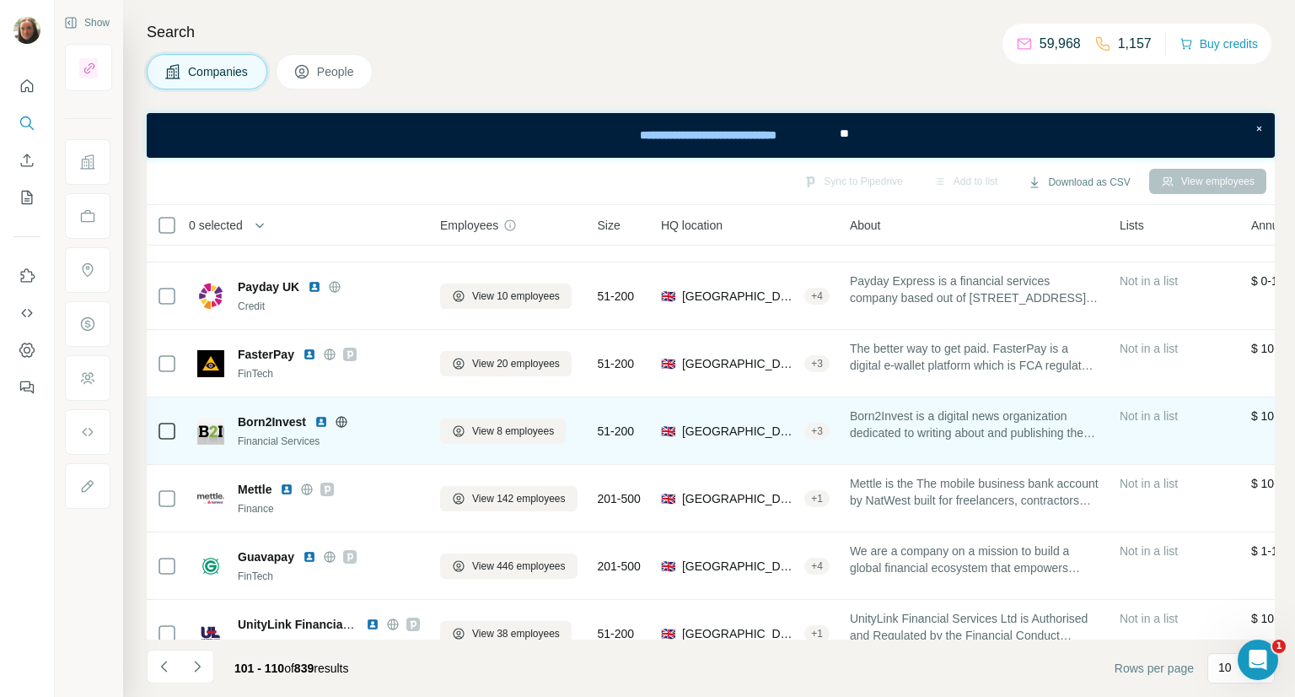
click at [320, 423] on img at bounding box center [321, 421] width 13 height 13
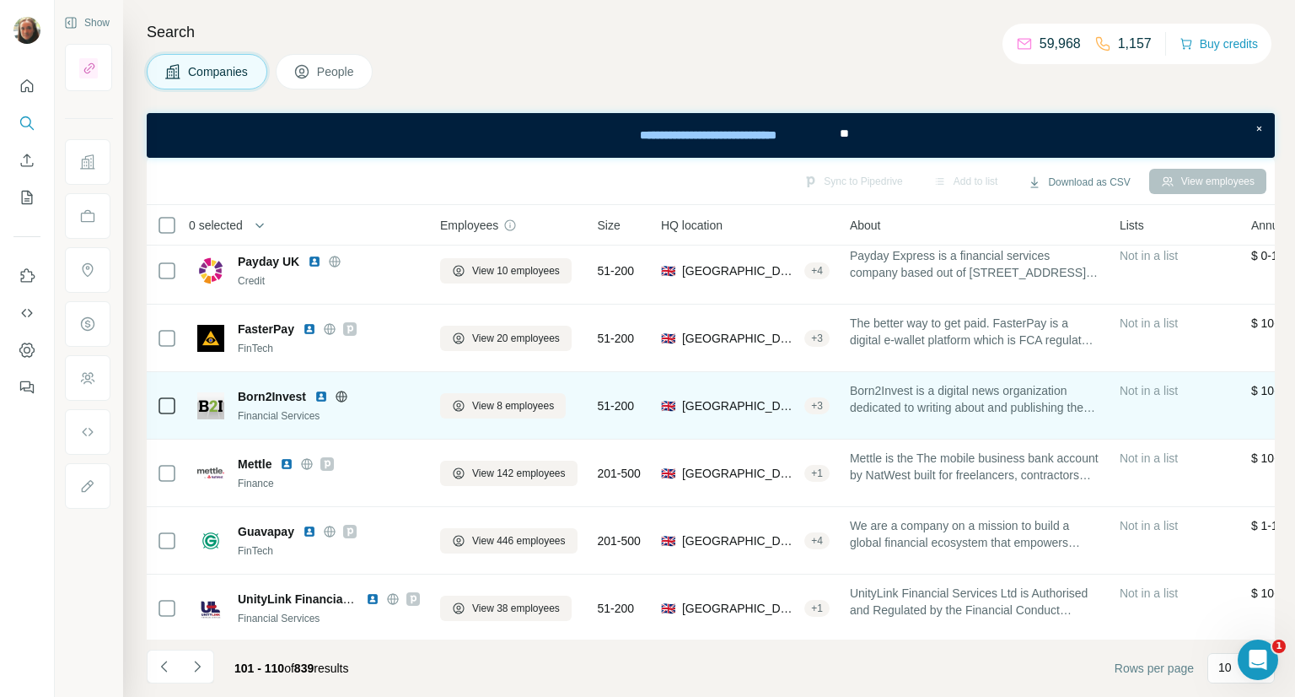
scroll to position [289, 0]
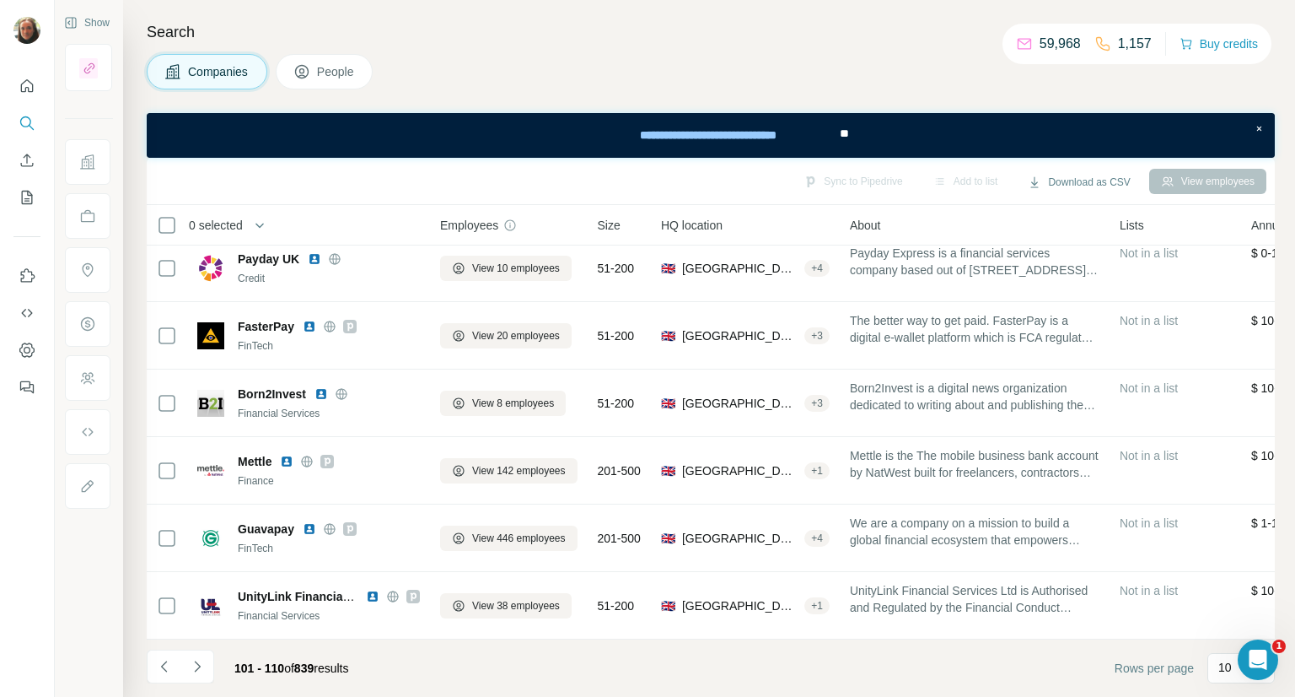
click at [203, 662] on icon "Navigate to next page" at bounding box center [197, 666] width 17 height 17
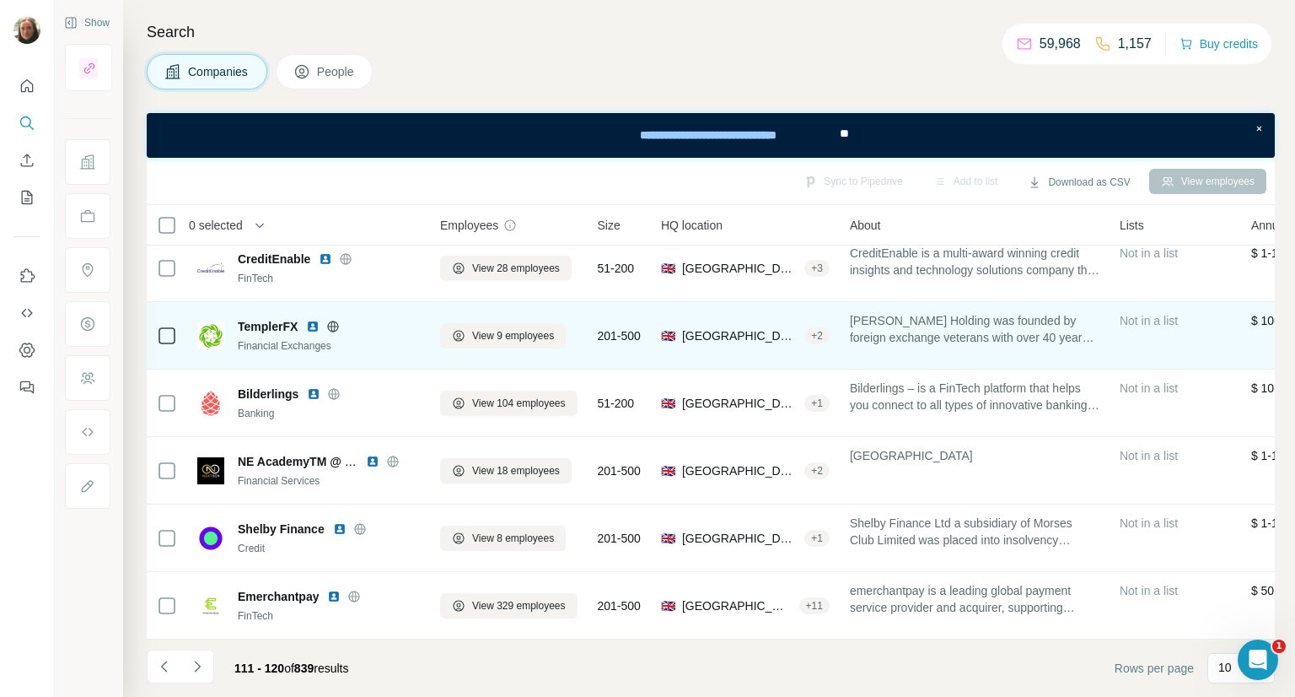
scroll to position [0, 0]
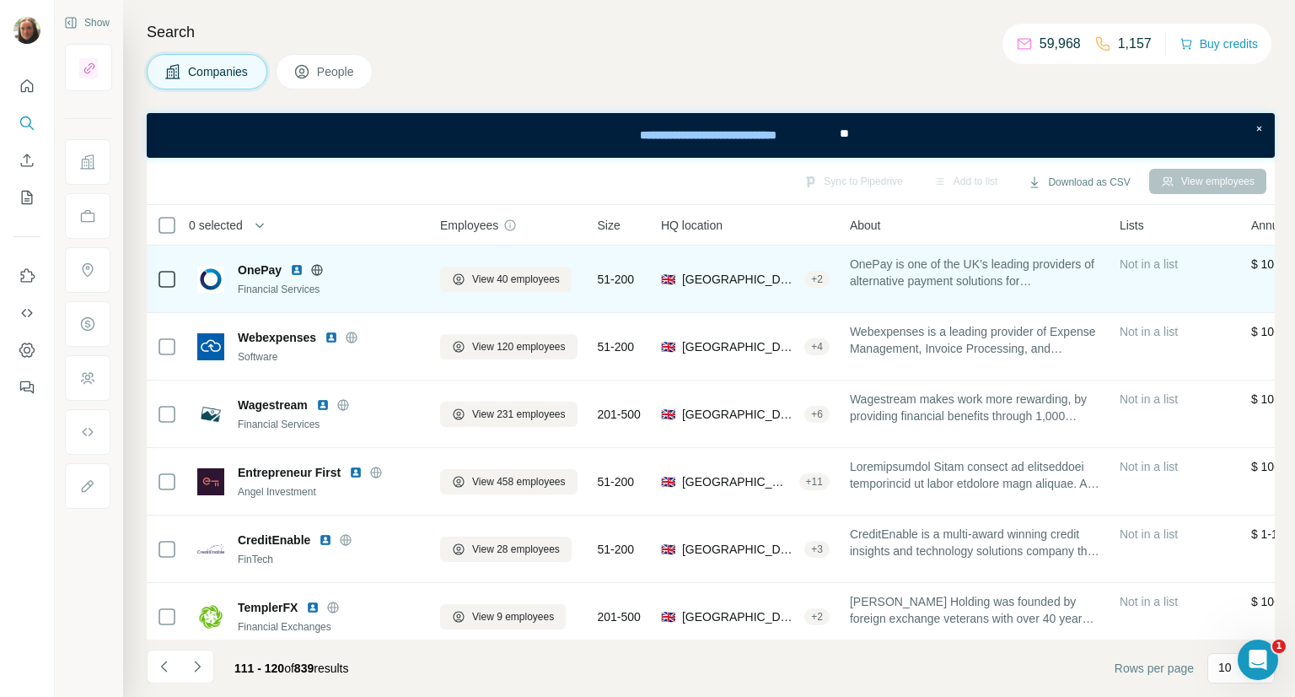
click at [293, 264] on img at bounding box center [296, 269] width 13 height 13
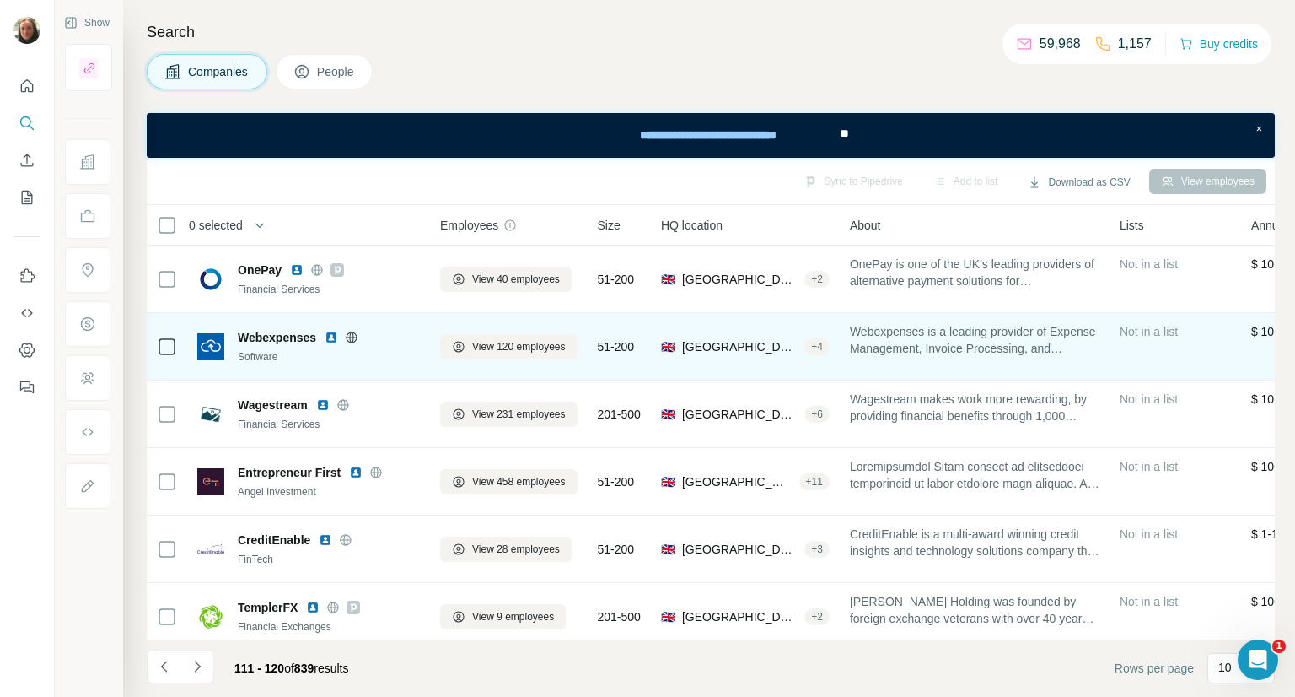
click at [333, 338] on img at bounding box center [331, 337] width 13 height 13
click at [331, 337] on img at bounding box center [331, 337] width 13 height 13
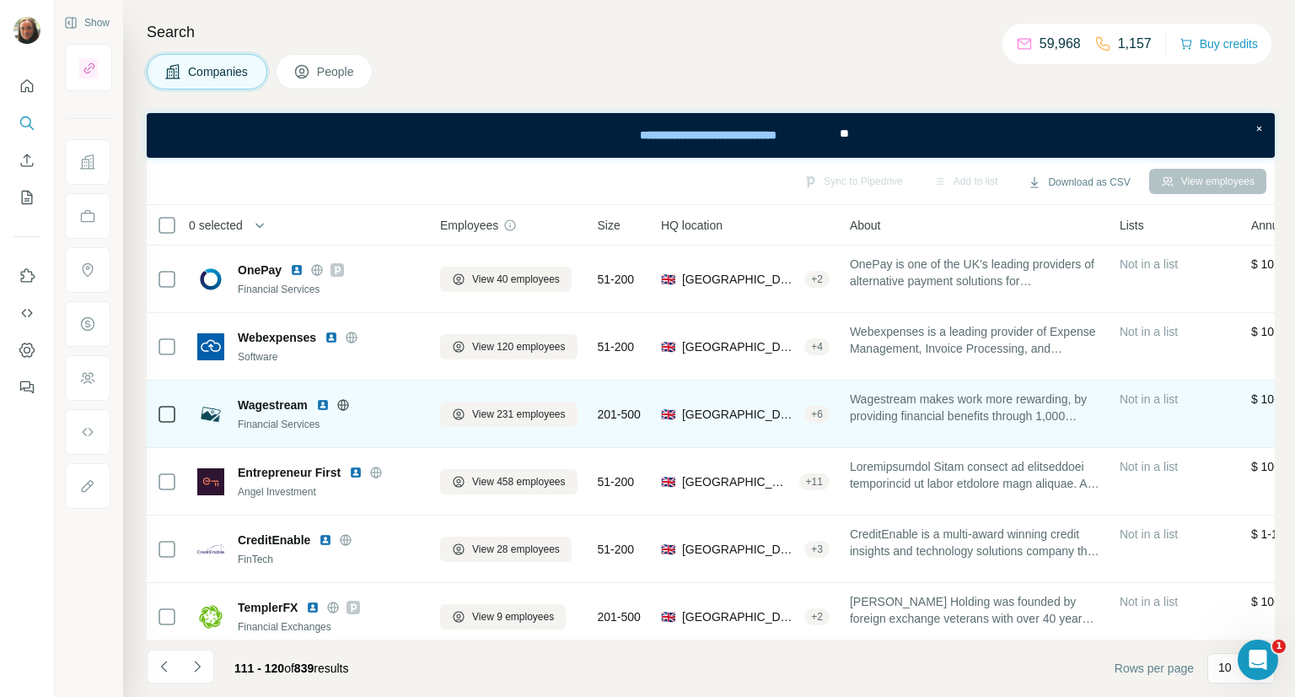
click at [324, 402] on img at bounding box center [322, 404] width 13 height 13
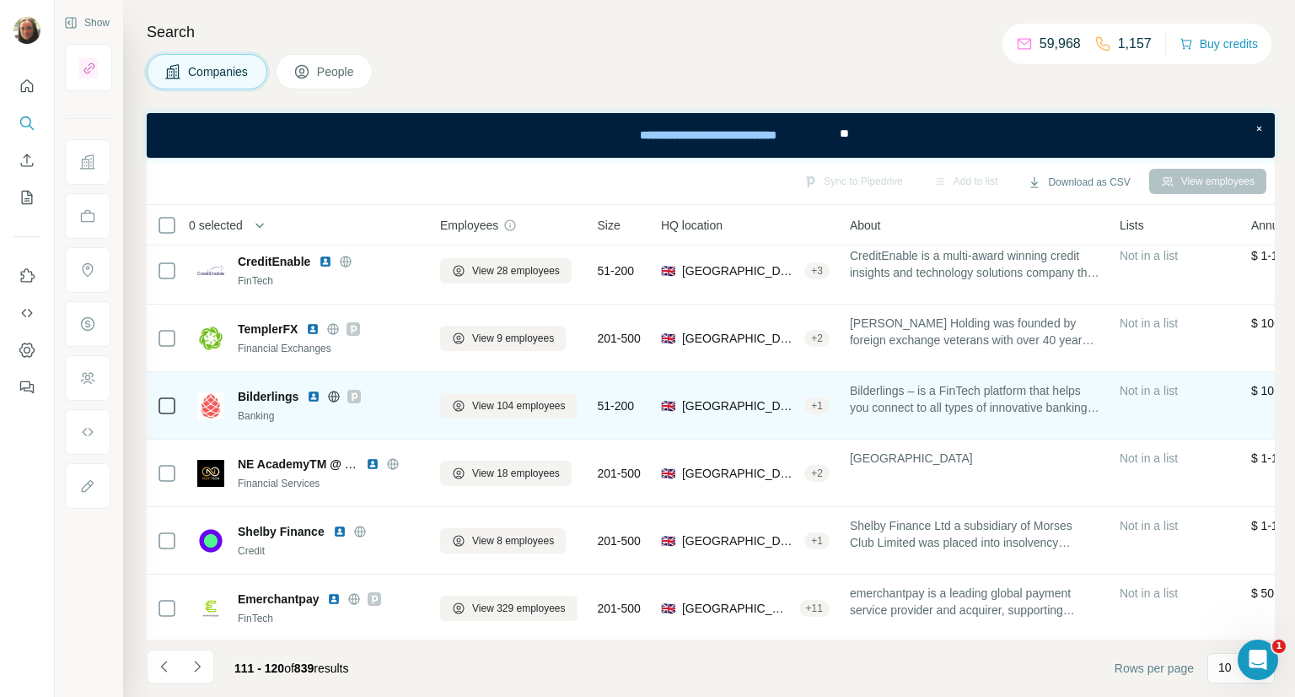
scroll to position [289, 0]
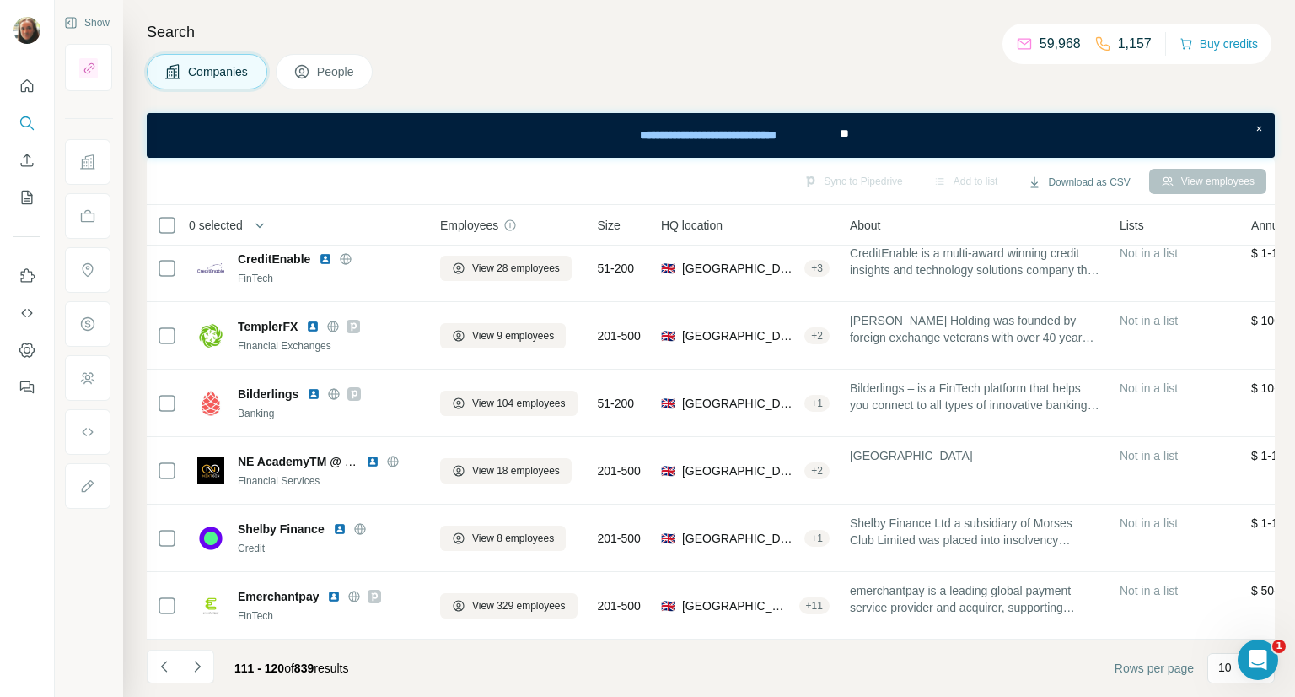
click at [193, 665] on icon "Navigate to next page" at bounding box center [197, 666] width 17 height 17
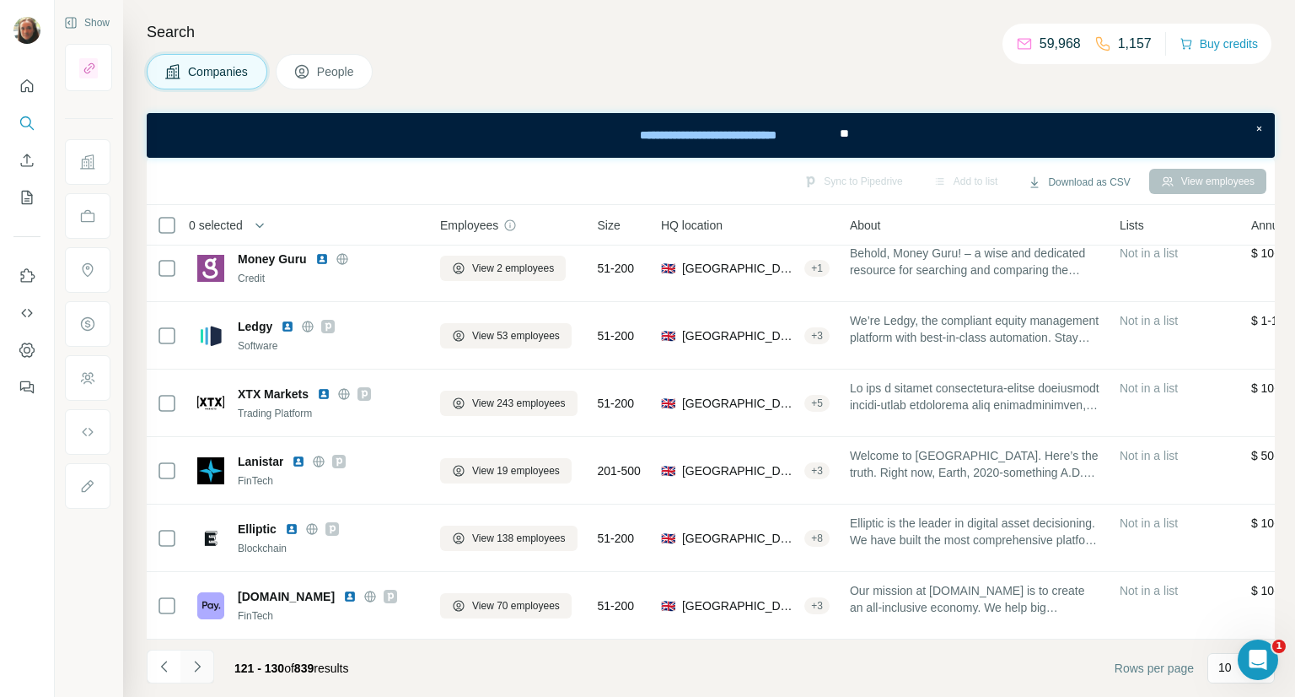
click at [200, 661] on icon "Navigate to next page" at bounding box center [197, 666] width 17 height 17
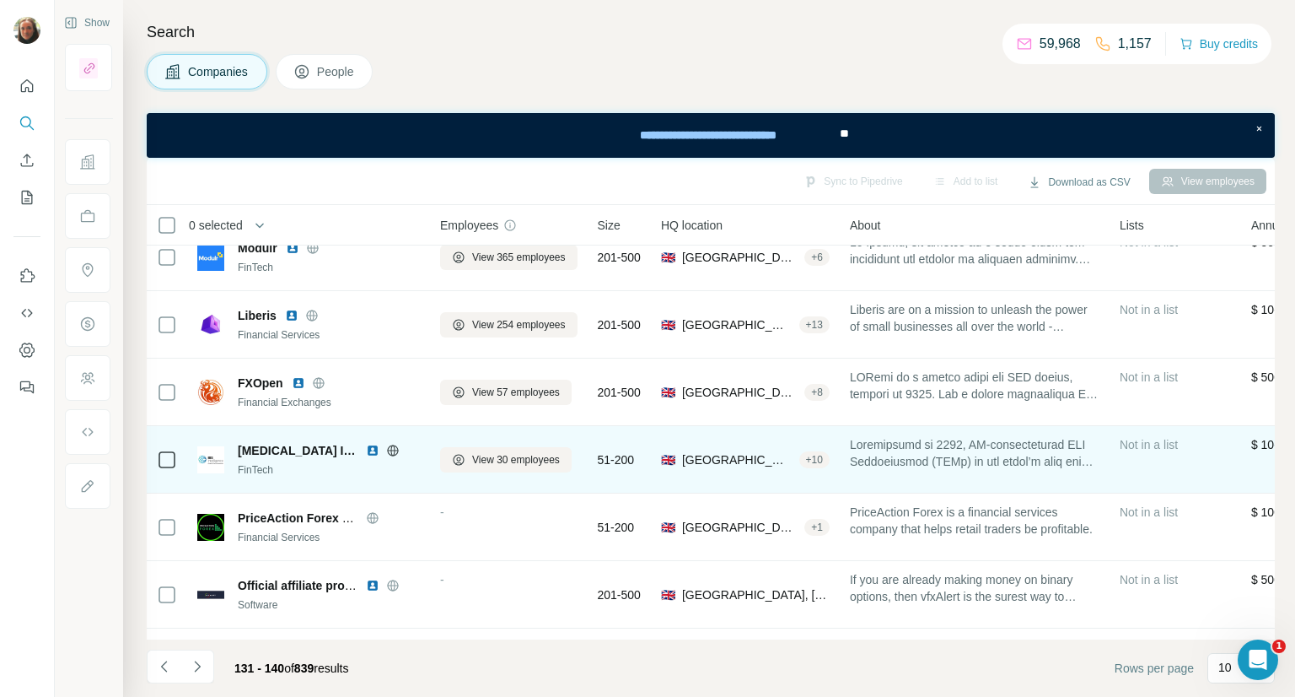
scroll to position [0, 0]
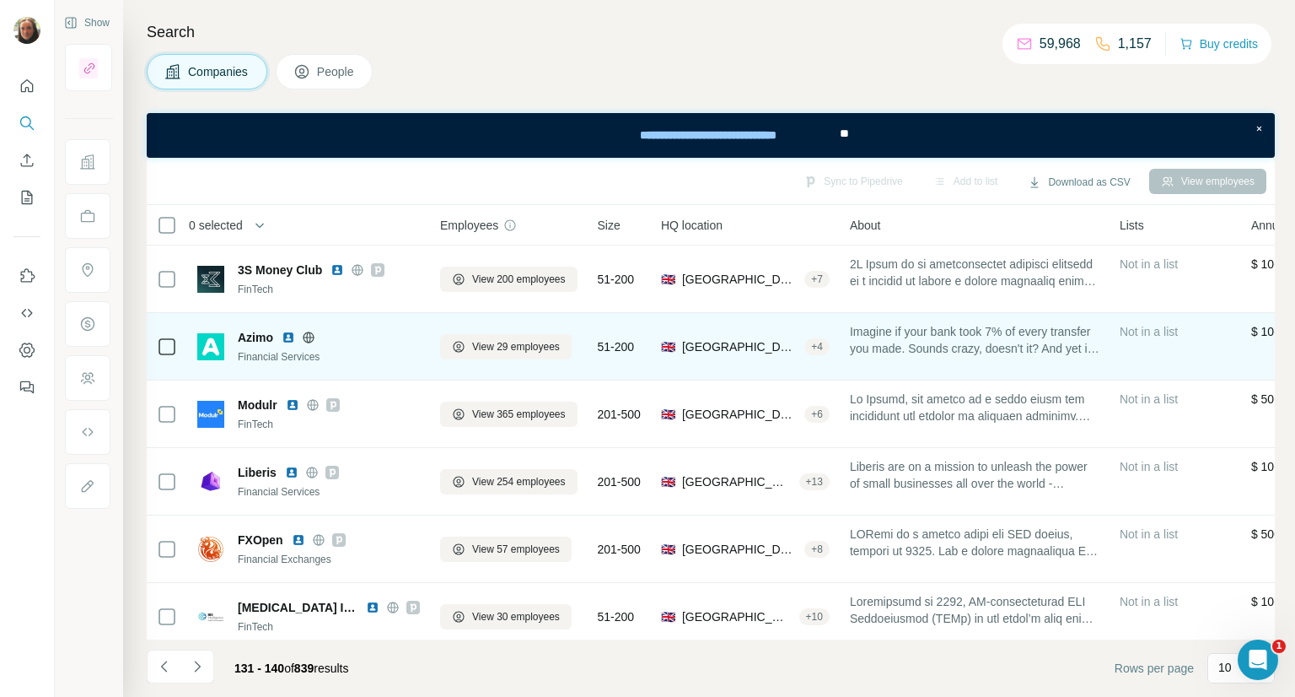
click at [288, 338] on img at bounding box center [288, 337] width 13 height 13
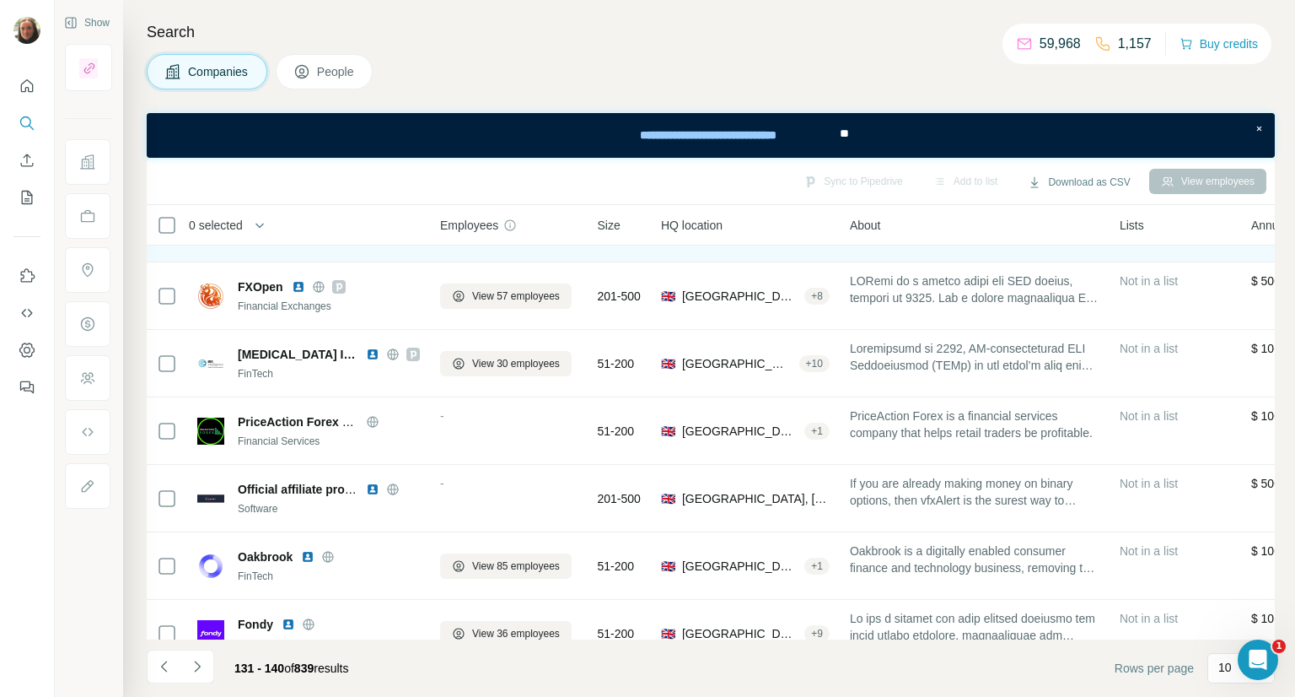
scroll to position [289, 0]
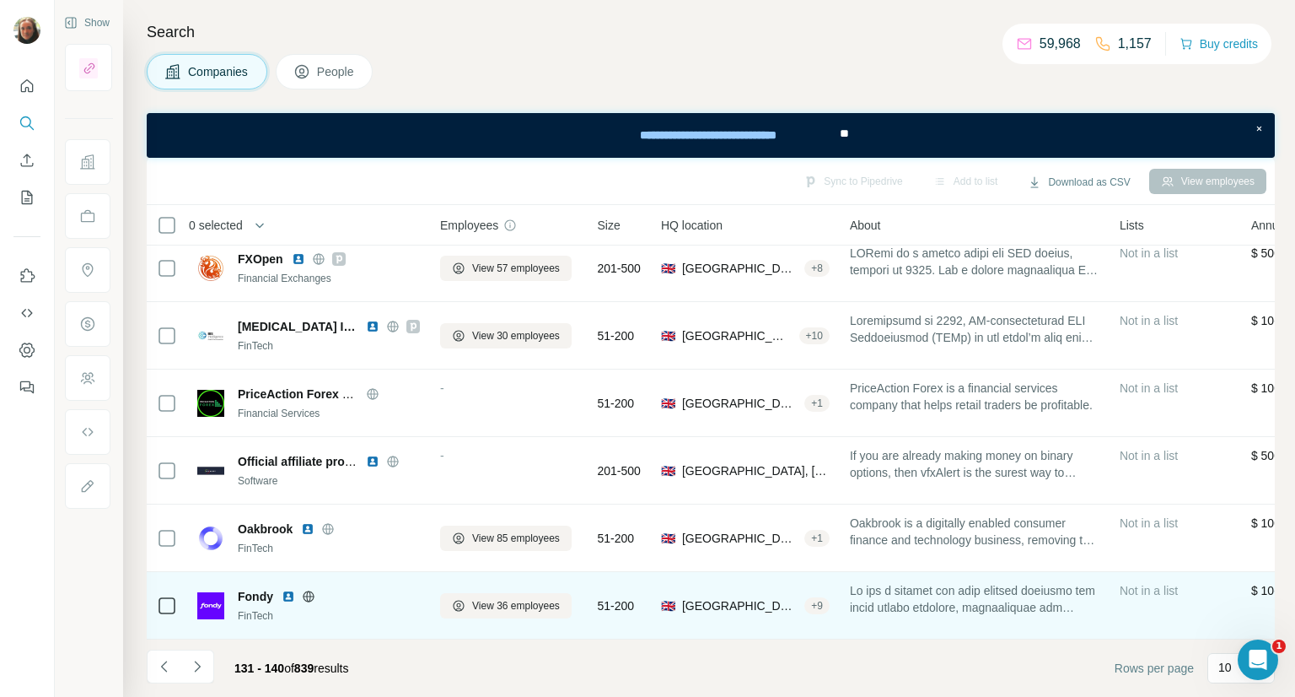
click at [285, 590] on img at bounding box center [288, 596] width 13 height 13
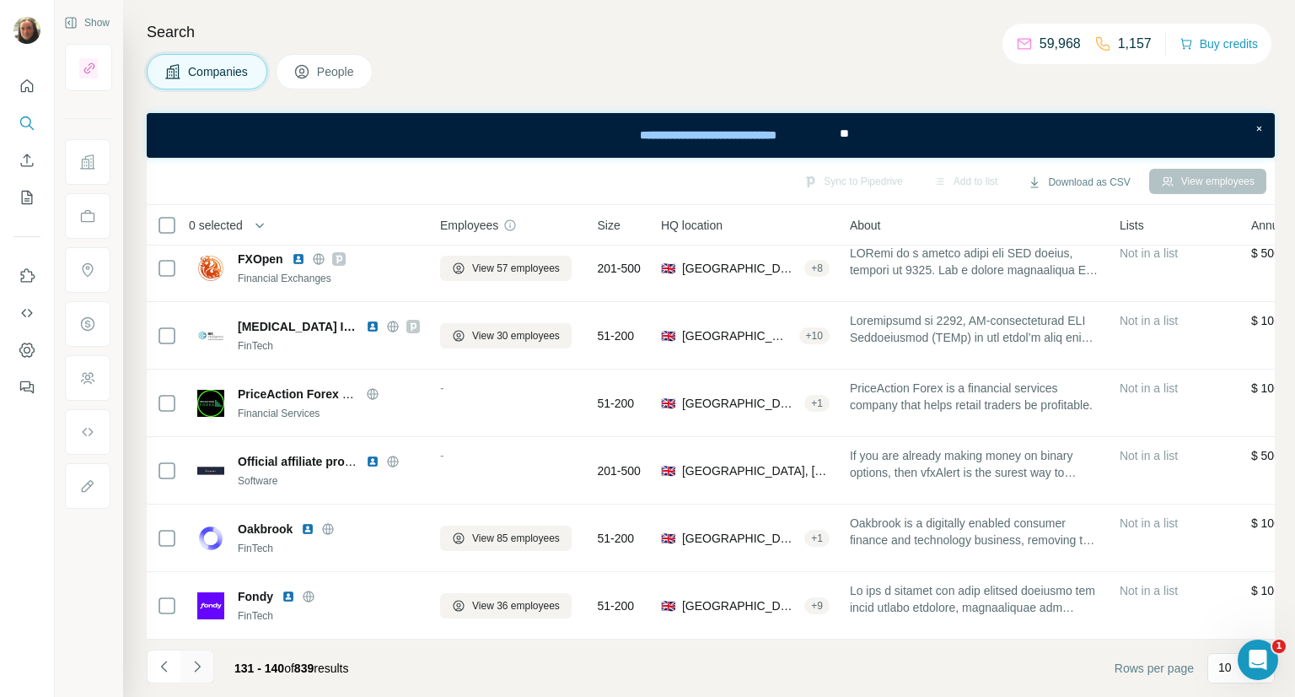
click at [196, 665] on icon "Navigate to next page" at bounding box center [197, 666] width 17 height 17
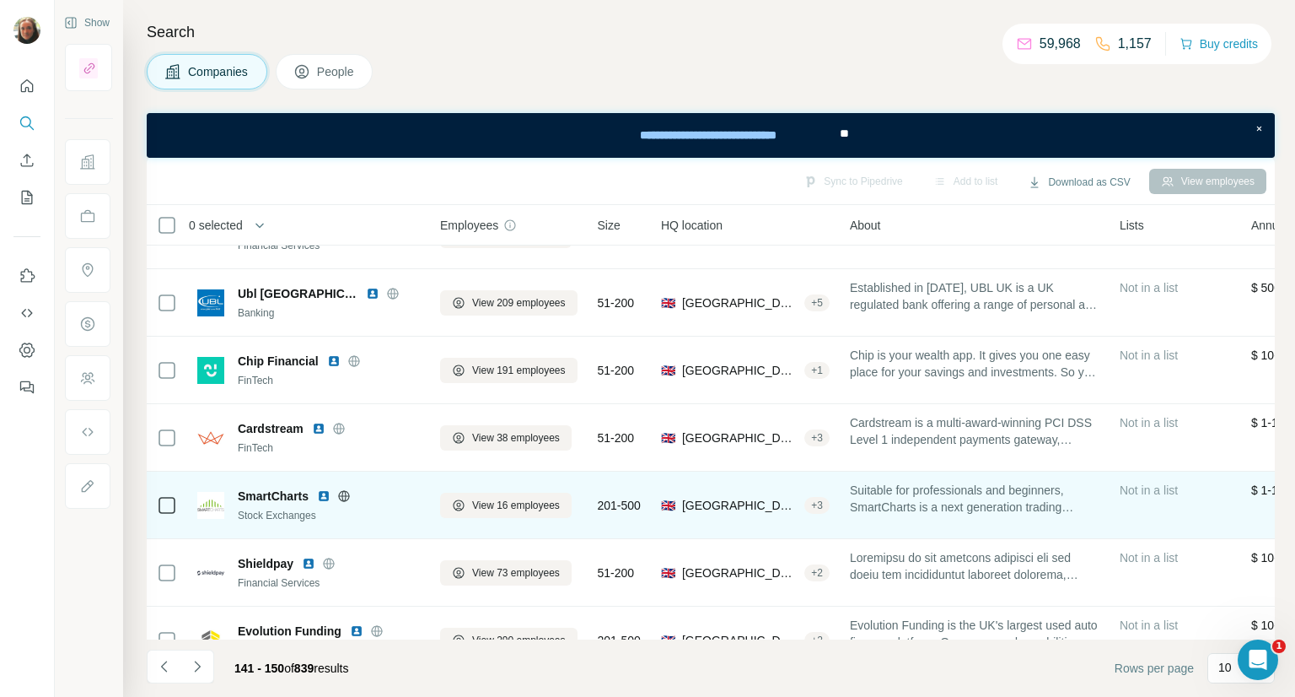
scroll to position [0, 0]
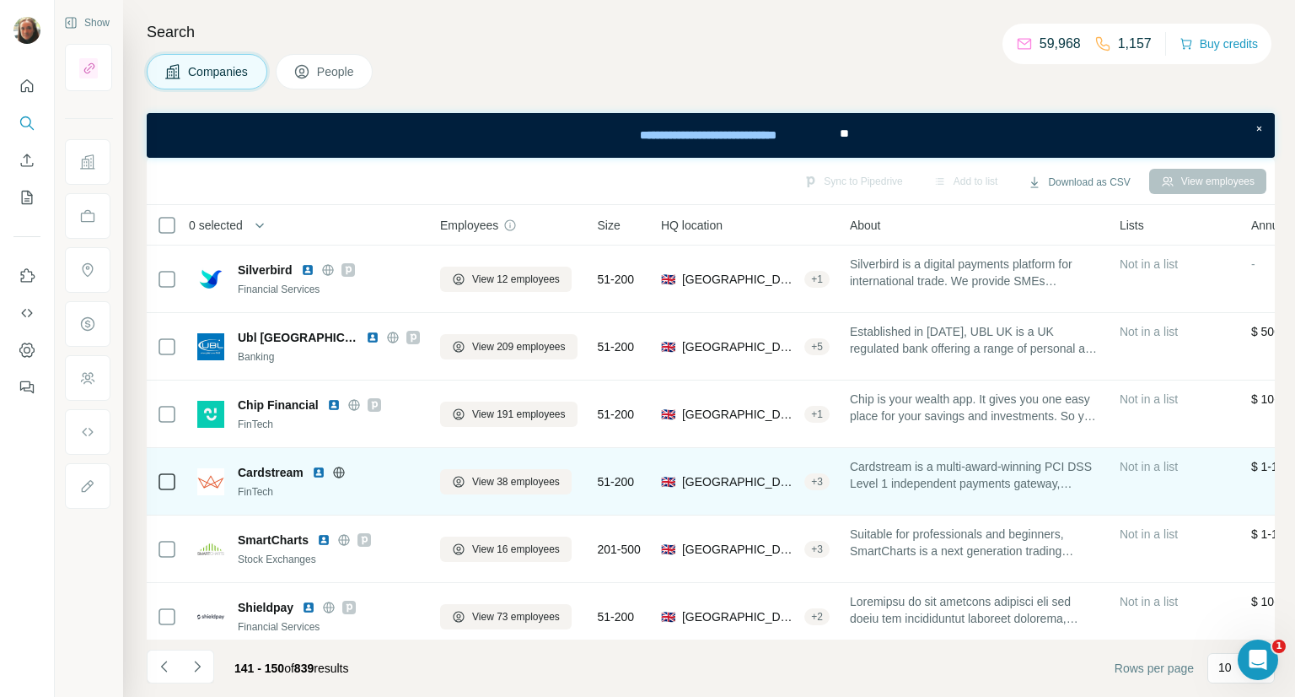
click at [317, 473] on img at bounding box center [318, 472] width 13 height 13
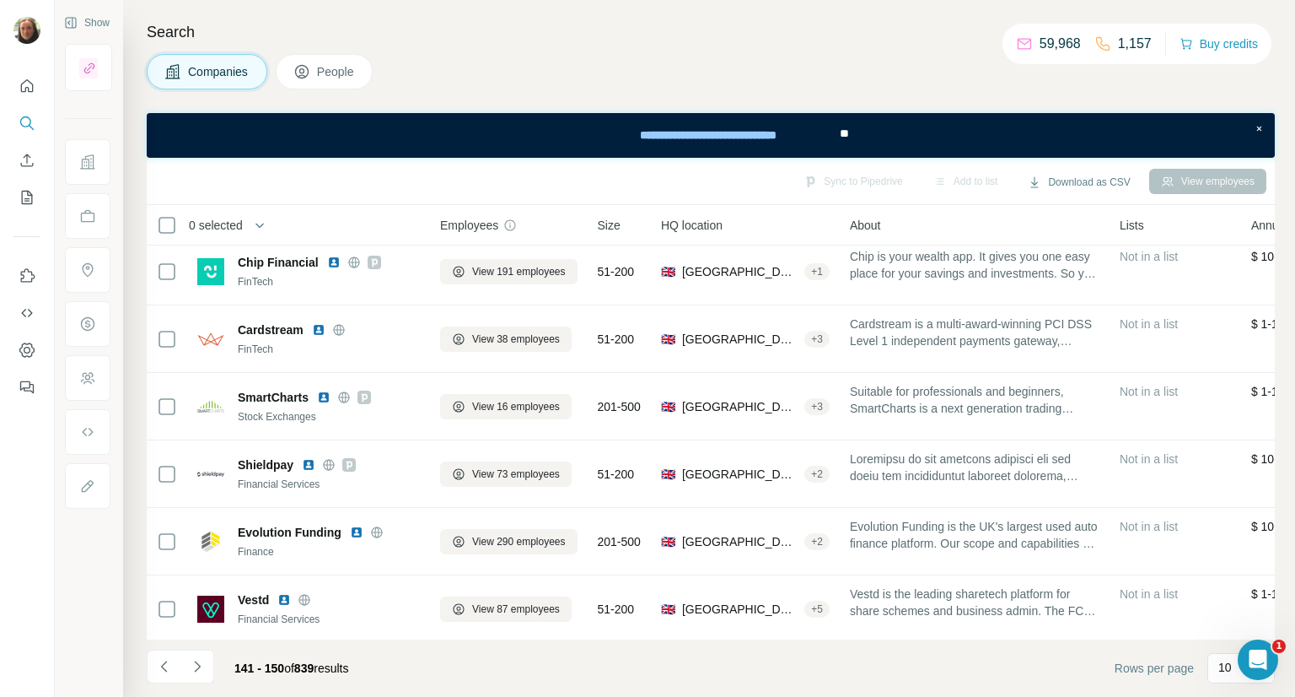
scroll to position [169, 0]
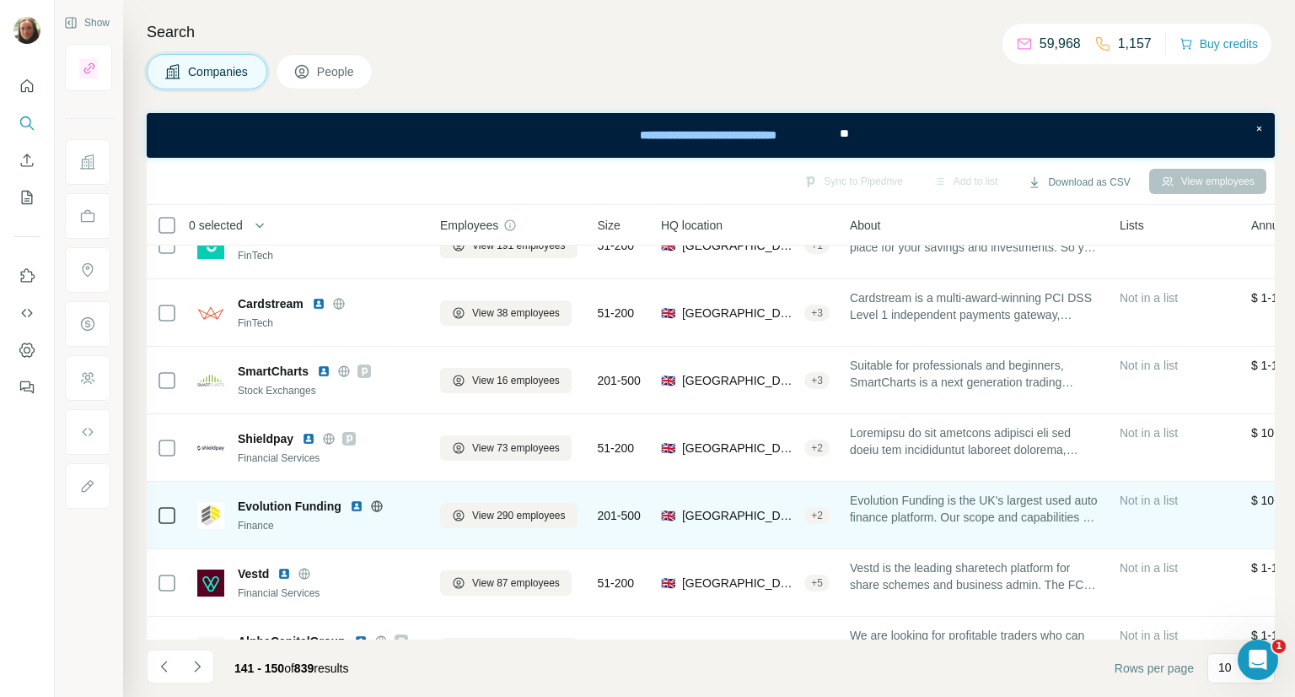
click at [351, 505] on img at bounding box center [356, 505] width 13 height 13
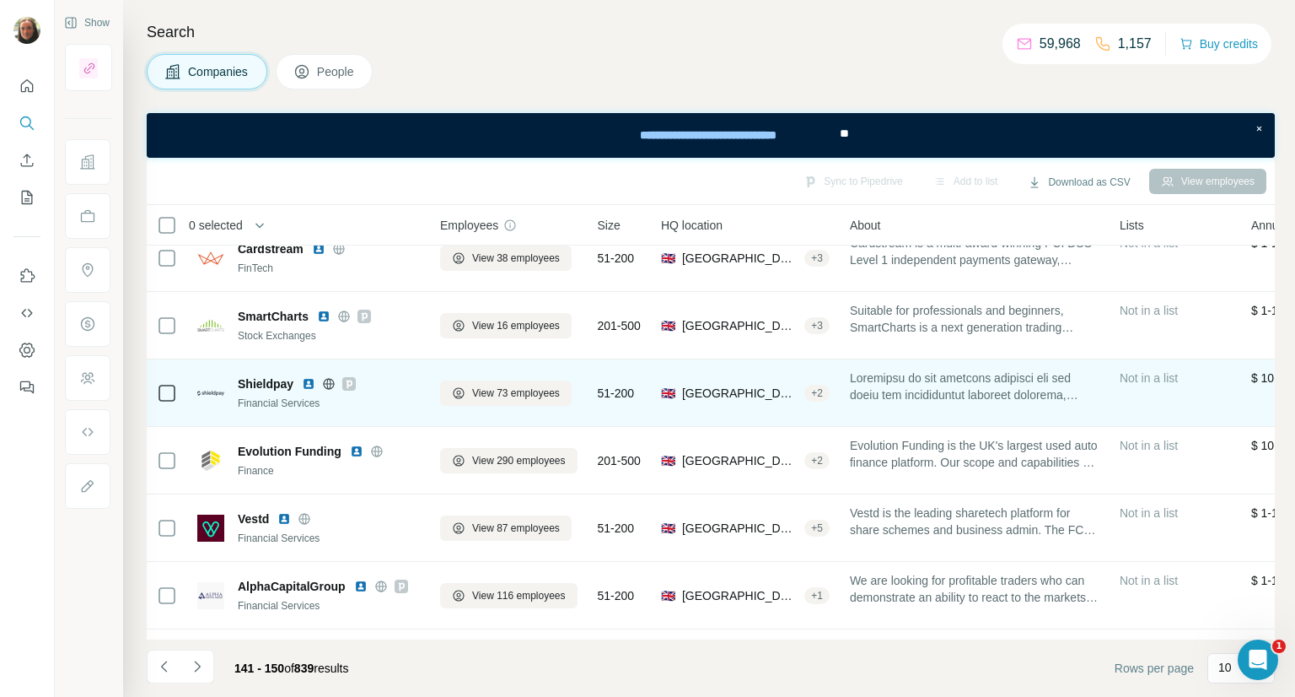
scroll to position [289, 0]
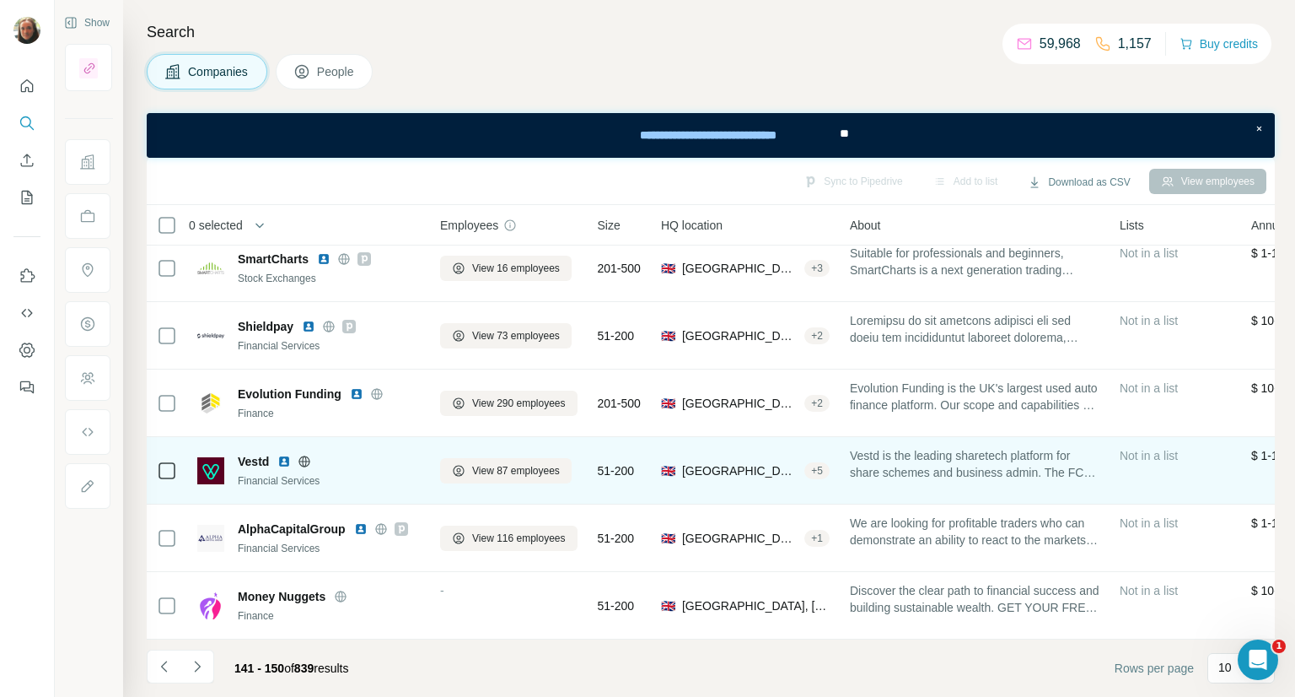
click at [288, 455] on img at bounding box center [283, 461] width 13 height 13
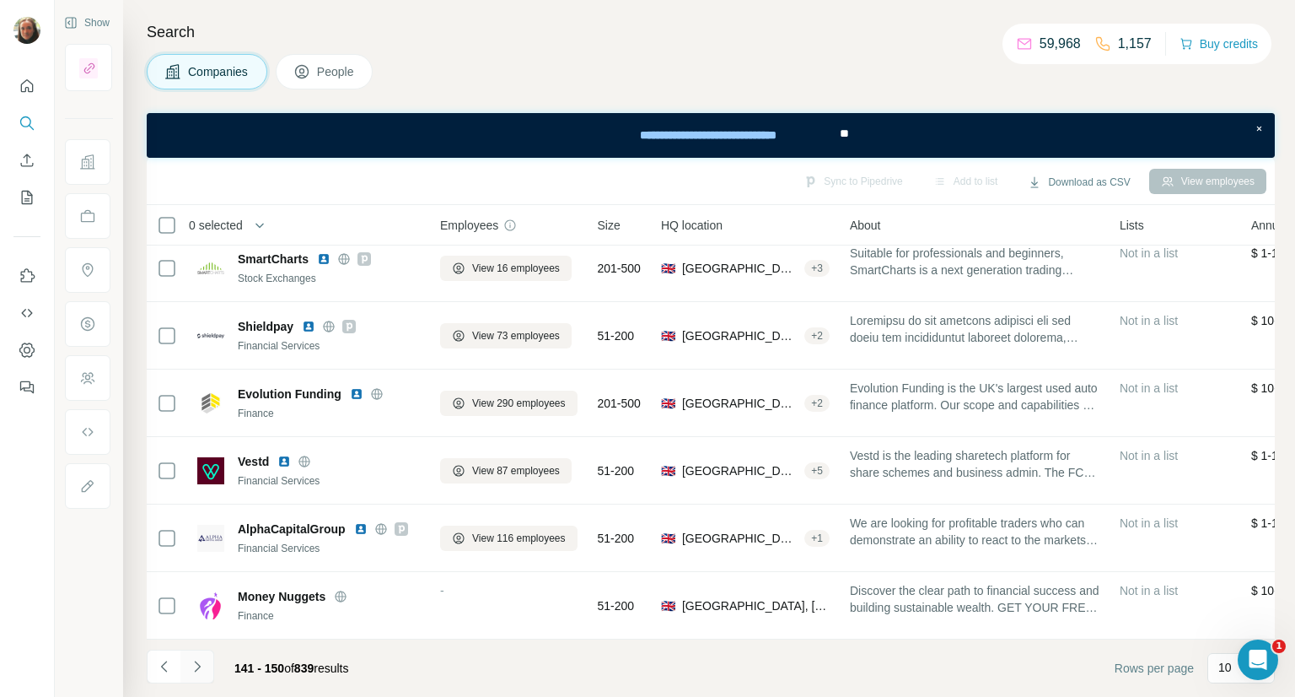
click at [196, 666] on icon "Navigate to next page" at bounding box center [197, 666] width 17 height 17
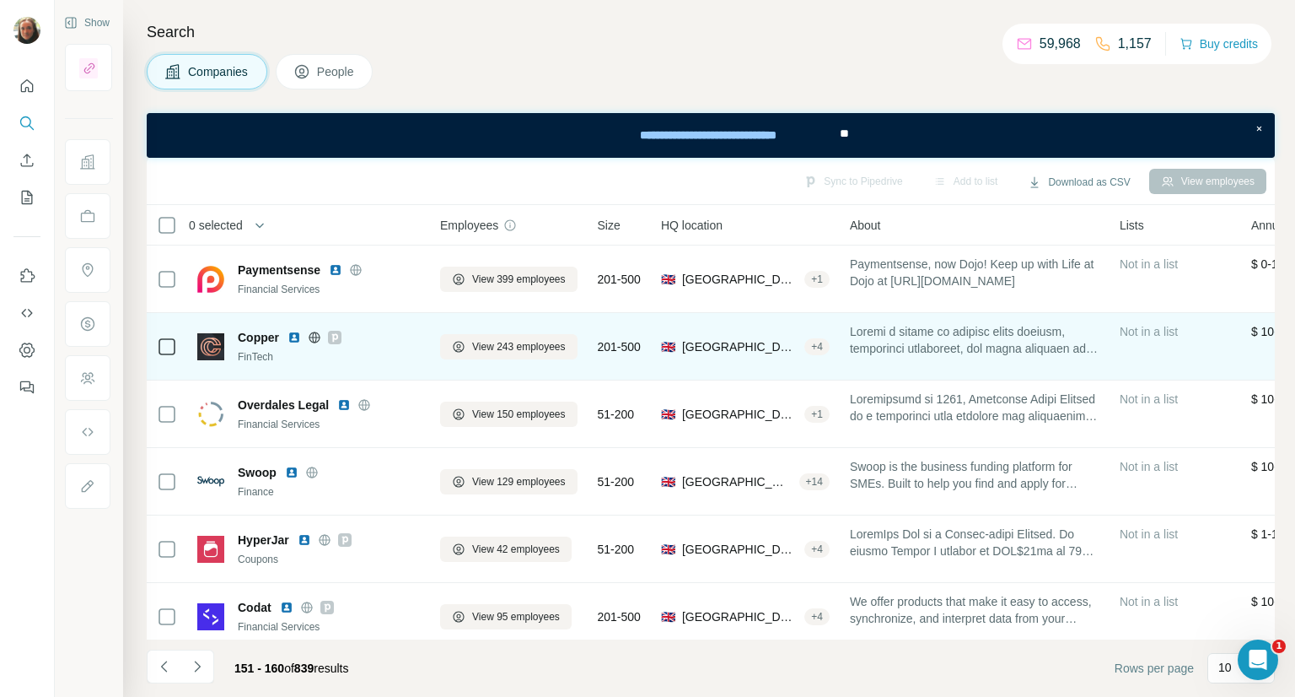
scroll to position [84, 0]
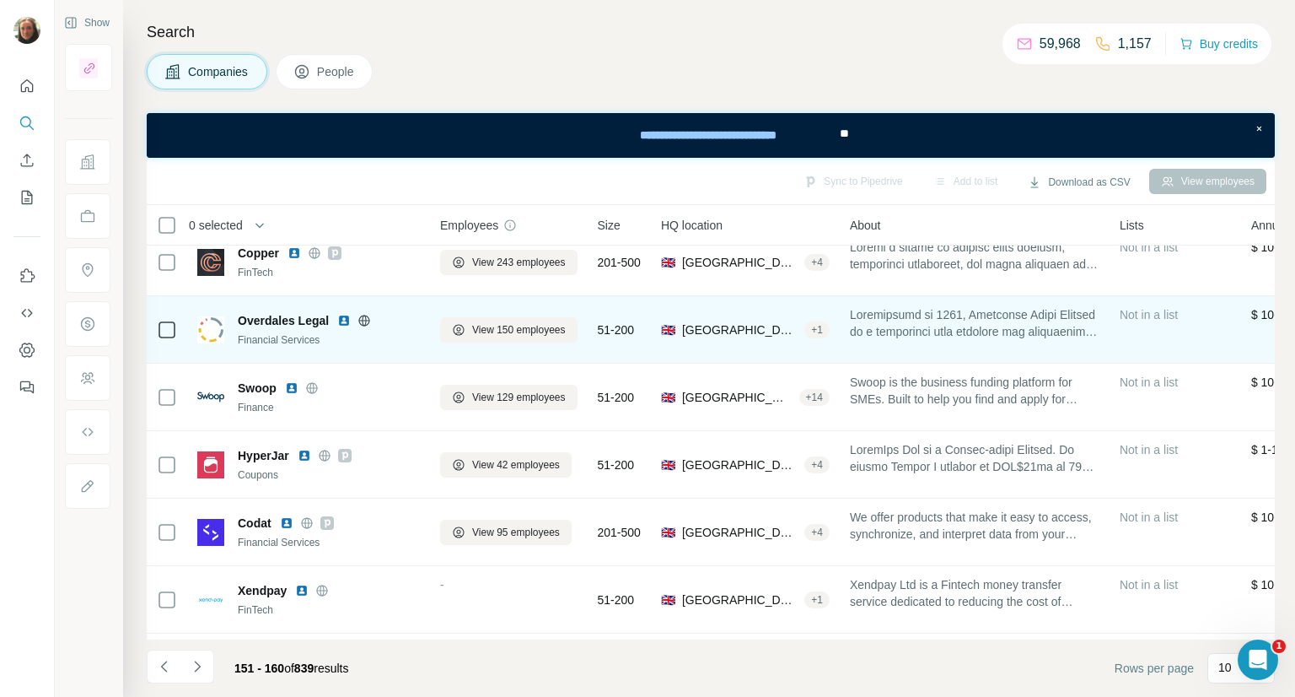
click at [341, 320] on img at bounding box center [343, 320] width 13 height 13
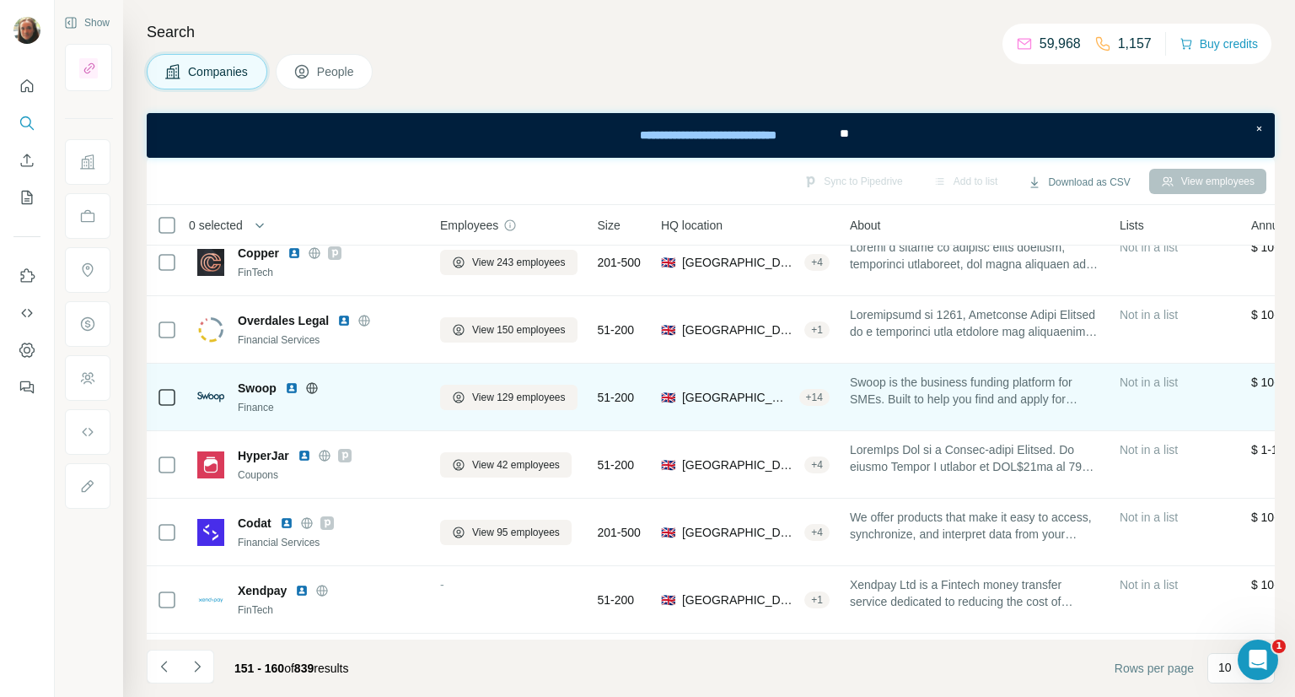
click at [290, 385] on img at bounding box center [291, 387] width 13 height 13
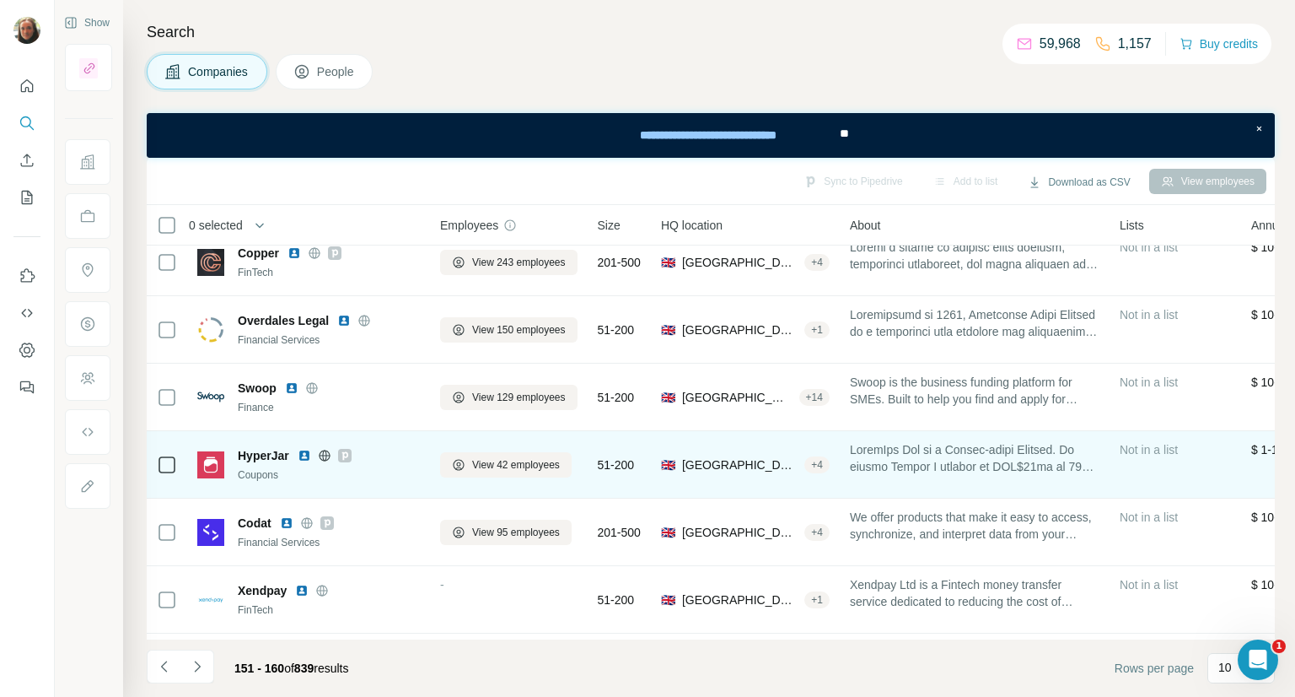
scroll to position [169, 0]
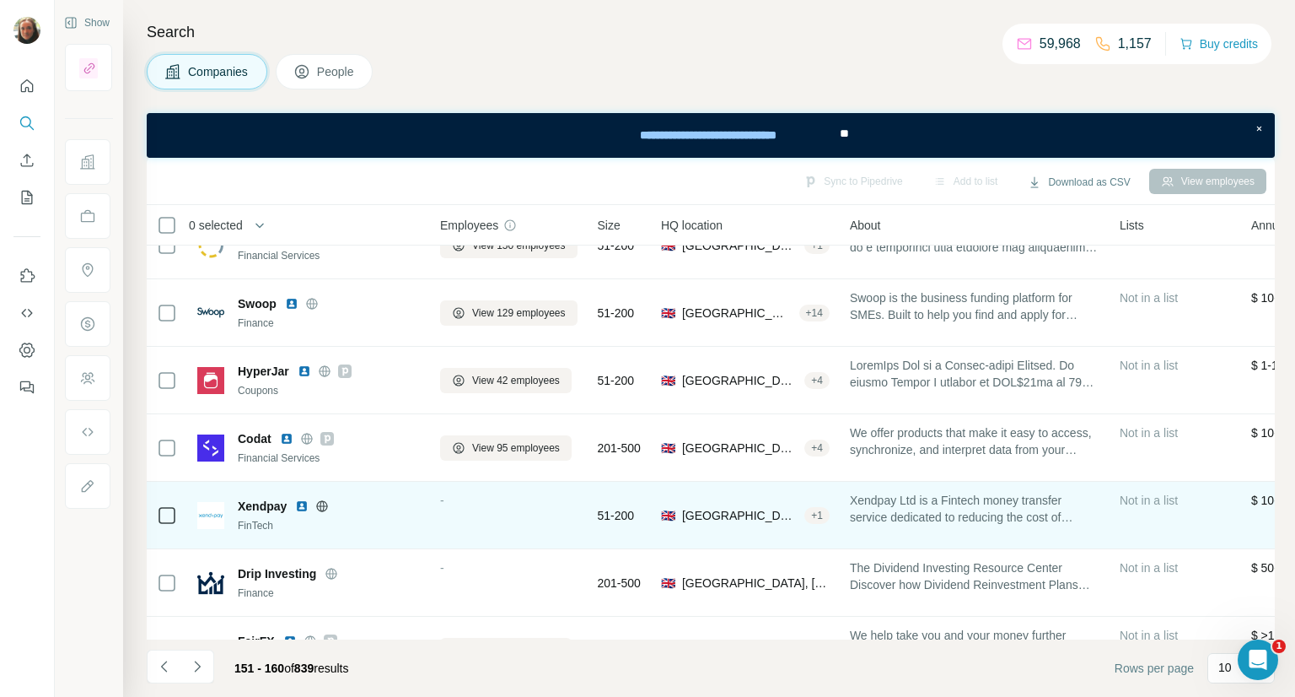
click at [300, 506] on img at bounding box center [301, 505] width 13 height 13
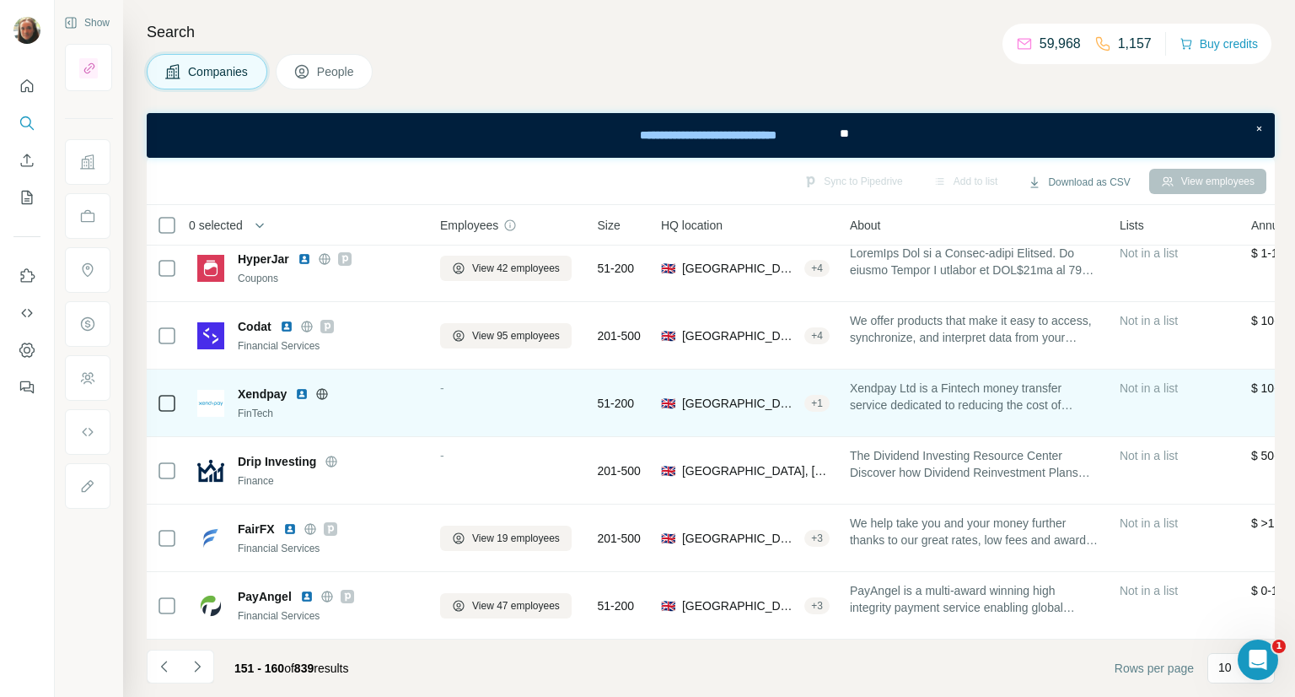
scroll to position [289, 0]
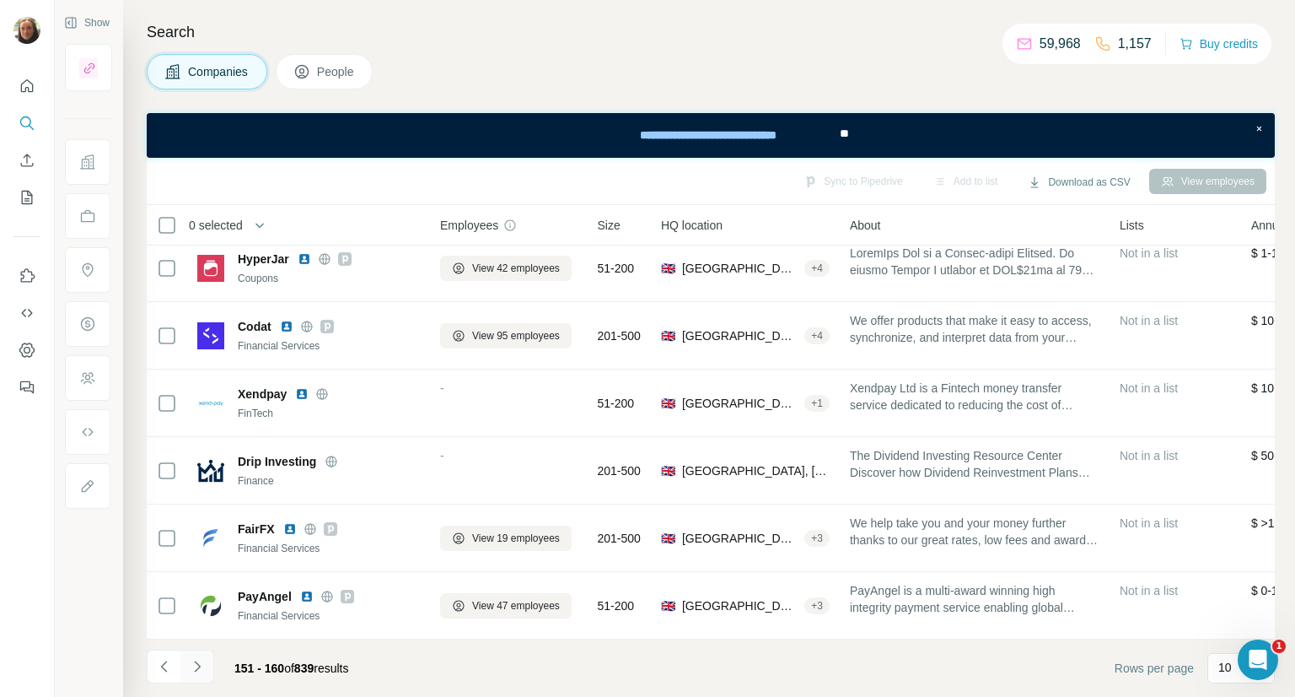
click at [192, 665] on icon "Navigate to next page" at bounding box center [197, 666] width 17 height 17
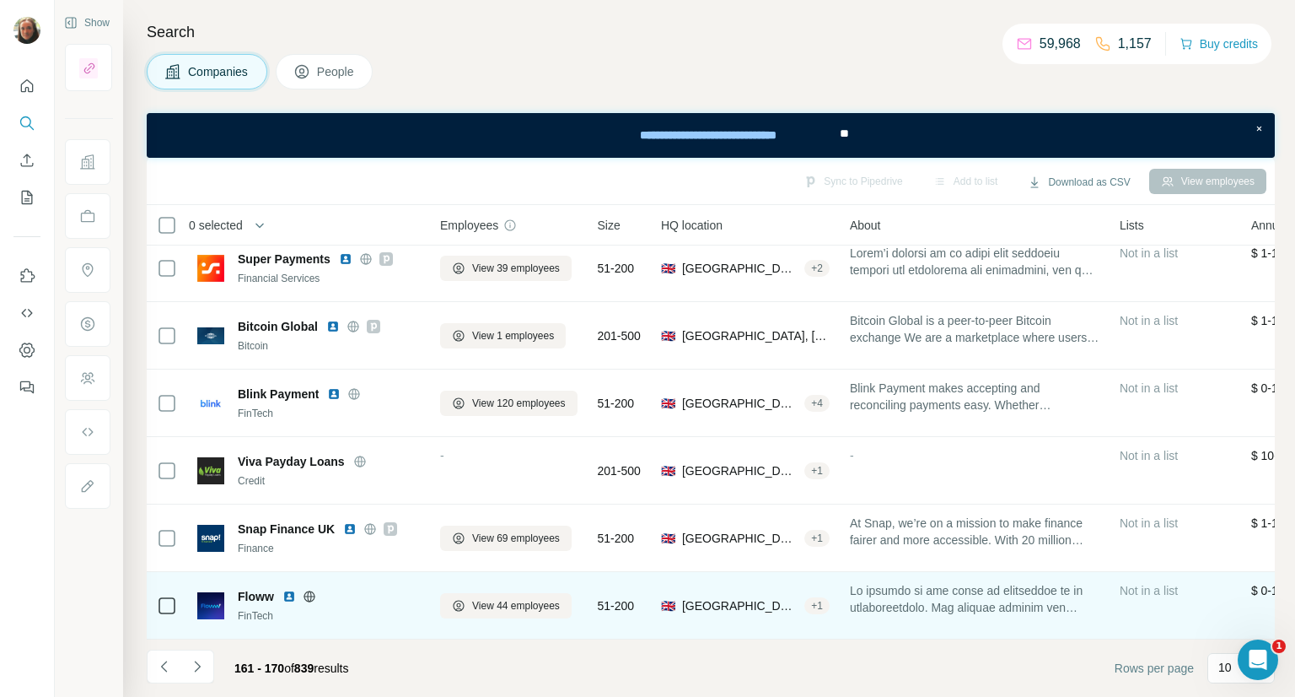
click at [288, 590] on img at bounding box center [289, 596] width 13 height 13
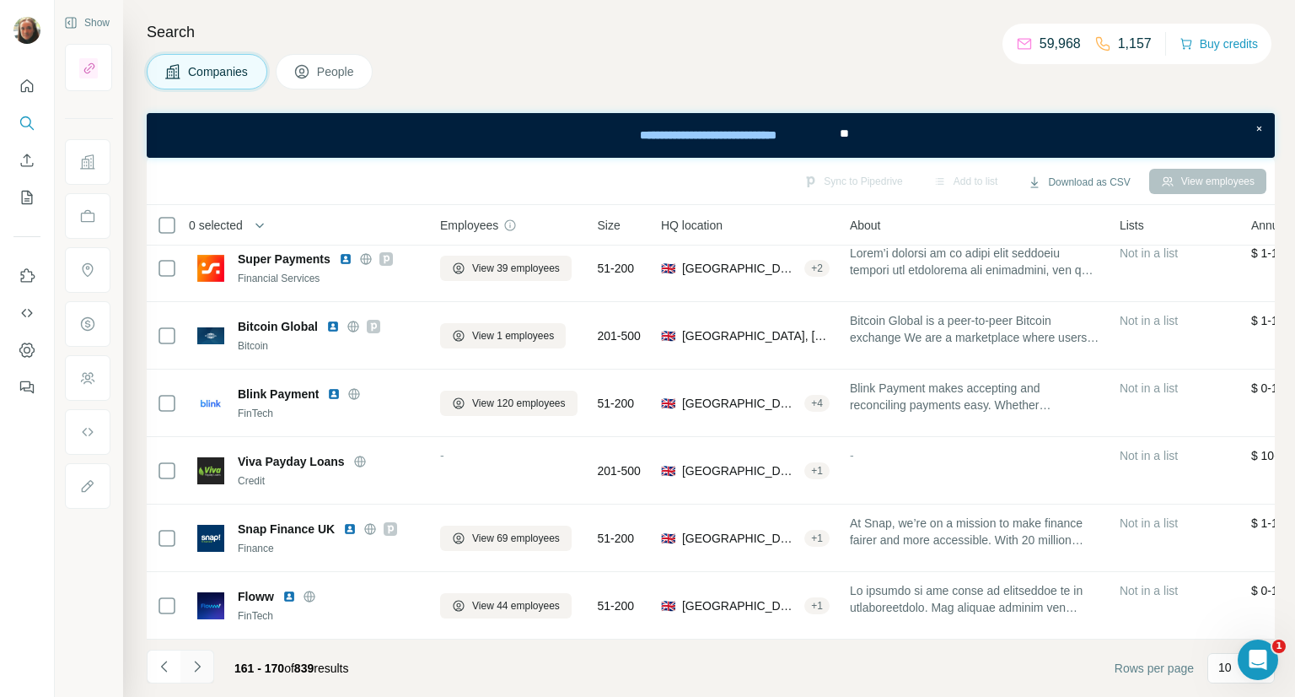
click at [198, 667] on icon "Navigate to next page" at bounding box center [197, 665] width 6 height 11
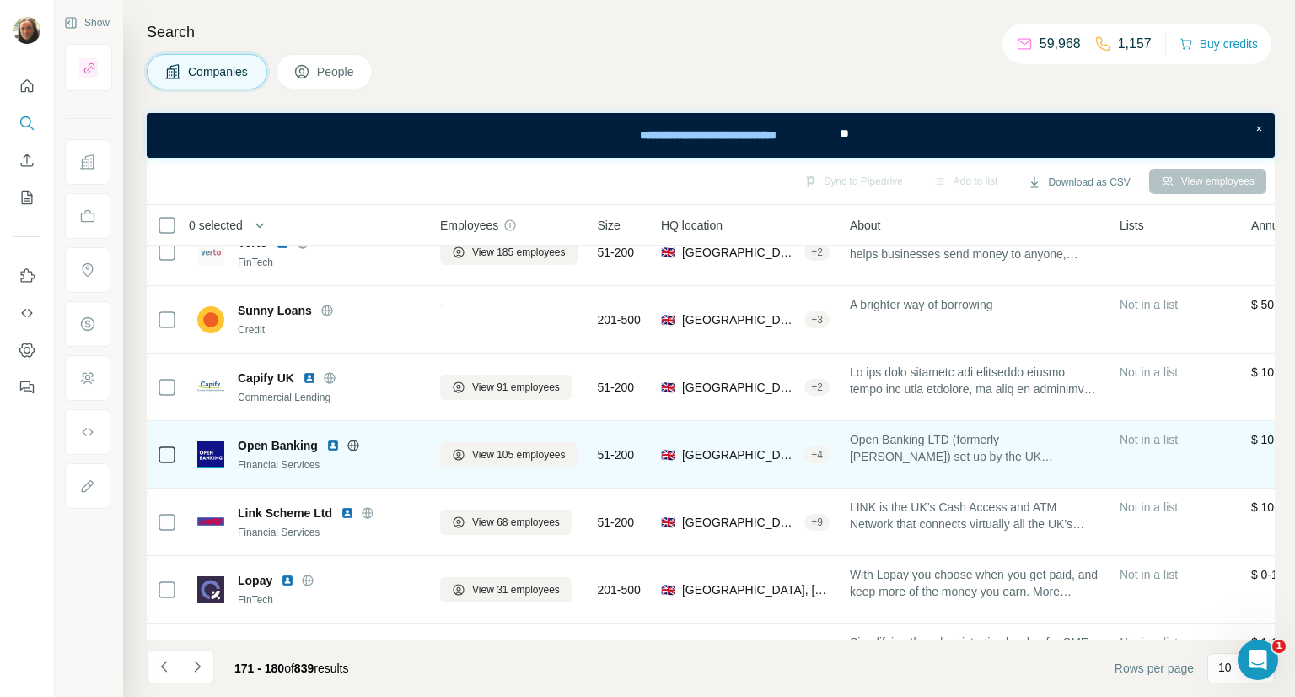
scroll to position [0, 0]
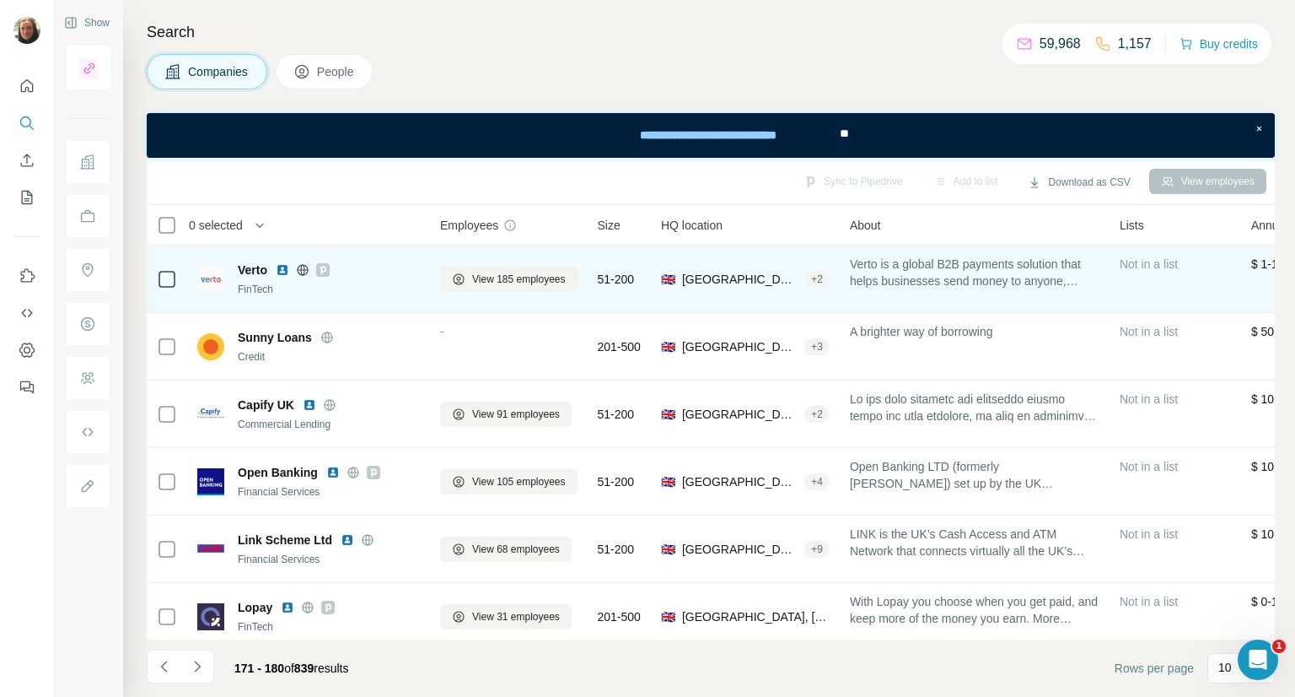
click at [276, 264] on div "Verto" at bounding box center [329, 269] width 182 height 17
click at [282, 265] on img at bounding box center [282, 269] width 13 height 13
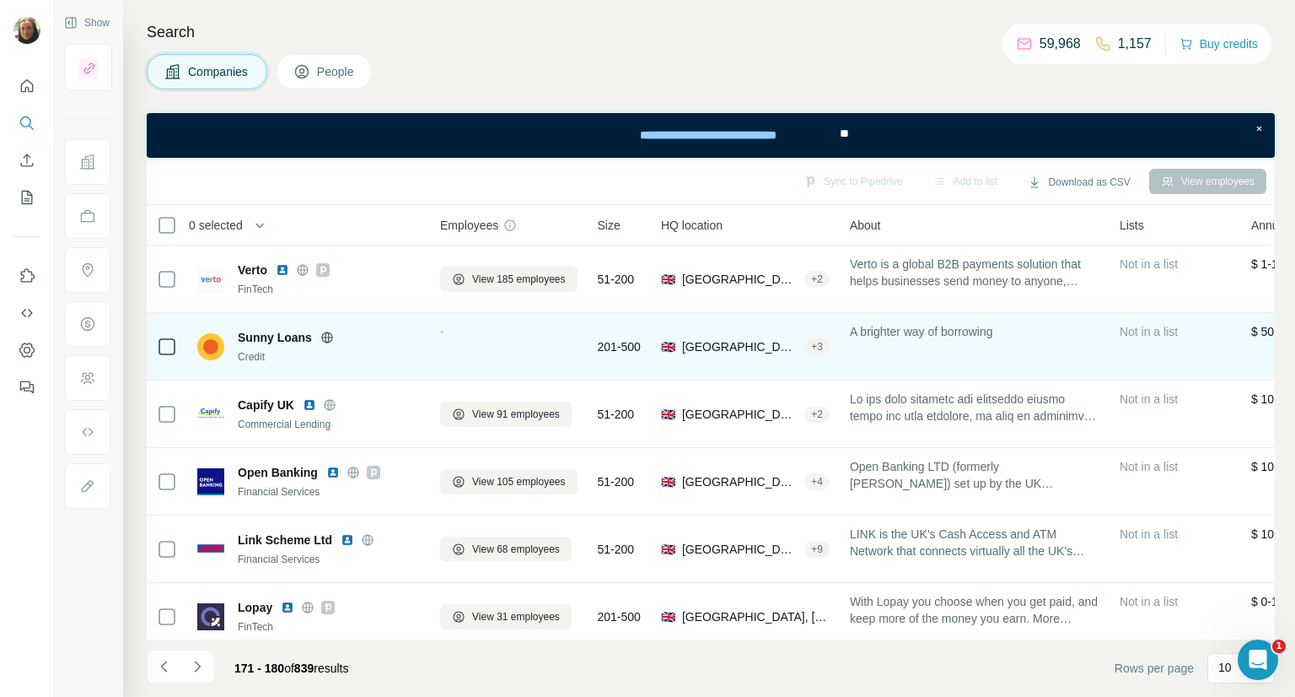
scroll to position [84, 0]
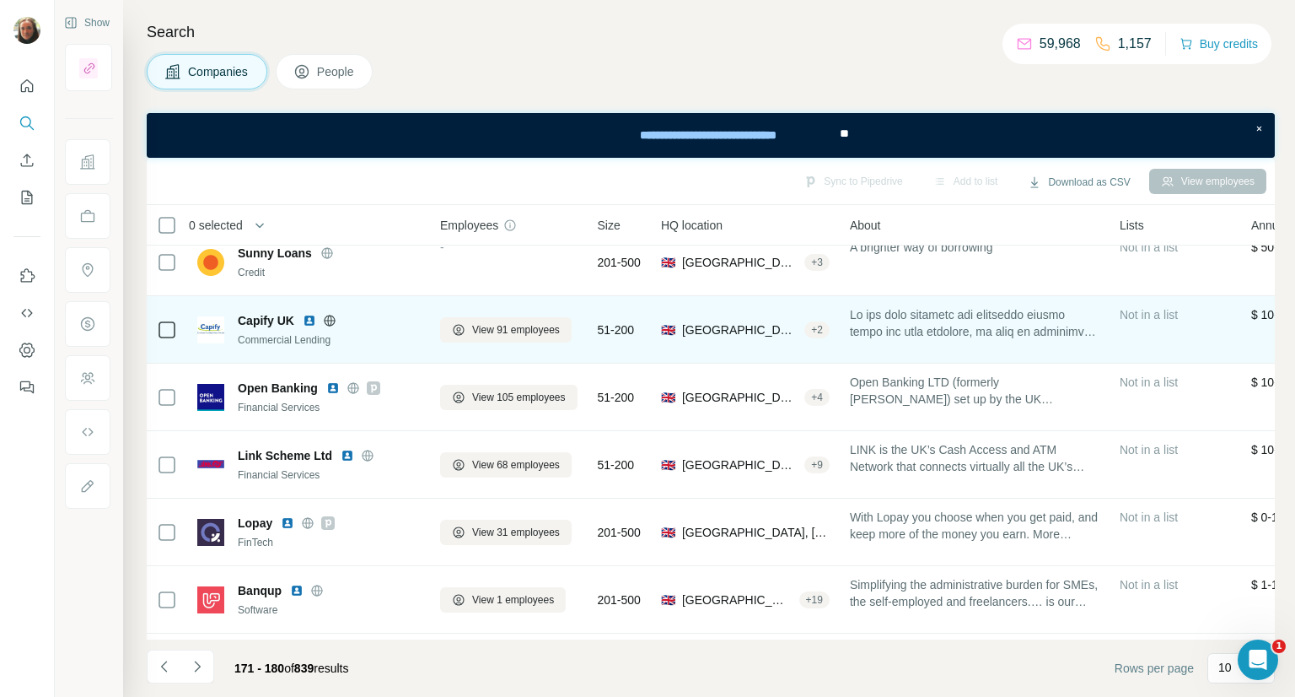
click at [304, 322] on img at bounding box center [309, 320] width 13 height 13
